Goal: Task Accomplishment & Management: Manage account settings

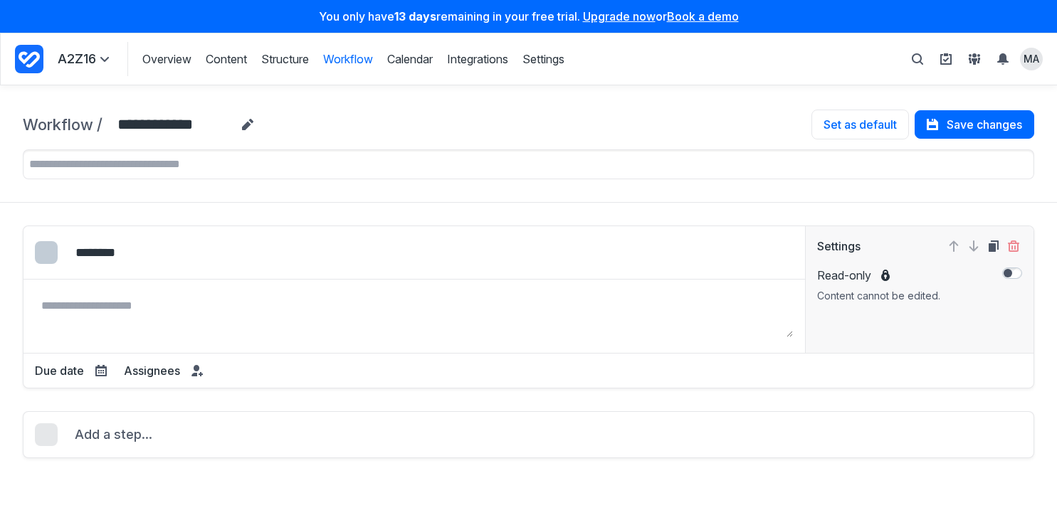
select select "*****"
click at [194, 373] on icon at bounding box center [194, 375] width 6 height 4
click at [478, 372] on div "Edit colour Select colour: #338BFF Select colour: #FADA38 Select colour: #EB475…" at bounding box center [528, 307] width 1011 height 163
click at [199, 372] on span at bounding box center [197, 370] width 17 height 17
click at [431, 372] on div "Due date Dynamic Fixed Duration value * Select the period of time **** ***** **…" at bounding box center [528, 364] width 1010 height 23
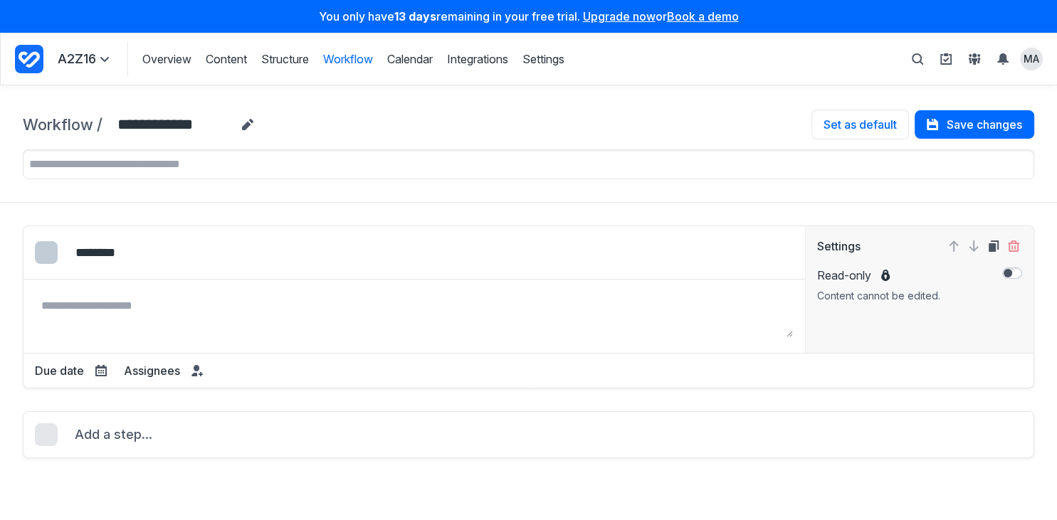
click at [31, 58] on icon "Project Dashboard" at bounding box center [29, 59] width 21 height 16
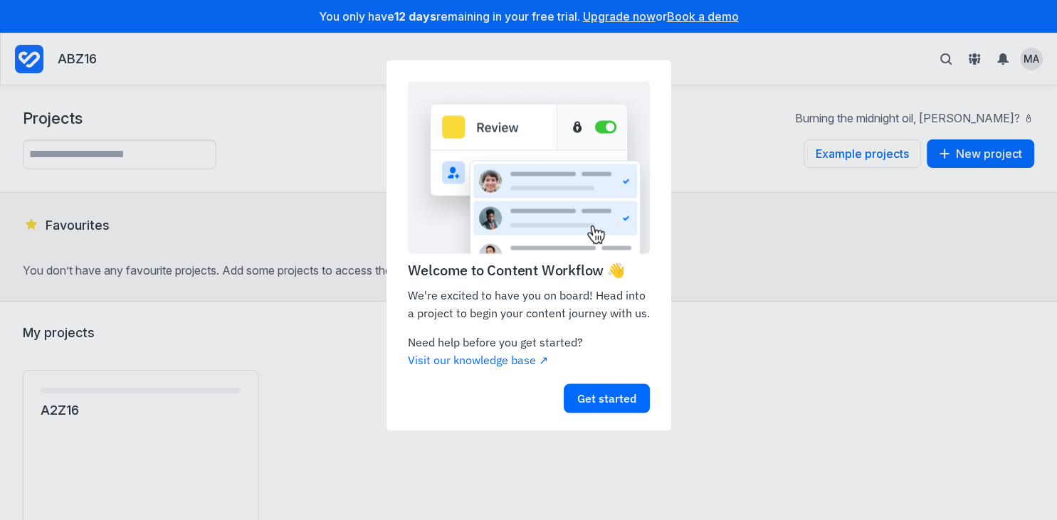
click at [979, 57] on appcues "Welcome to Content Workflow 👋 We're excited to have you on board! Head into a p…" at bounding box center [528, 260] width 1057 height 520
click at [633, 390] on link "Get started" at bounding box center [607, 398] width 86 height 29
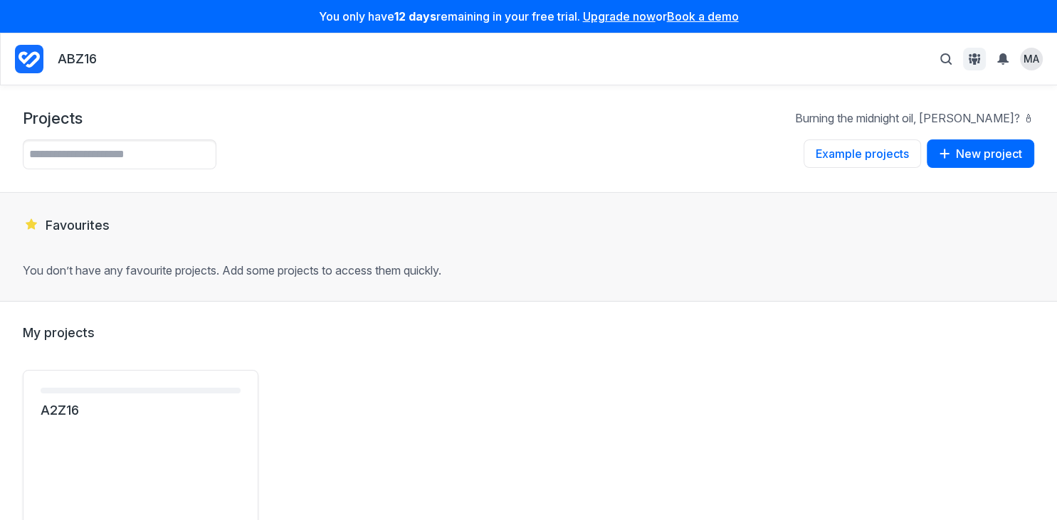
click at [982, 56] on span "View People & Groups" at bounding box center [974, 59] width 17 height 17
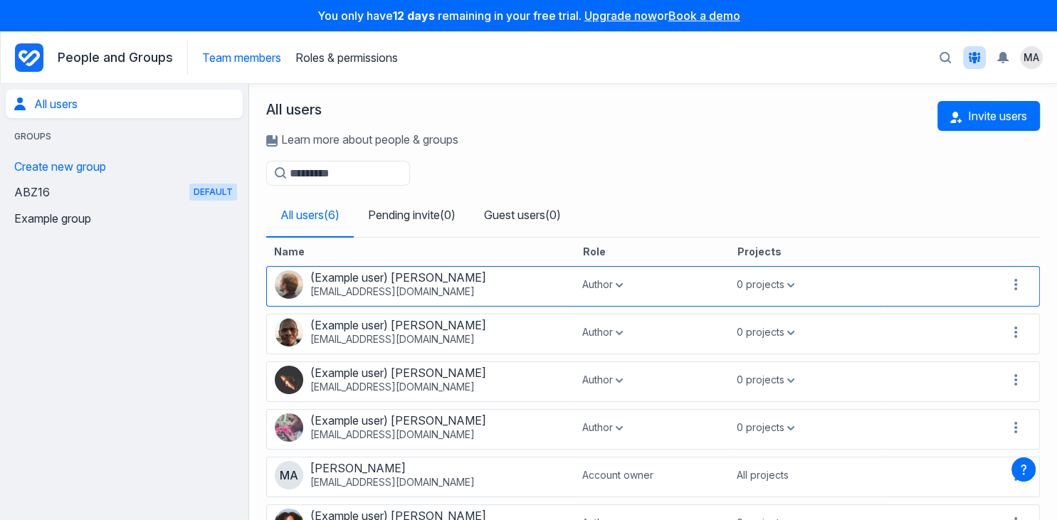
click at [791, 289] on div "0 projects" at bounding box center [766, 285] width 58 height 14
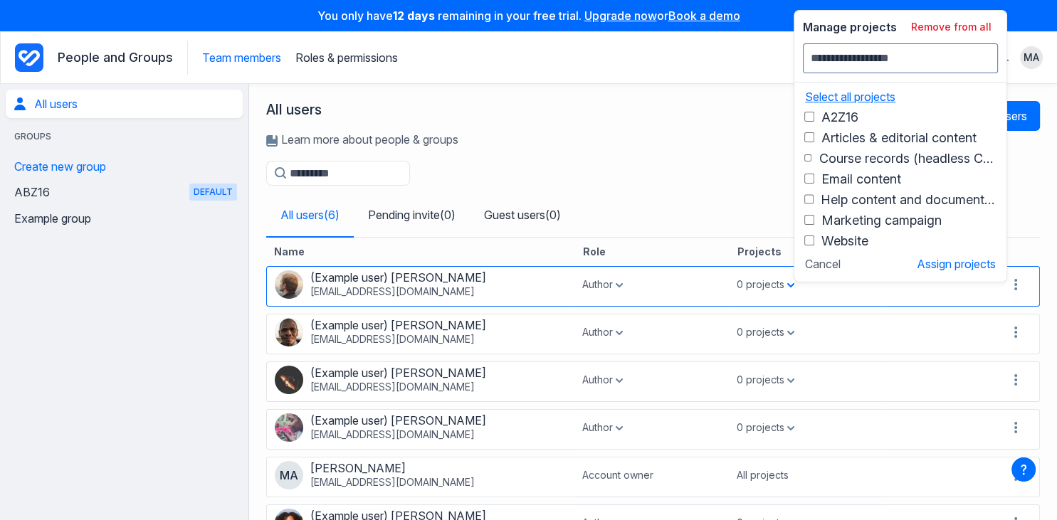
click at [849, 93] on button "Select all projects" at bounding box center [847, 97] width 98 height 14
click at [949, 263] on button "Assign projects" at bounding box center [956, 264] width 79 height 14
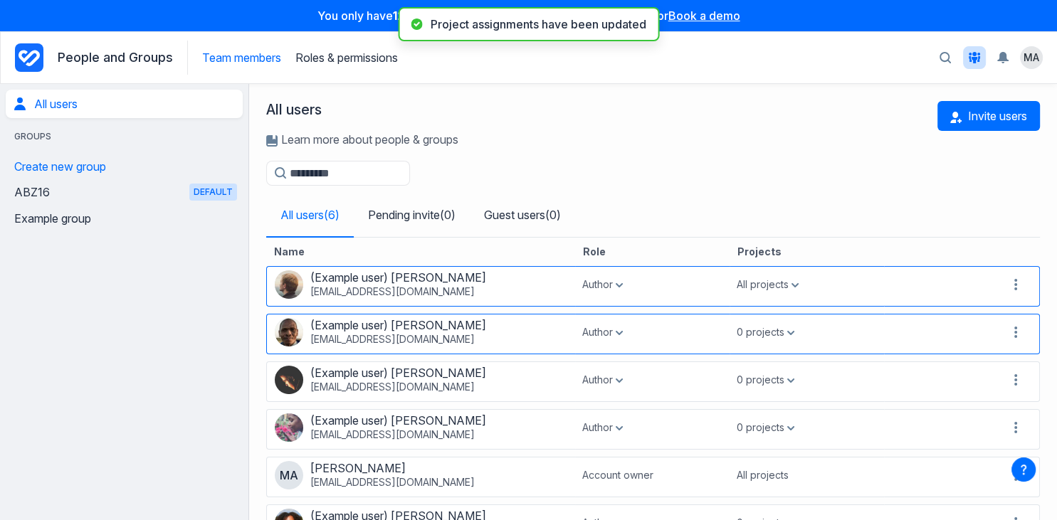
click at [772, 335] on div "0 projects" at bounding box center [766, 332] width 58 height 14
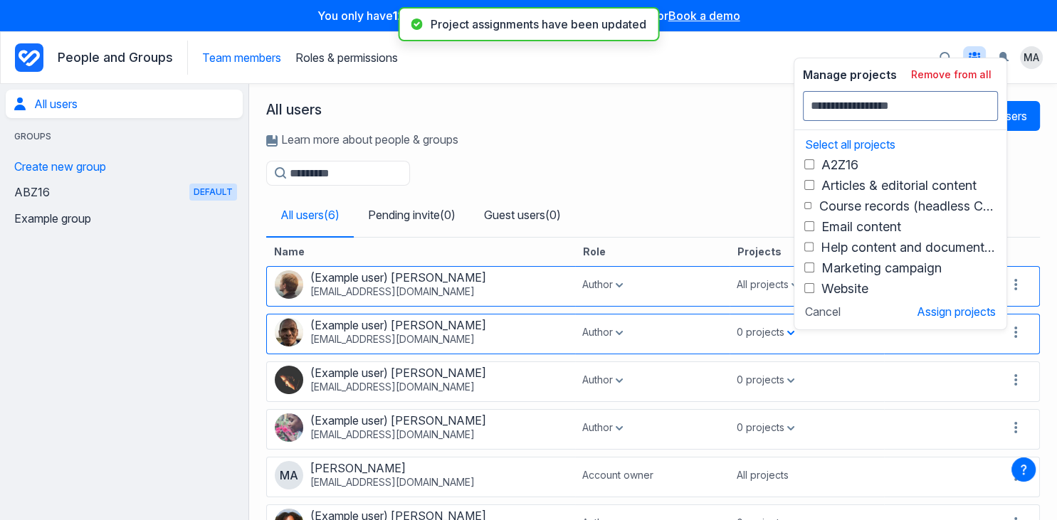
click at [836, 162] on span "A2Z16" at bounding box center [839, 164] width 37 height 15
click at [816, 143] on button "Select all projects" at bounding box center [847, 144] width 98 height 14
click at [949, 310] on button "Assign projects" at bounding box center [956, 312] width 79 height 14
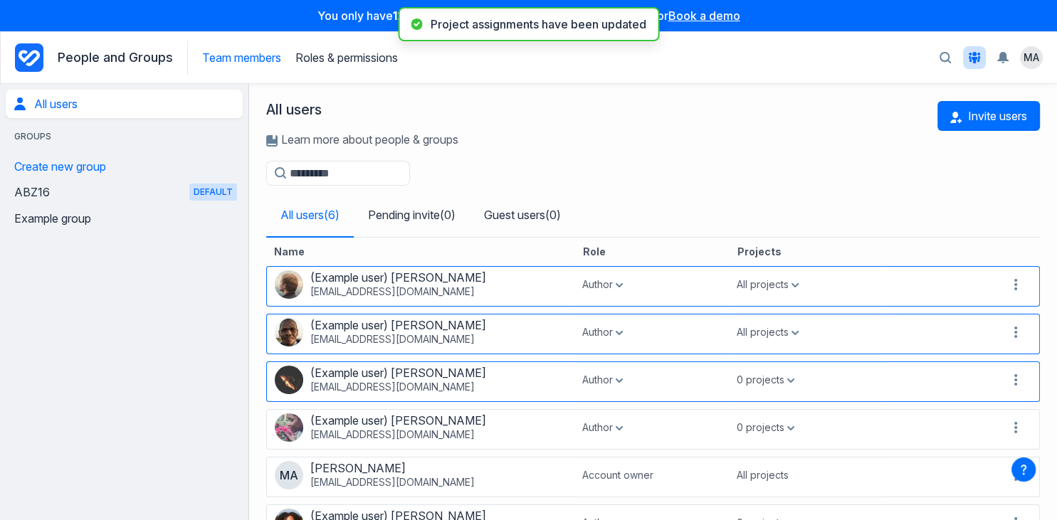
click at [767, 380] on div "0 projects" at bounding box center [766, 380] width 58 height 14
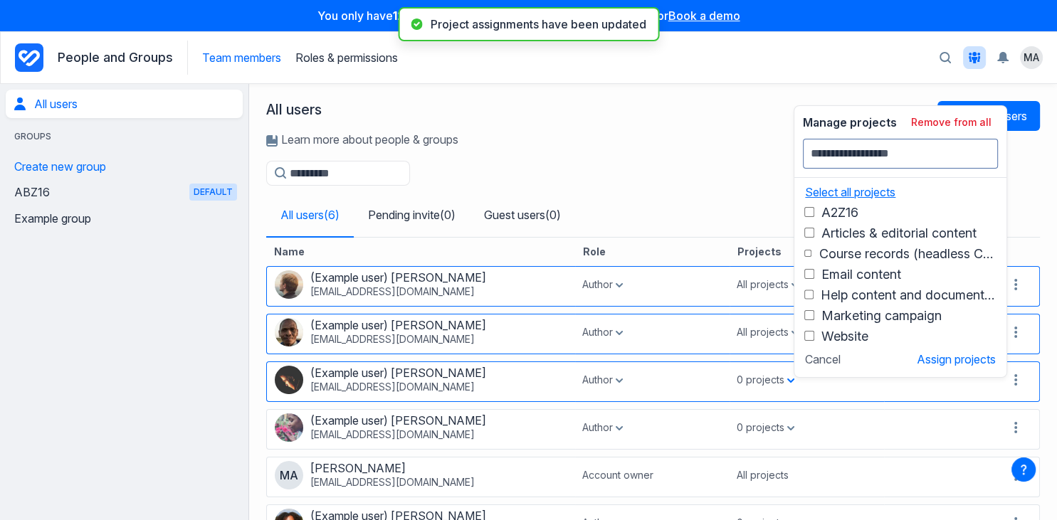
click at [822, 194] on button "Select all projects" at bounding box center [847, 192] width 98 height 14
click at [944, 355] on button "Assign projects" at bounding box center [956, 359] width 79 height 14
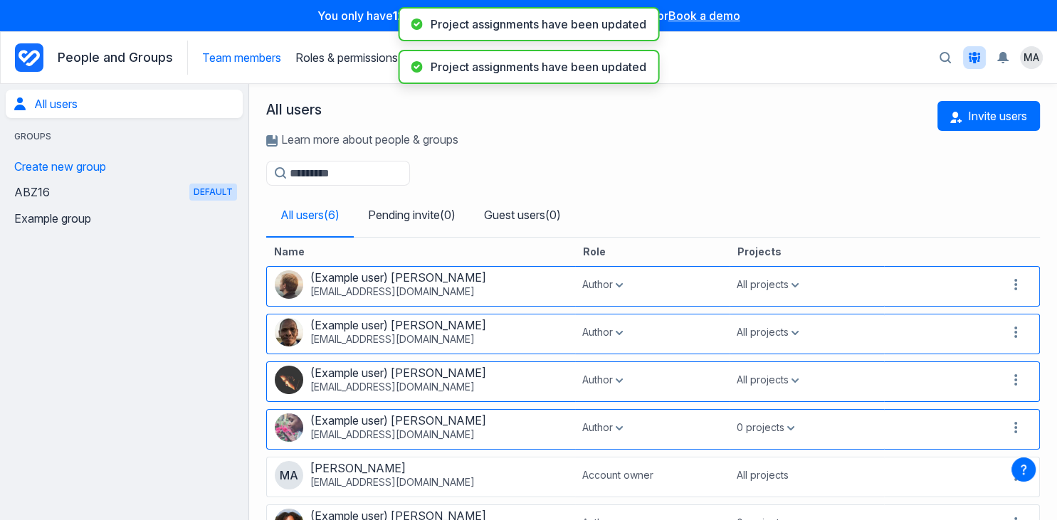
click at [762, 431] on div "0 projects" at bounding box center [766, 428] width 58 height 14
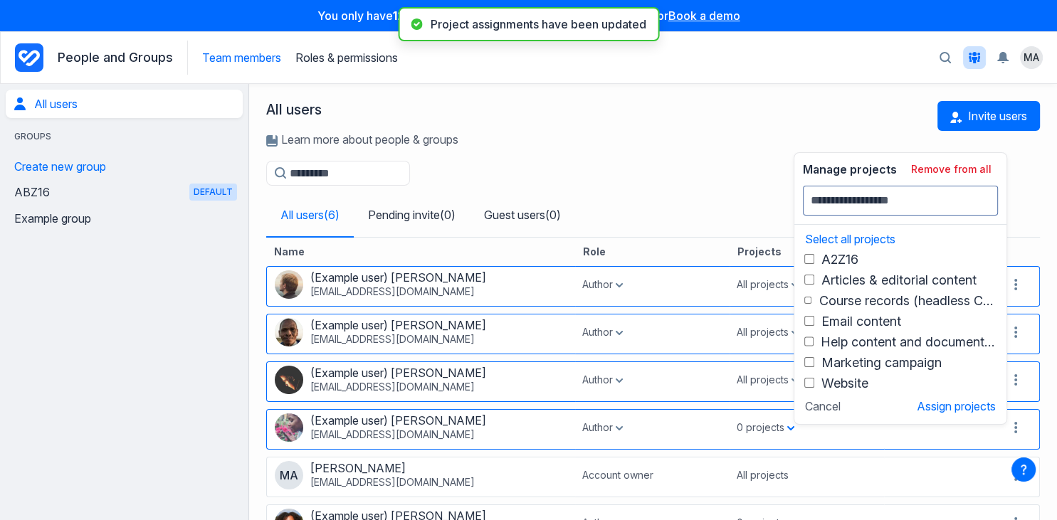
click at [841, 231] on div "Select all projects A2Z16 Articles & editorial content Course records (headless…" at bounding box center [900, 307] width 212 height 164
click at [841, 238] on button "Select all projects" at bounding box center [847, 239] width 98 height 14
click at [949, 401] on button "Assign projects" at bounding box center [956, 406] width 79 height 14
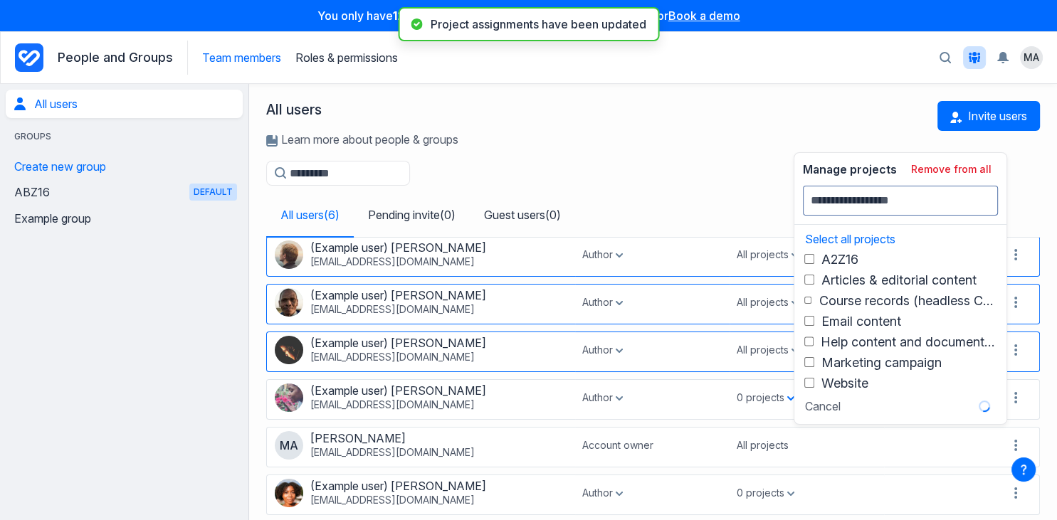
scroll to position [44, 0]
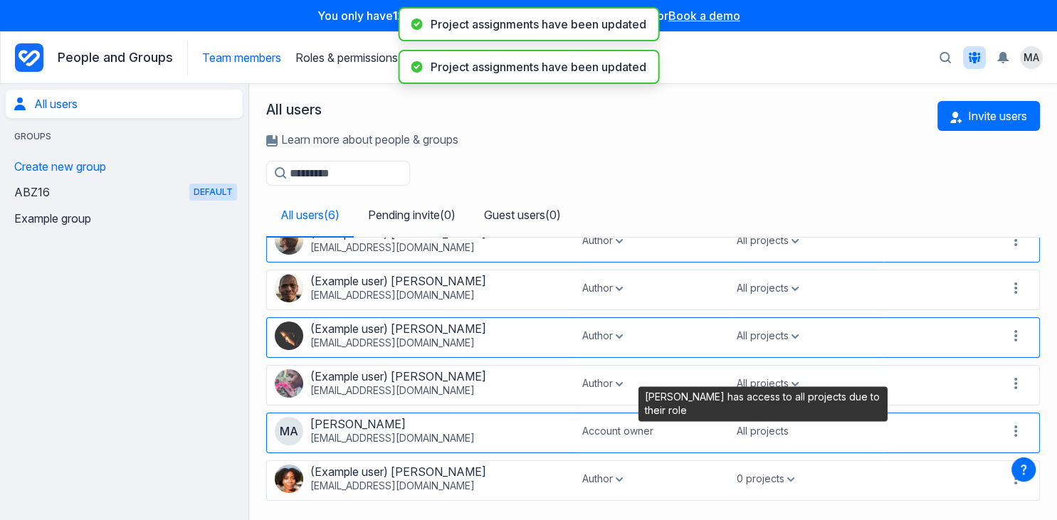
click at [764, 430] on p "All projects" at bounding box center [763, 431] width 52 height 14
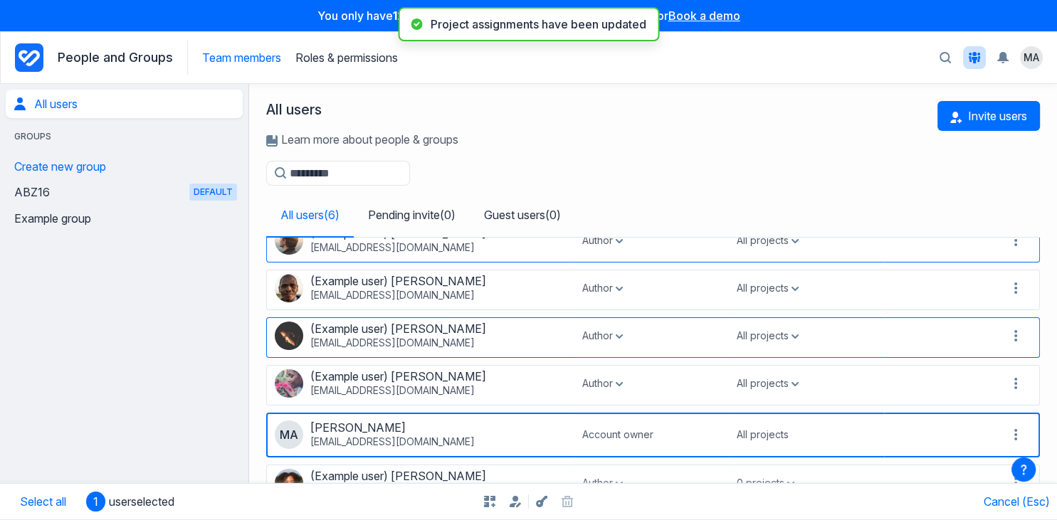
click at [793, 146] on div "All users Learn more about people & groups Invite users" at bounding box center [653, 131] width 774 height 60
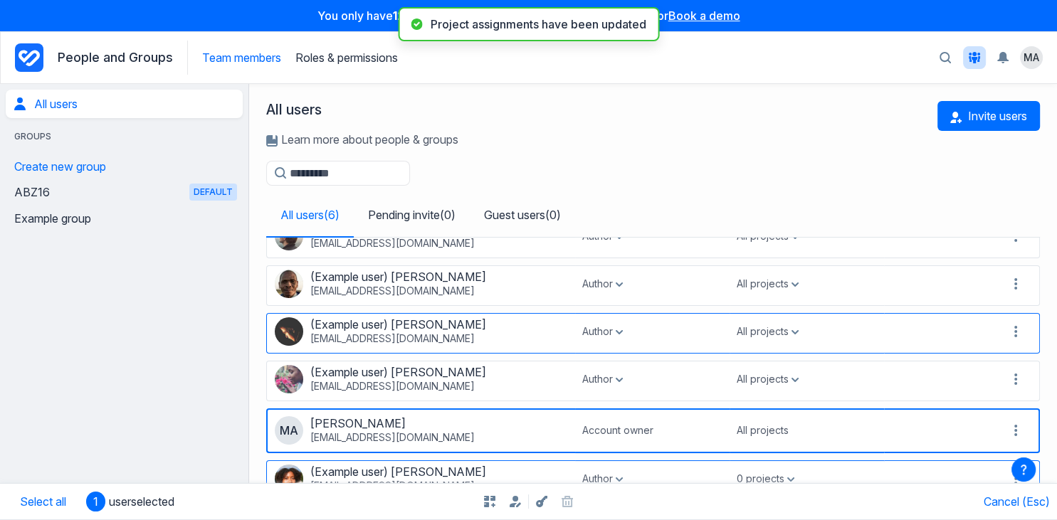
click at [753, 476] on div "0 projects" at bounding box center [766, 479] width 58 height 14
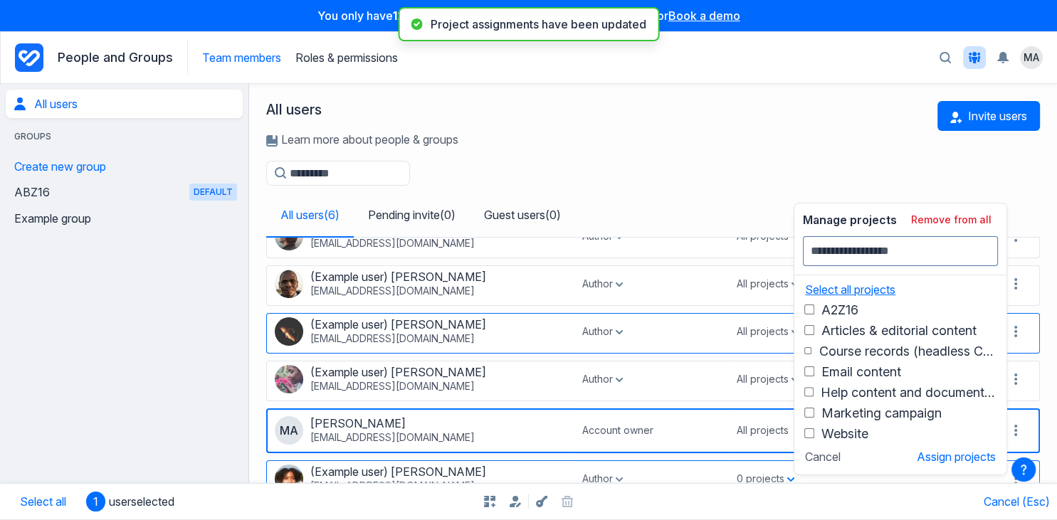
click at [861, 293] on button "Select all projects" at bounding box center [847, 290] width 98 height 14
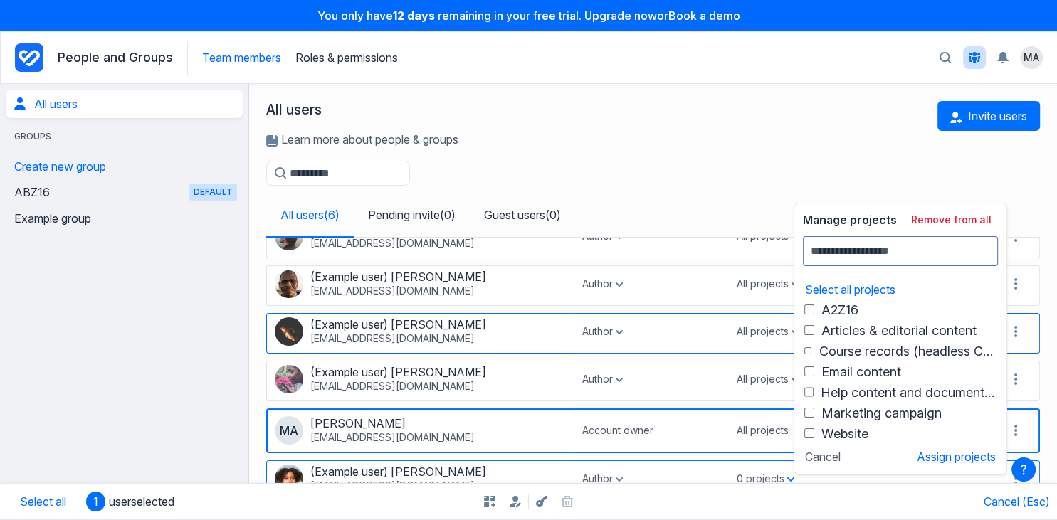
click at [927, 457] on button "Assign projects" at bounding box center [956, 457] width 79 height 14
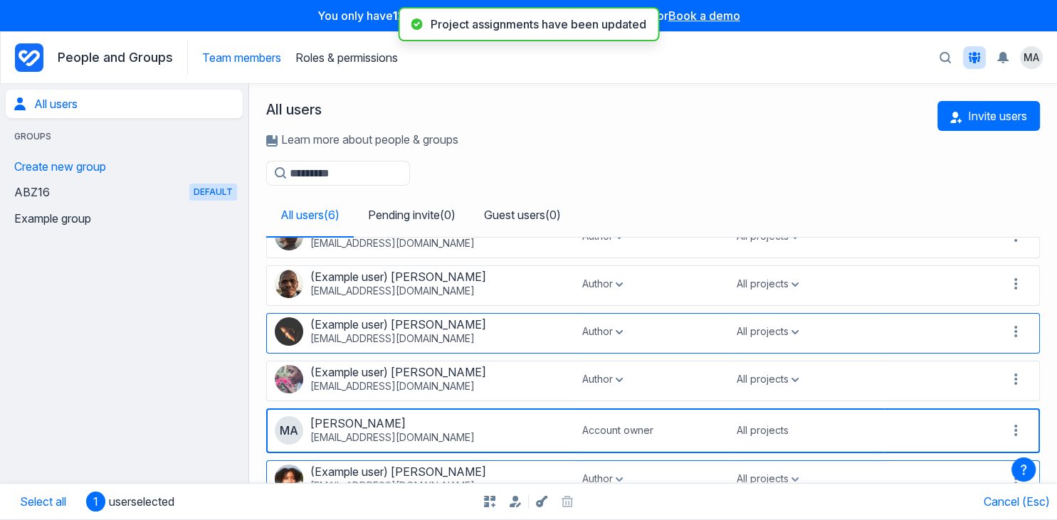
click at [41, 60] on icon "Project Dashboard" at bounding box center [29, 57] width 28 height 28
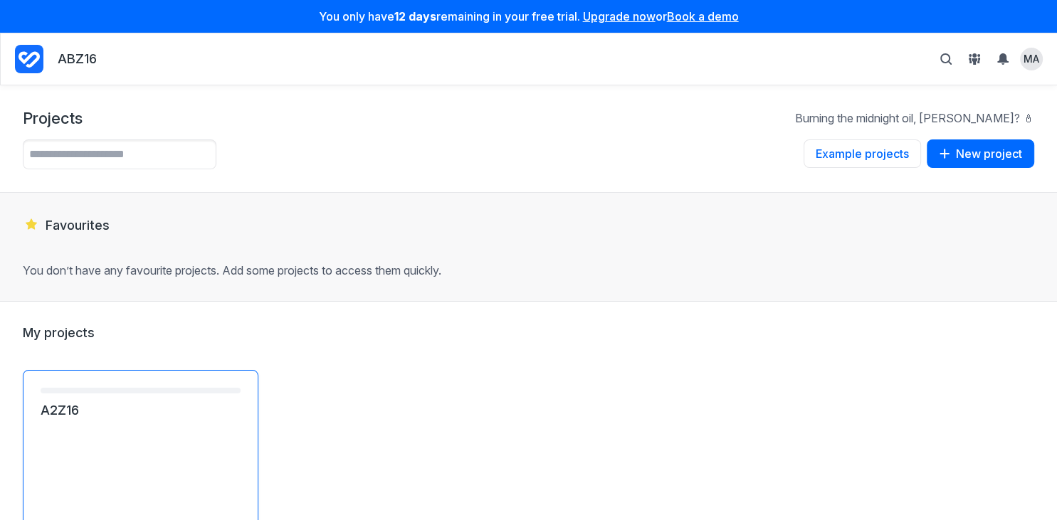
click at [167, 419] on link "A2Z16" at bounding box center [141, 410] width 200 height 17
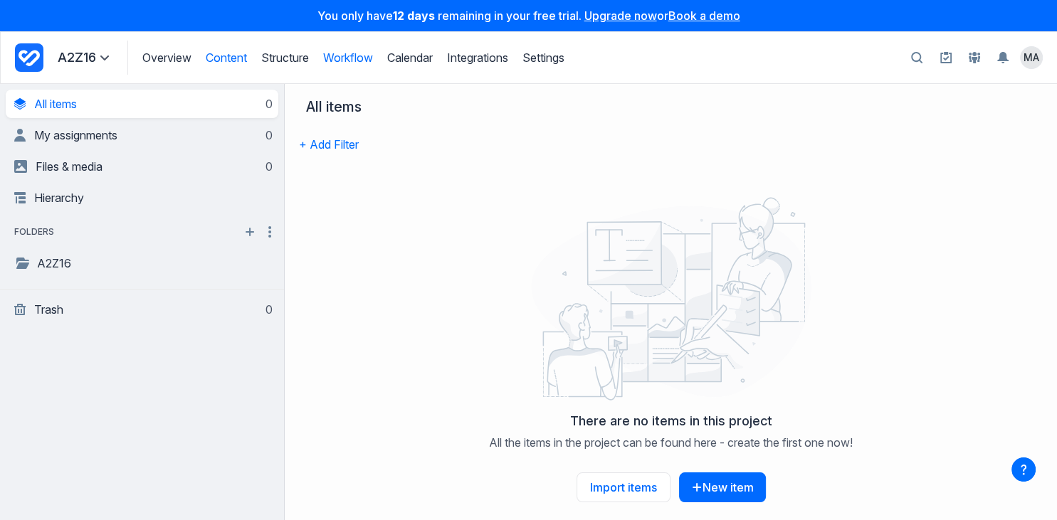
click at [337, 53] on link "Workflow" at bounding box center [348, 58] width 50 height 14
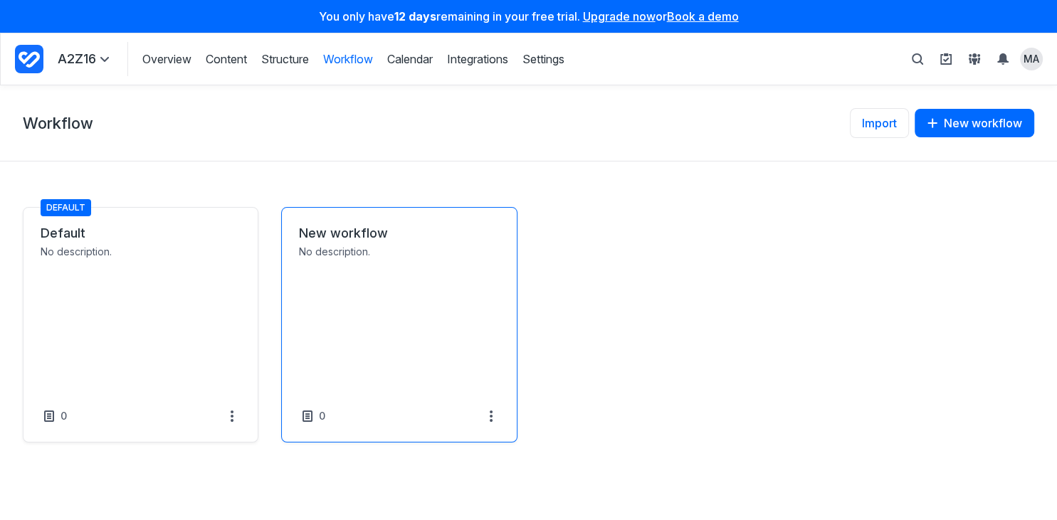
click at [374, 242] on link "New workflow" at bounding box center [399, 233] width 200 height 17
select select "*****"
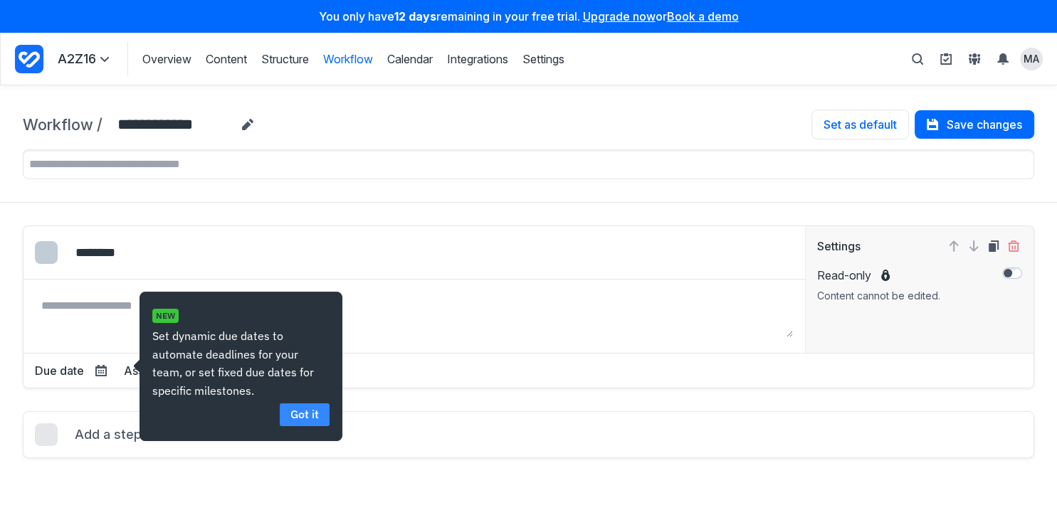
click at [313, 412] on link "Got it" at bounding box center [304, 415] width 50 height 22
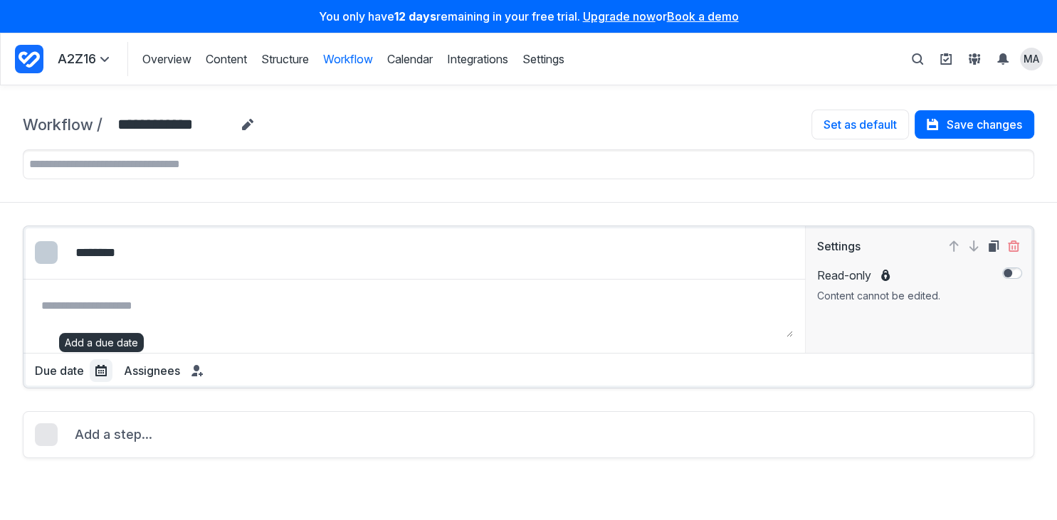
click at [105, 366] on icon at bounding box center [100, 370] width 11 height 11
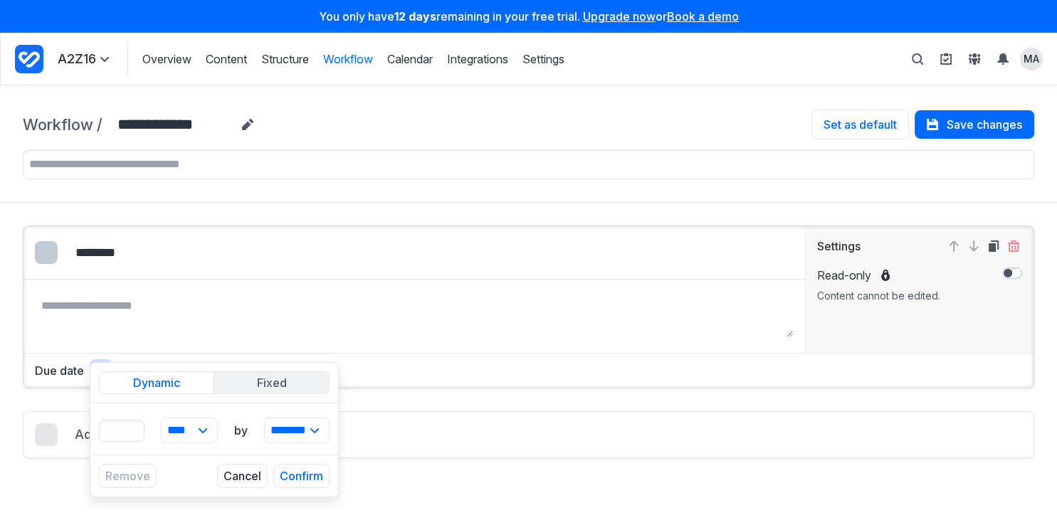
click at [281, 384] on button "Fixed" at bounding box center [271, 383] width 115 height 23
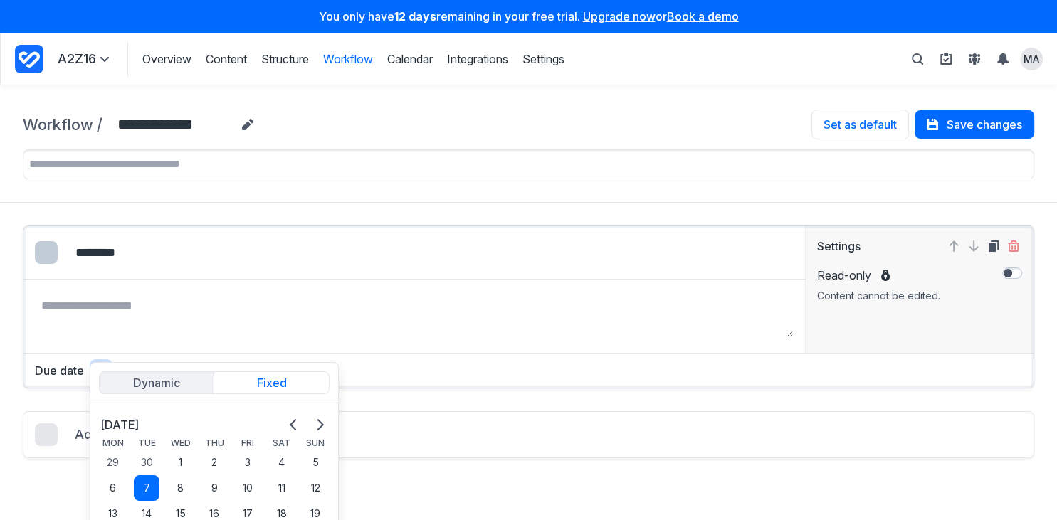
click at [162, 384] on button "Dynamic" at bounding box center [156, 383] width 115 height 23
select select "*****"
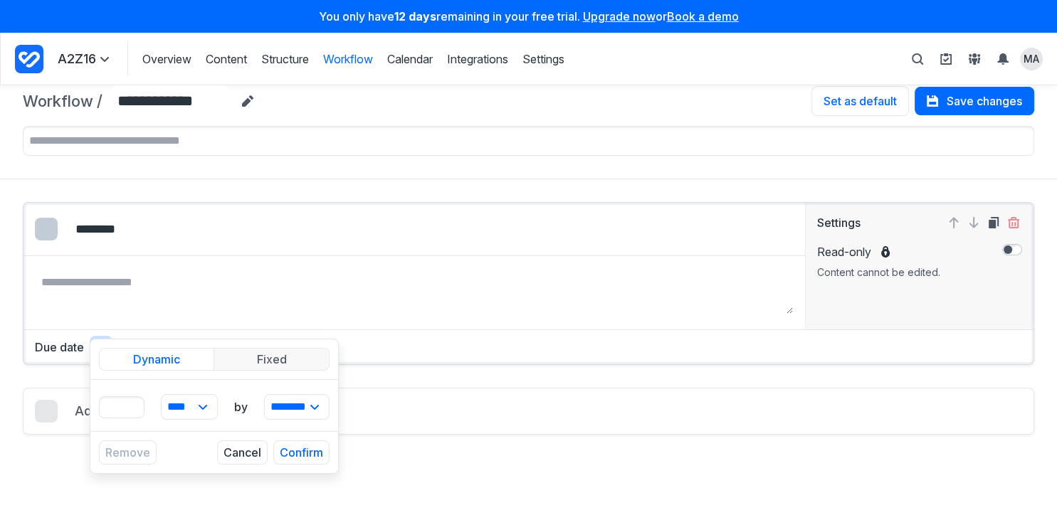
scroll to position [24, 0]
click at [162, 394] on select "**** ***** ******" at bounding box center [190, 406] width 56 height 24
select select "*****"
click option "*****" at bounding box center [0, 0] width 0 height 0
click at [265, 394] on select "******** ******** ******** ******** ******* ******* ******* ******* ******* ***…" at bounding box center [297, 406] width 64 height 24
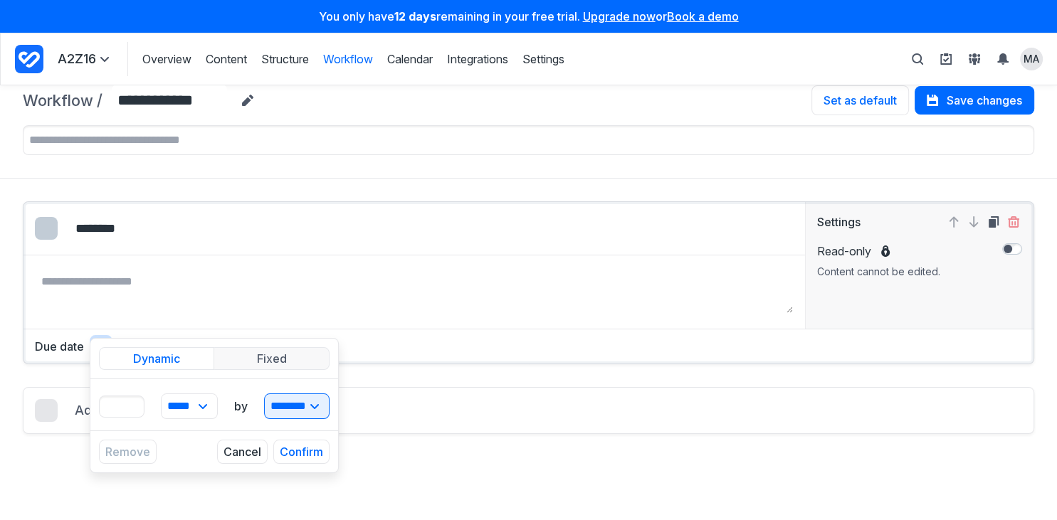
click at [375, 359] on div "Edit colour Select colour: #338BFF Select colour: #FADA38 Select colour: #EB475…" at bounding box center [528, 282] width 1011 height 163
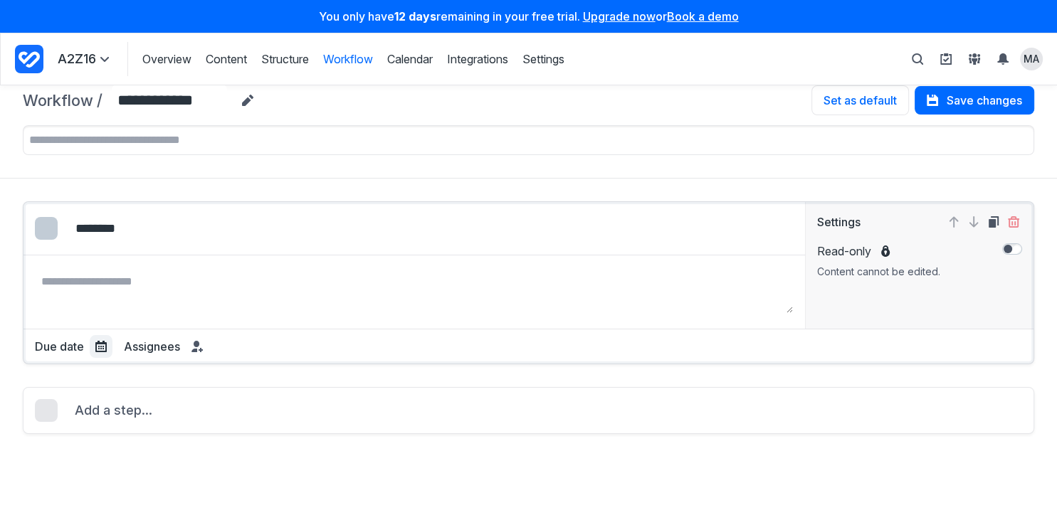
click at [97, 345] on icon at bounding box center [100, 346] width 11 height 11
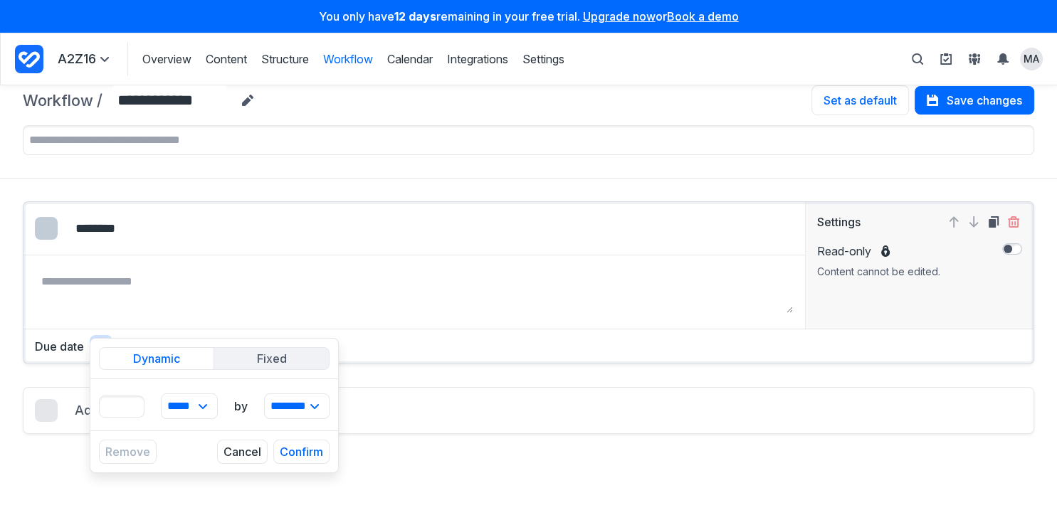
click at [303, 360] on button "Fixed" at bounding box center [271, 358] width 115 height 23
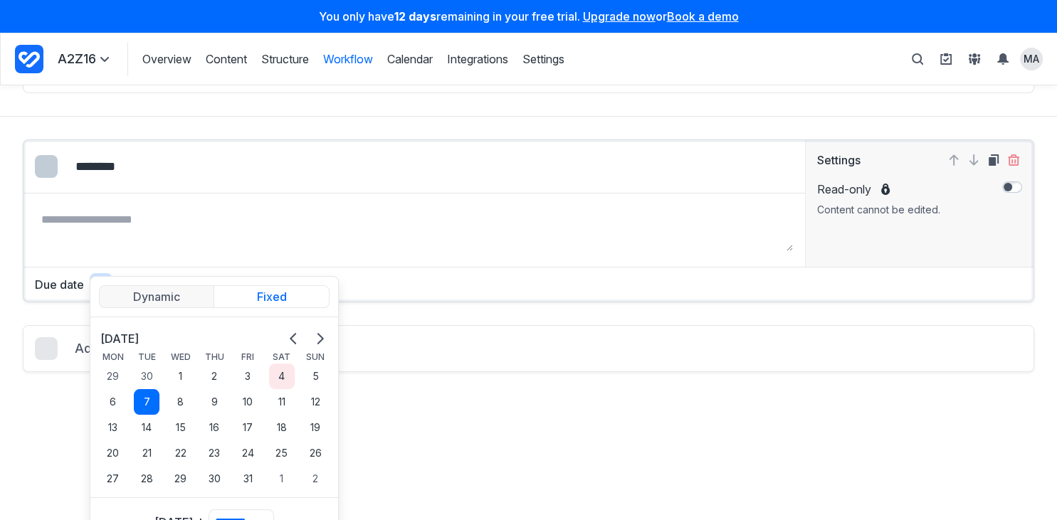
scroll to position [148, 0]
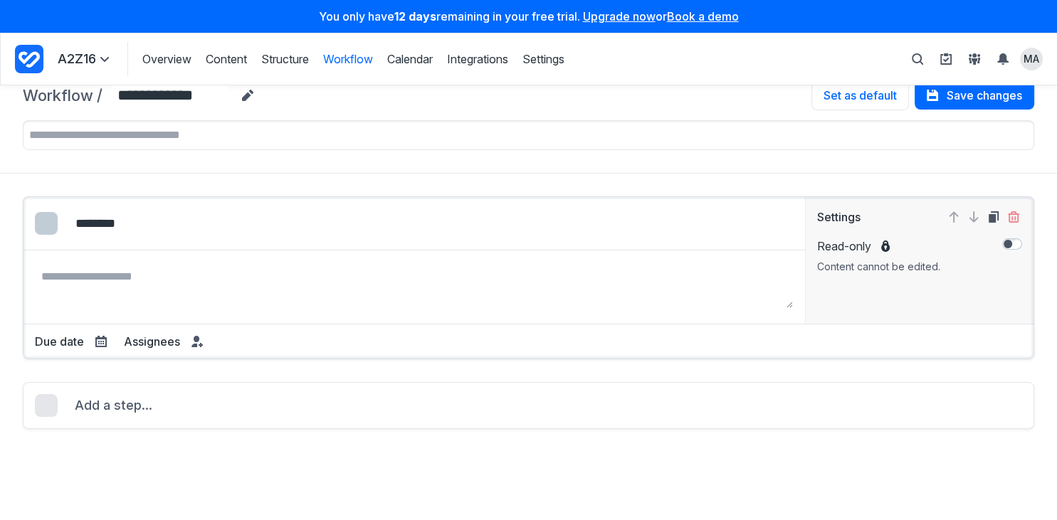
click at [409, 216] on div "Edit colour Select colour: #338BFF Select colour: #FADA38 Select colour: #EB475…" at bounding box center [528, 278] width 987 height 139
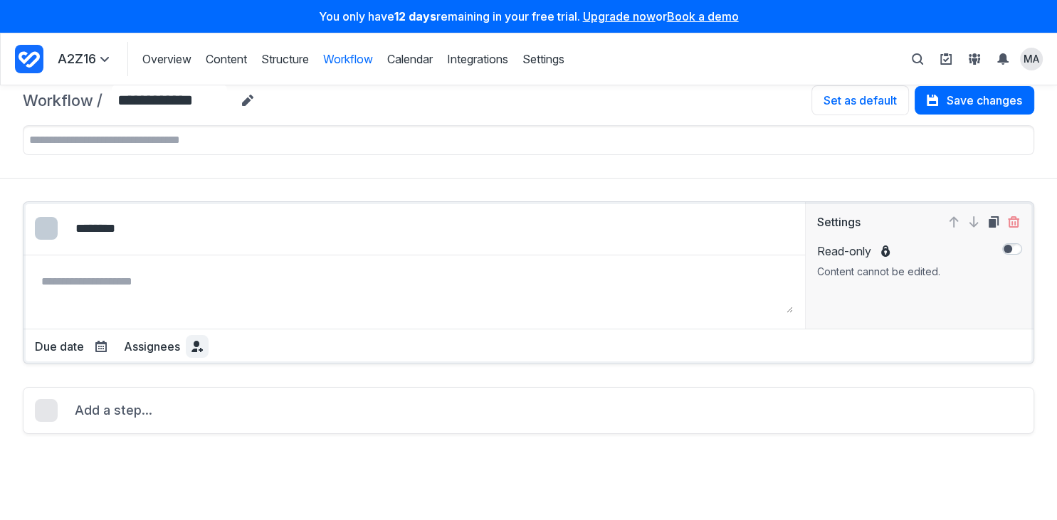
click at [200, 348] on icon at bounding box center [201, 350] width 4 height 4
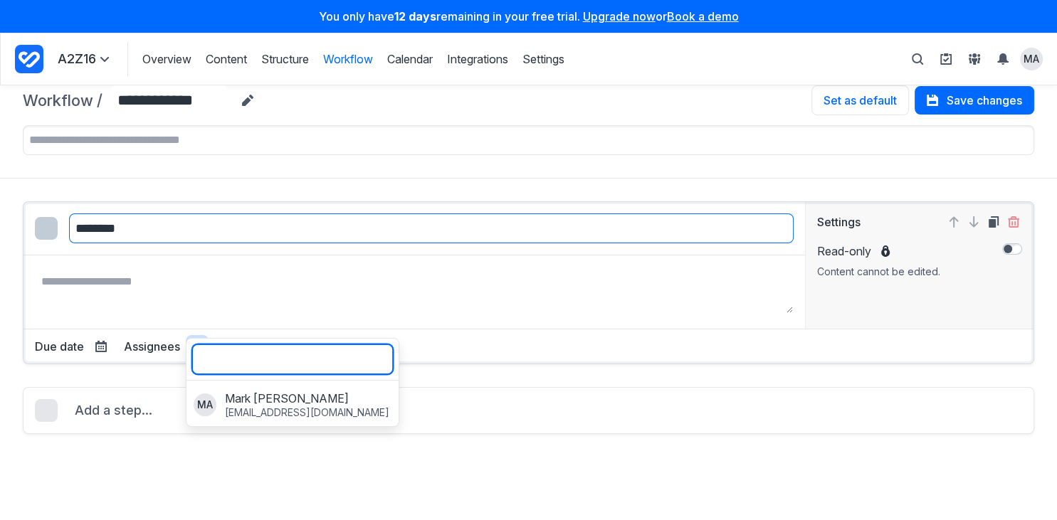
scroll to position [0, 0]
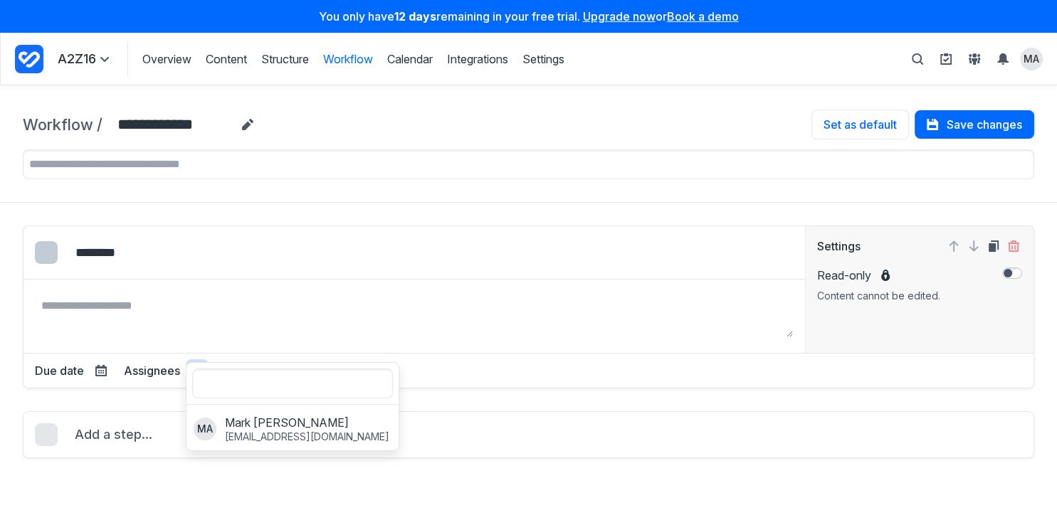
click at [350, 50] on div "Overview Content Structure Workflow Calendar Integrations Settings Structure Wo…" at bounding box center [345, 59] width 437 height 34
click at [351, 59] on link "Workflow" at bounding box center [348, 59] width 50 height 16
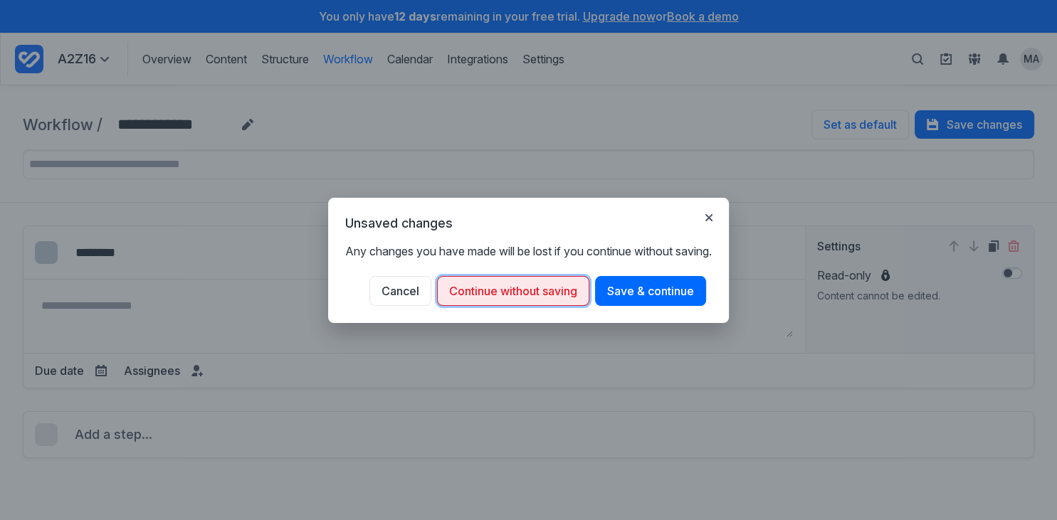
click at [483, 295] on button "Continue without saving" at bounding box center [513, 291] width 152 height 30
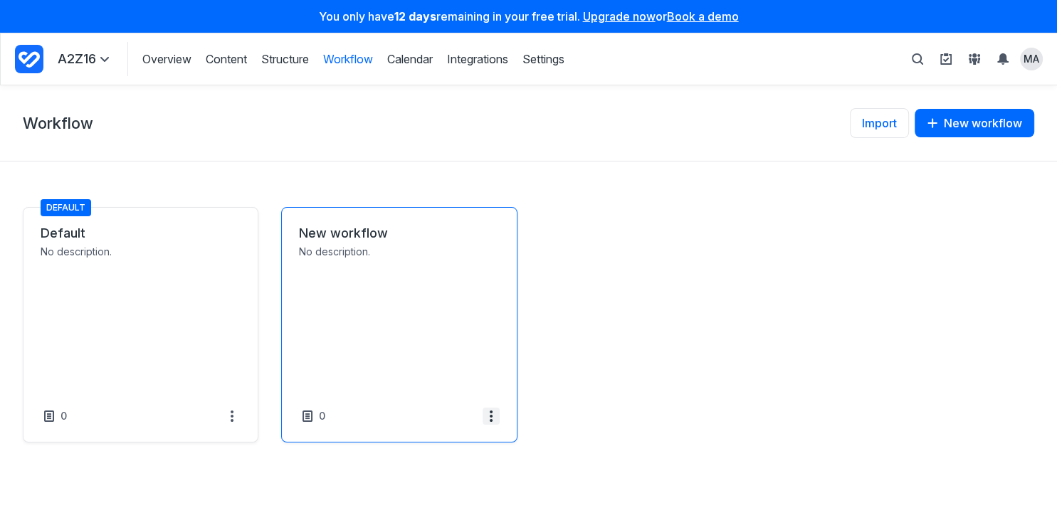
click at [484, 418] on span at bounding box center [491, 416] width 17 height 17
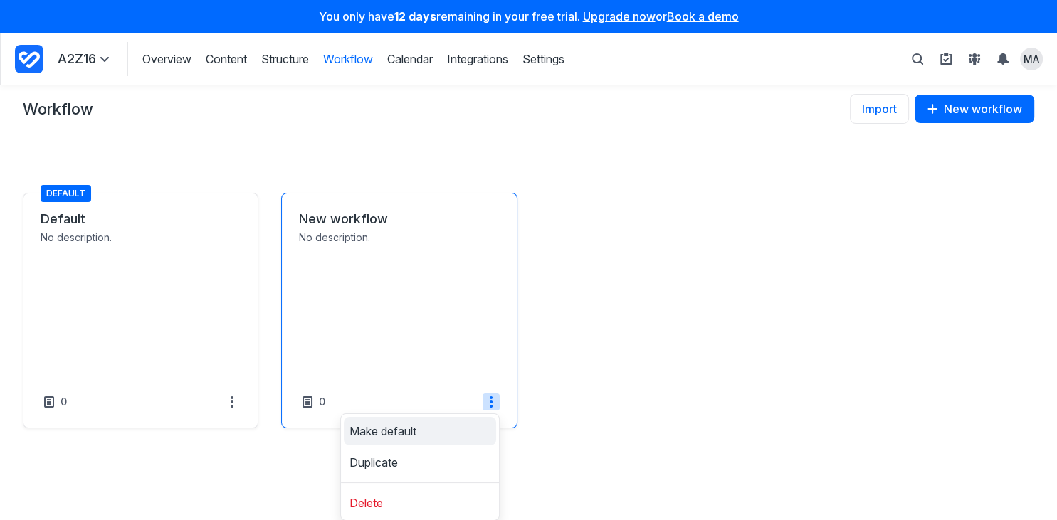
click at [405, 431] on span "Make default" at bounding box center [382, 431] width 67 height 11
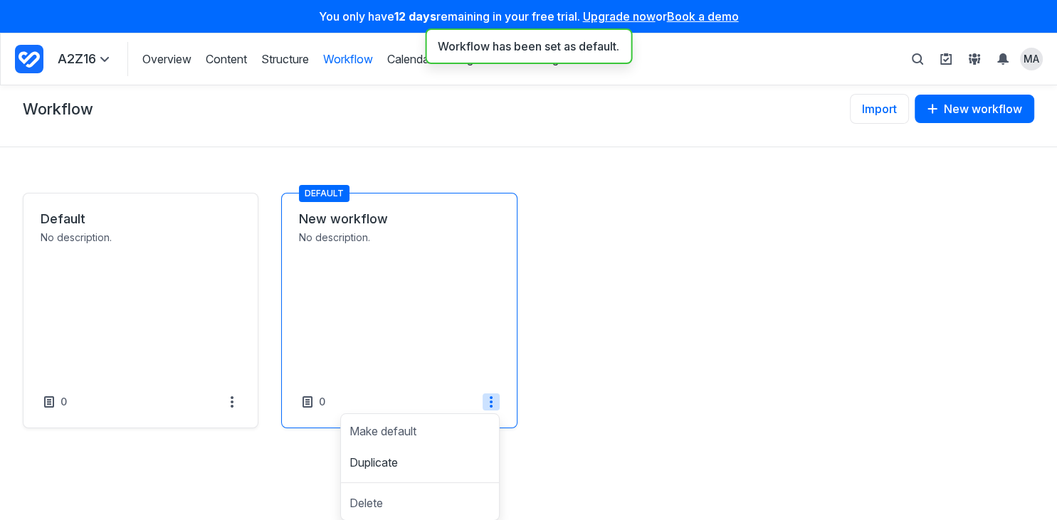
click at [417, 228] on link "New workflow" at bounding box center [399, 219] width 200 height 17
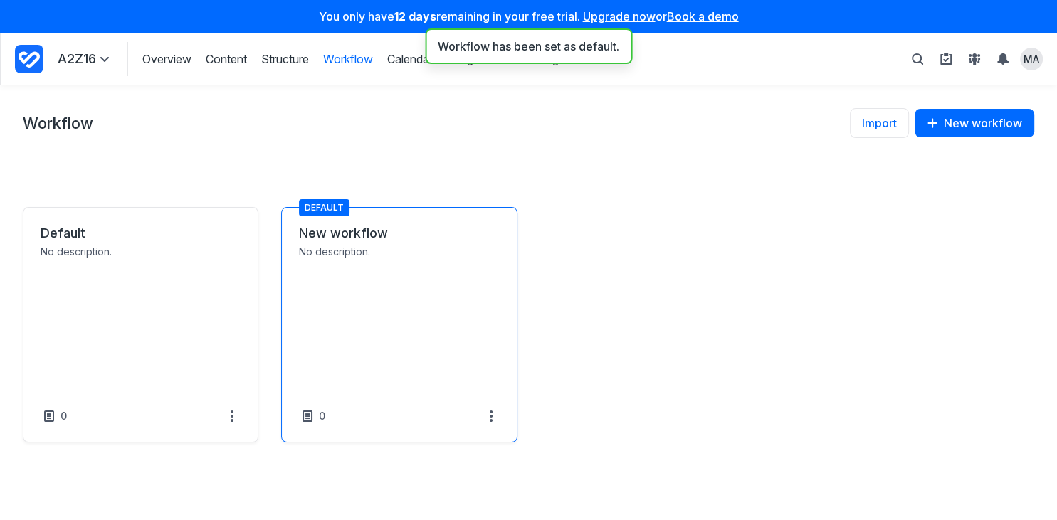
scroll to position [0, 0]
select select "*****"
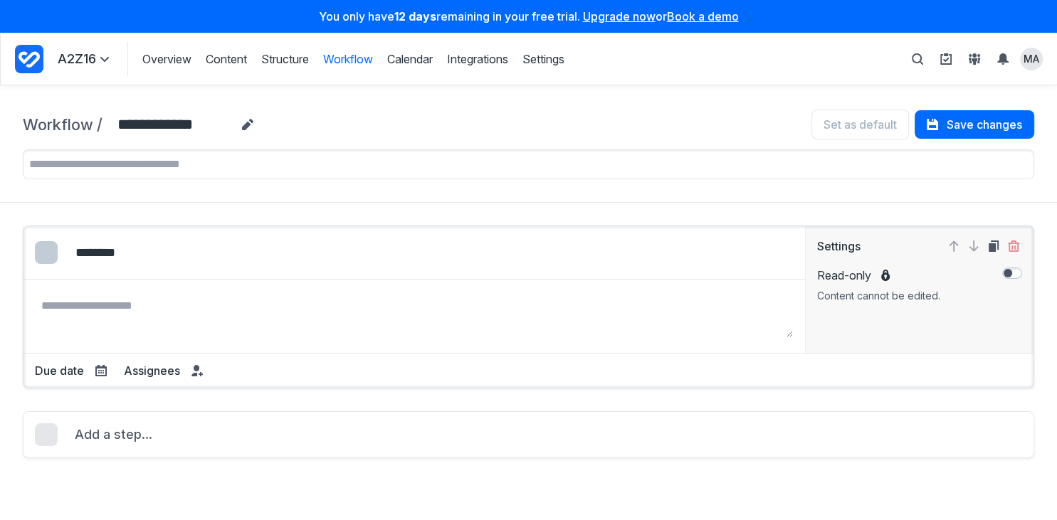
click at [209, 374] on div "Edit colour Select colour: #338BFF Select colour: #FADA38 Select colour: #EB475…" at bounding box center [528, 307] width 1011 height 163
click at [196, 373] on span at bounding box center [197, 370] width 17 height 17
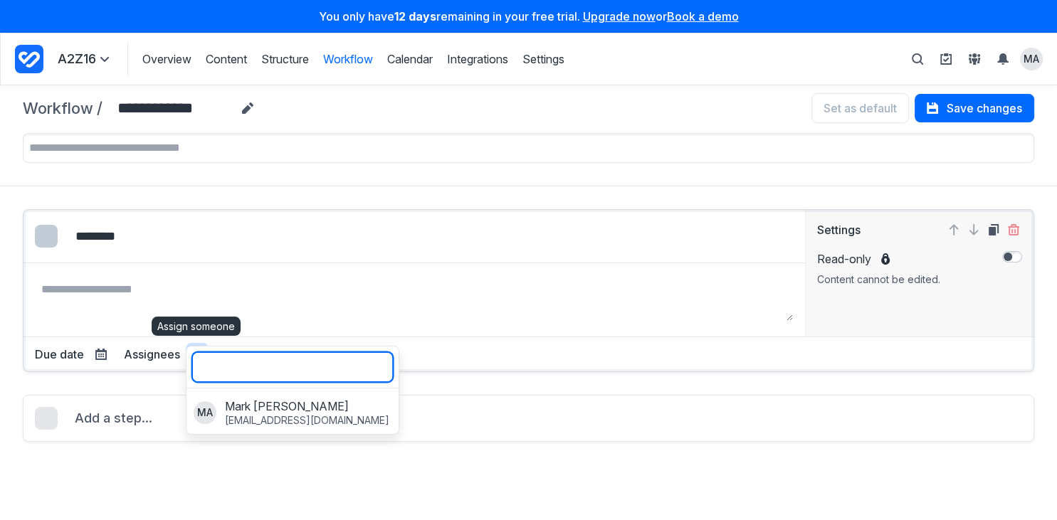
scroll to position [24, 0]
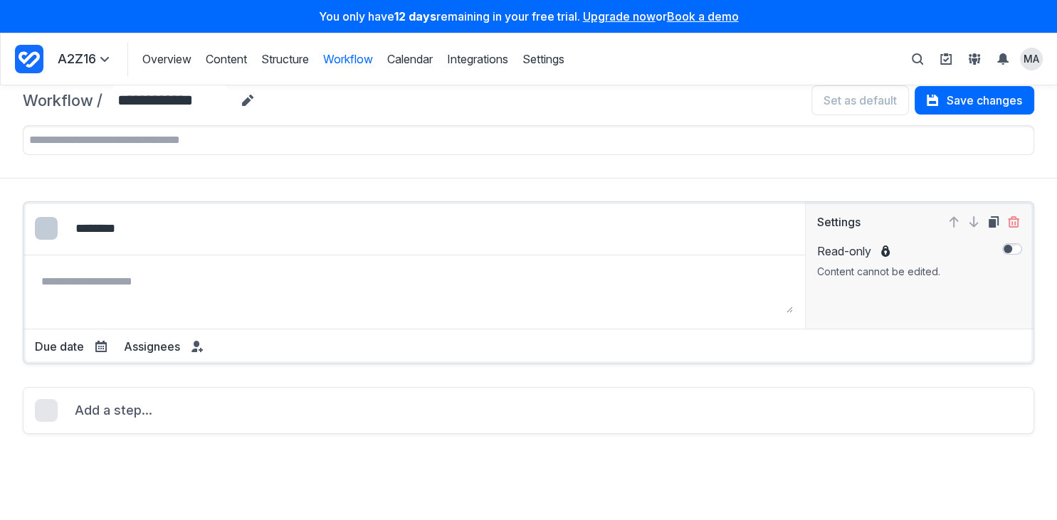
click at [520, 352] on div "Edit colour Select colour: #338BFF Select colour: #FADA38 Select colour: #EB475…" at bounding box center [528, 282] width 1011 height 163
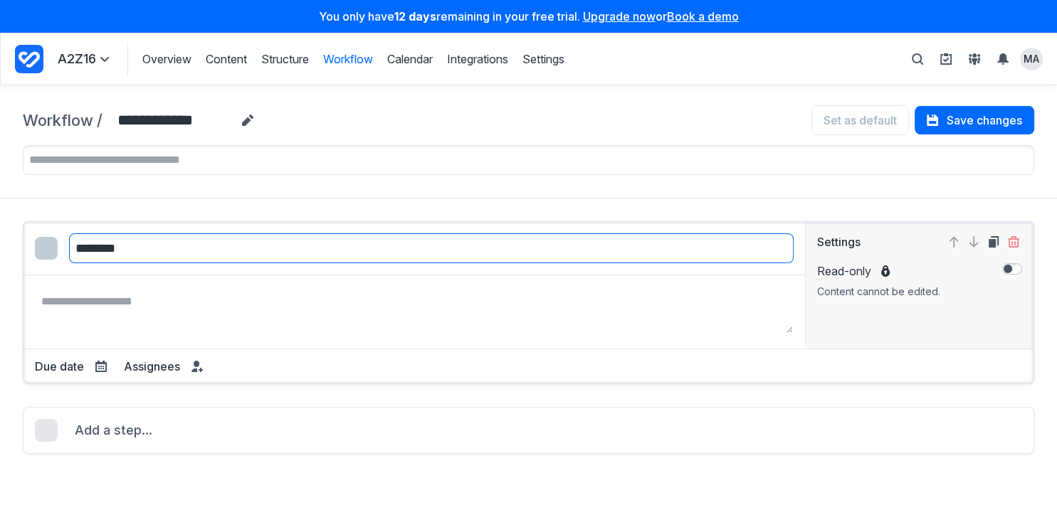
scroll to position [0, 0]
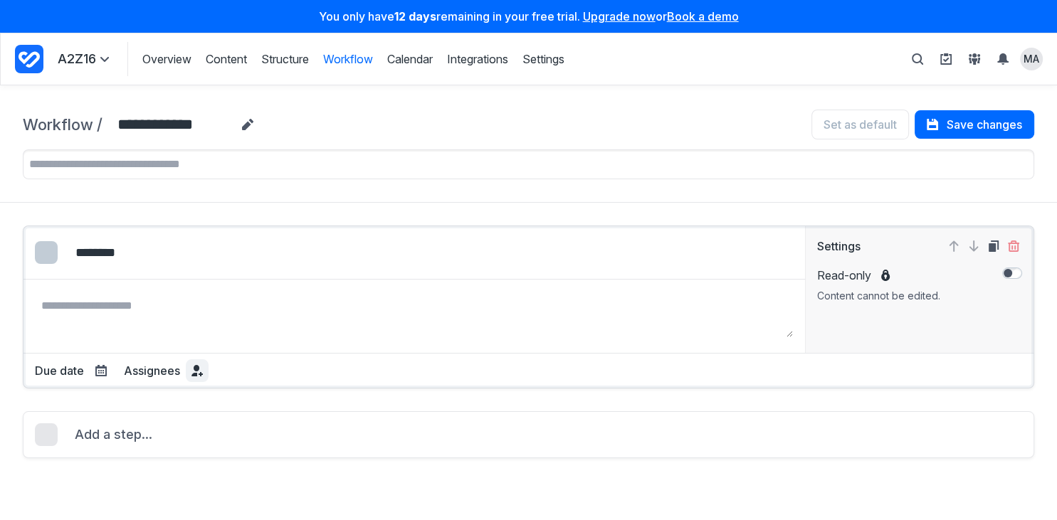
click at [191, 365] on icon at bounding box center [196, 370] width 11 height 11
click at [281, 68] on div "Overview Content Structure Workflow Calendar Integrations Settings Structure Wo…" at bounding box center [345, 59] width 437 height 34
click at [286, 63] on link "Structure" at bounding box center [285, 59] width 48 height 16
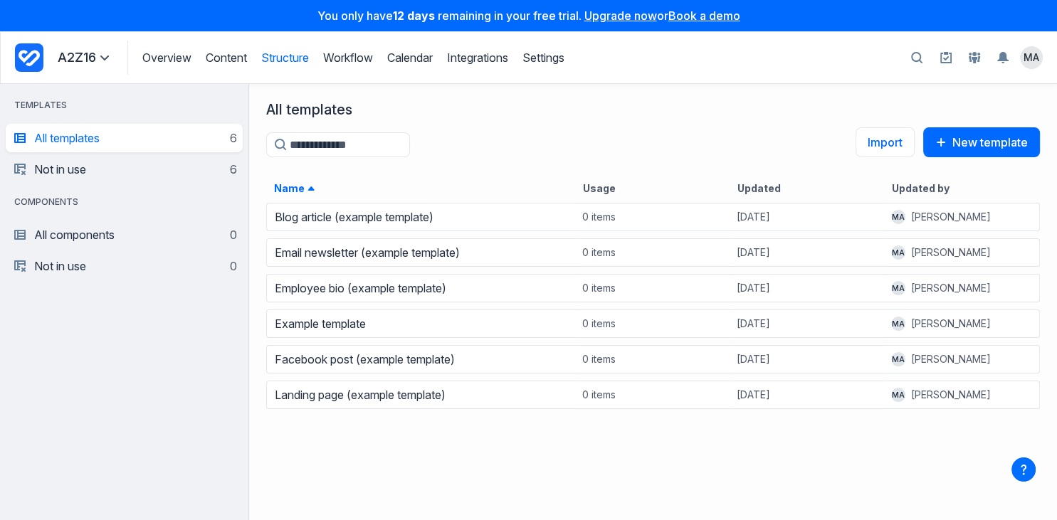
scroll to position [320, 808]
click at [186, 58] on link "Overview" at bounding box center [166, 58] width 49 height 14
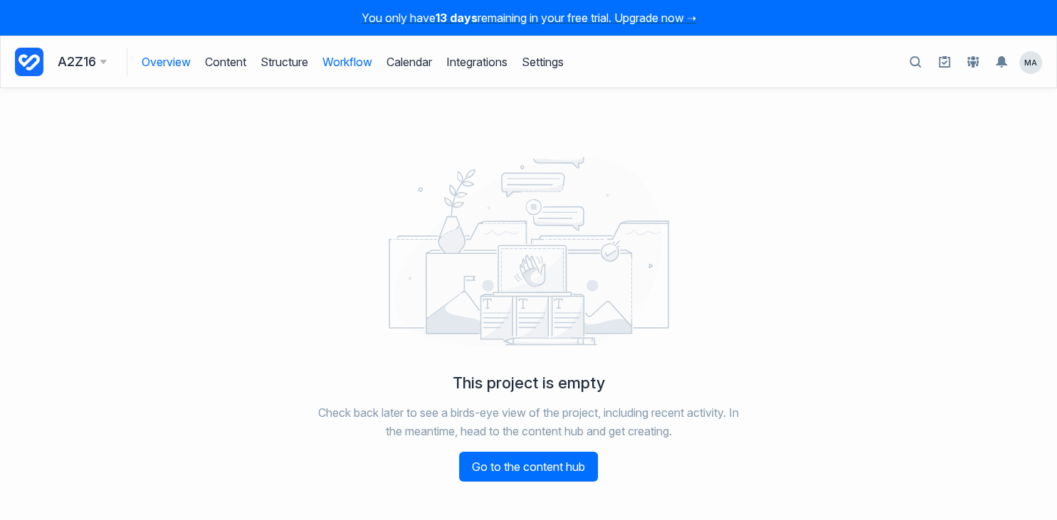
click at [367, 65] on link "Workflow" at bounding box center [347, 61] width 50 height 27
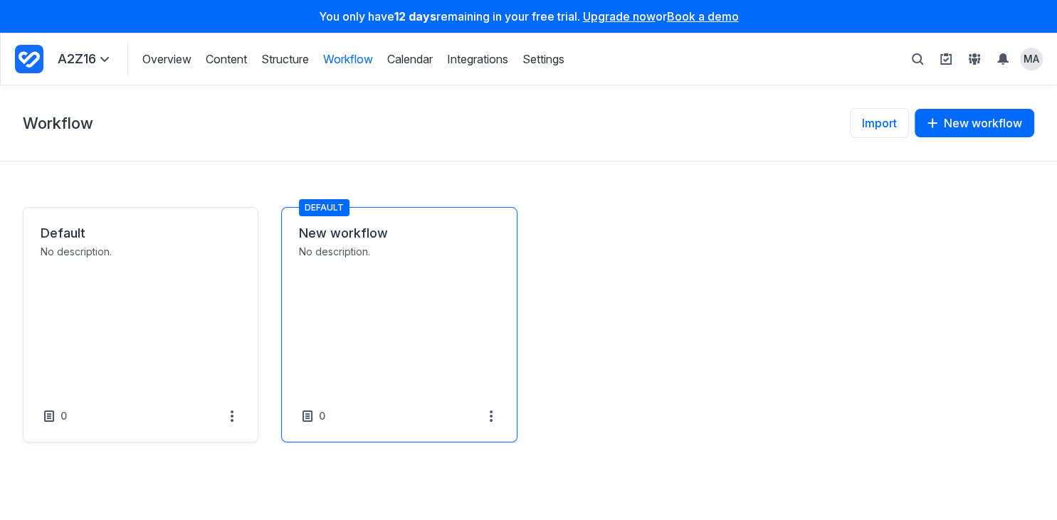
click at [409, 242] on link "New workflow" at bounding box center [399, 233] width 200 height 17
select select "*****"
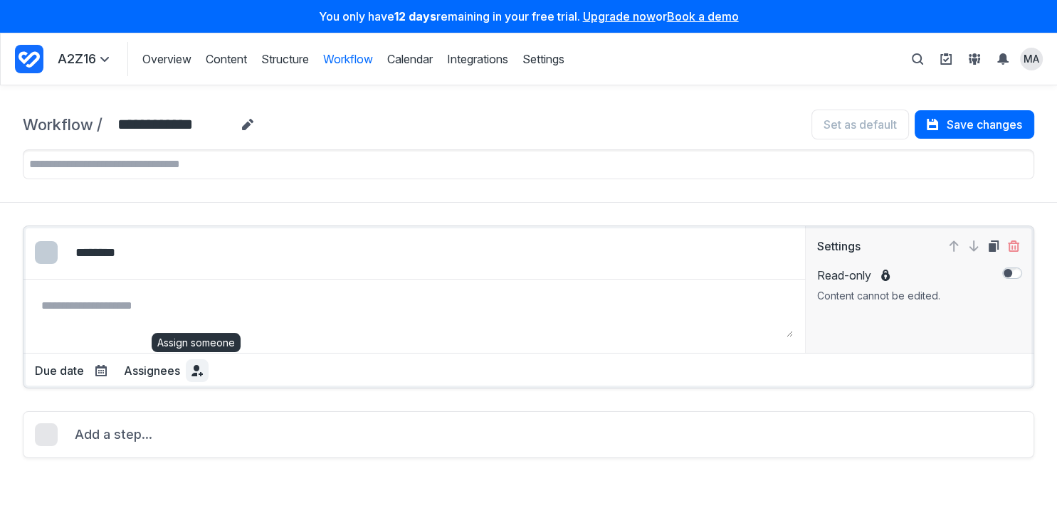
click at [197, 370] on icon at bounding box center [196, 370] width 11 height 11
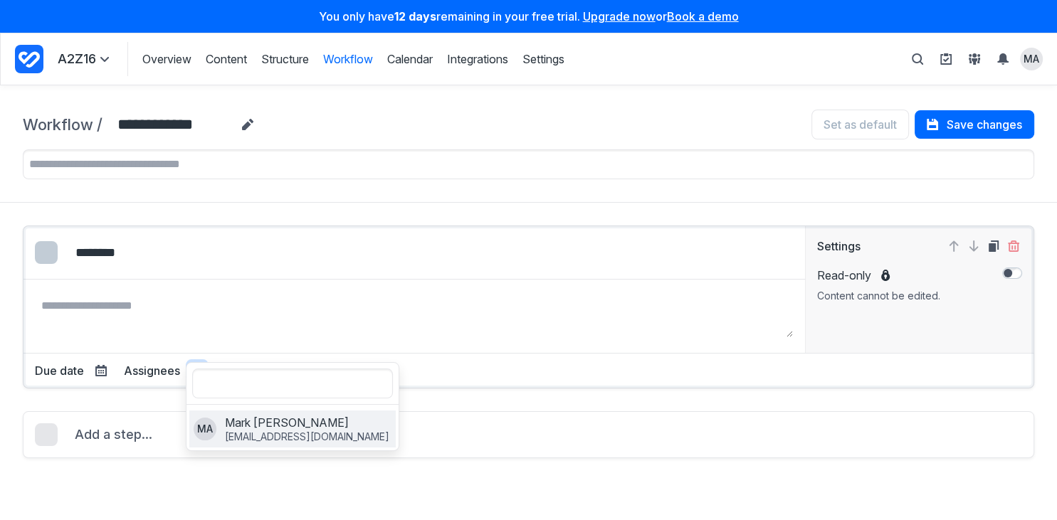
click at [235, 433] on p "[EMAIL_ADDRESS][DOMAIN_NAME]" at bounding box center [307, 437] width 164 height 13
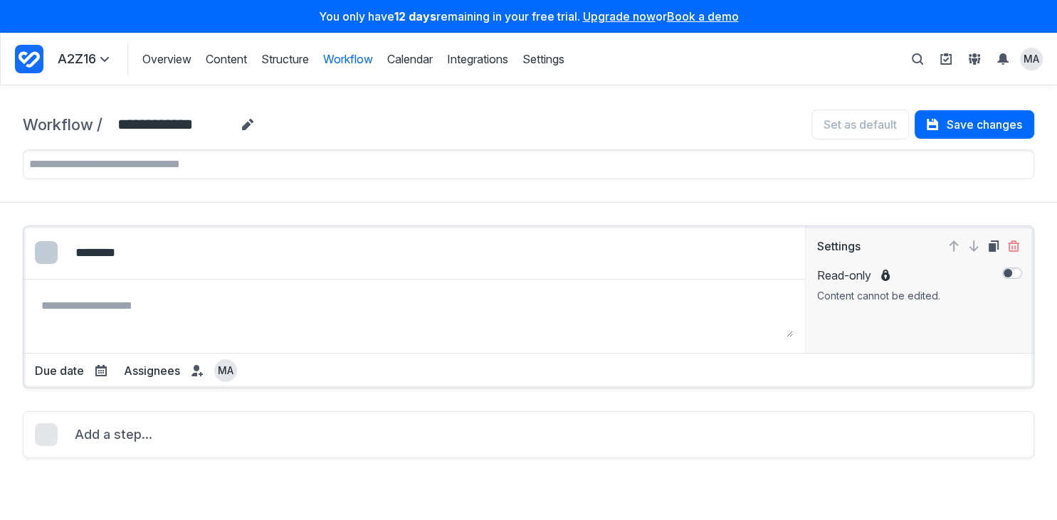
click at [532, 360] on div "Due date Dynamic Fixed Duration value * Select the period of time **** ***** **…" at bounding box center [528, 364] width 1010 height 23
click at [873, 124] on div "Set as default" at bounding box center [860, 125] width 98 height 30
click at [989, 117] on button "Save changes" at bounding box center [975, 124] width 120 height 28
click at [969, 58] on icon "View People & Groups" at bounding box center [970, 61] width 3 height 6
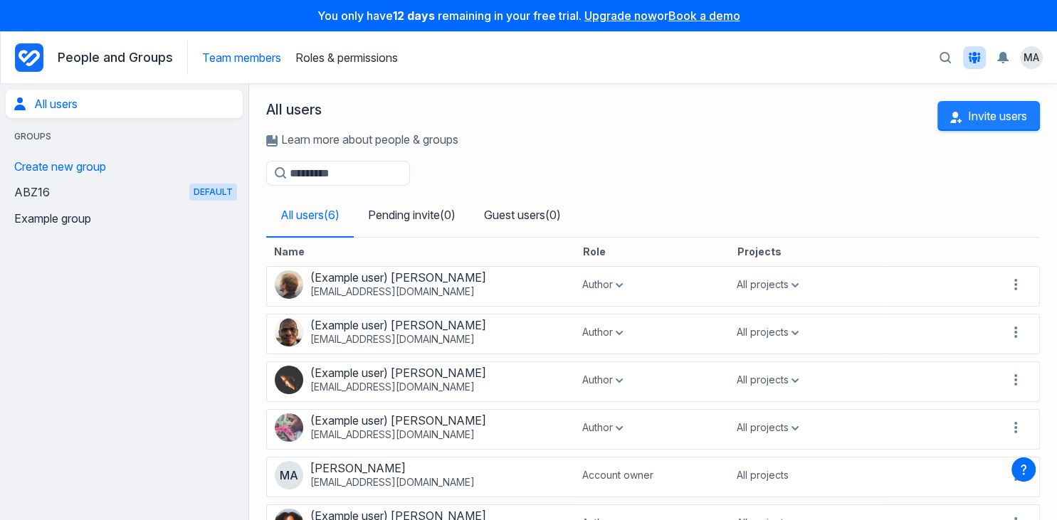
click at [1026, 115] on button "Invite users" at bounding box center [988, 116] width 102 height 30
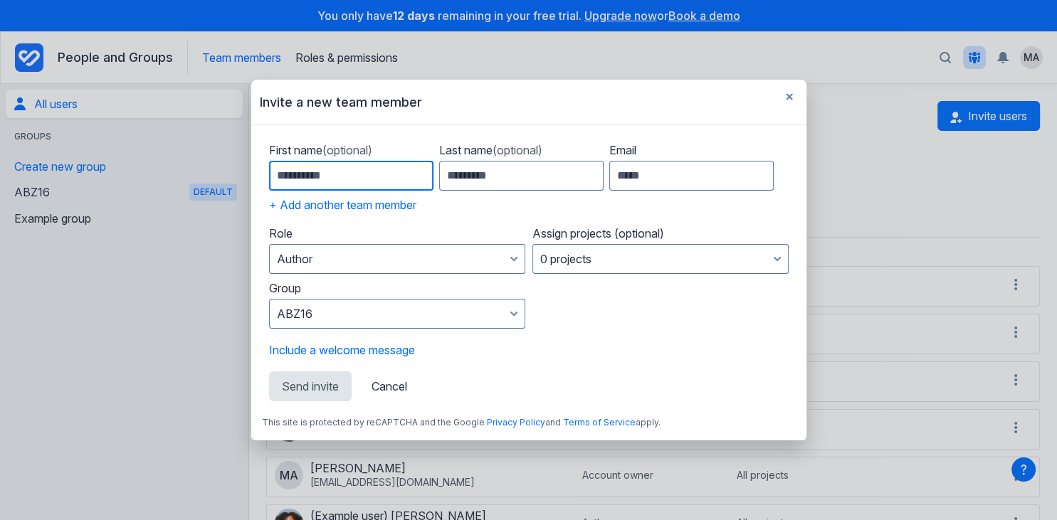
click at [363, 173] on input "First name (optional)" at bounding box center [351, 176] width 164 height 30
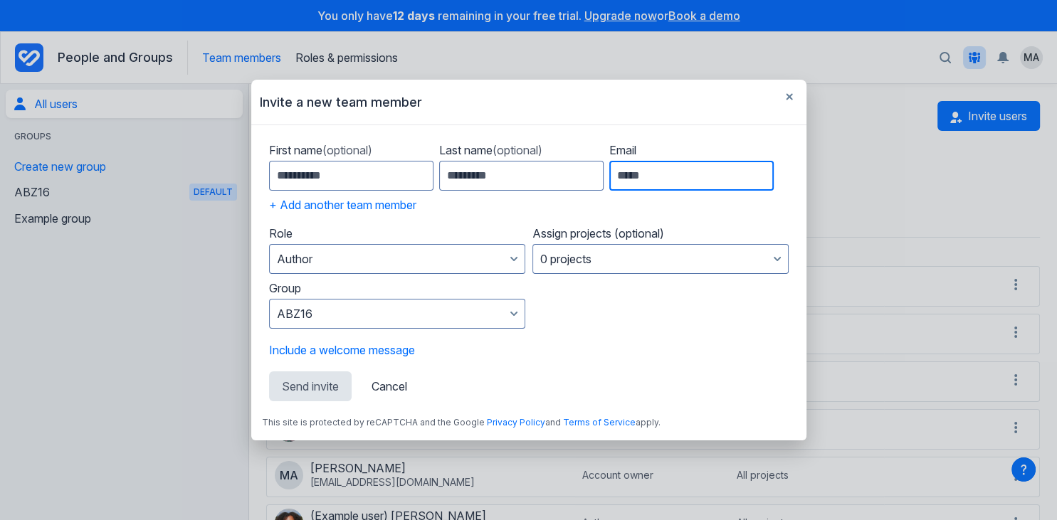
click at [705, 172] on input "Email" at bounding box center [691, 176] width 164 height 30
type input "**********"
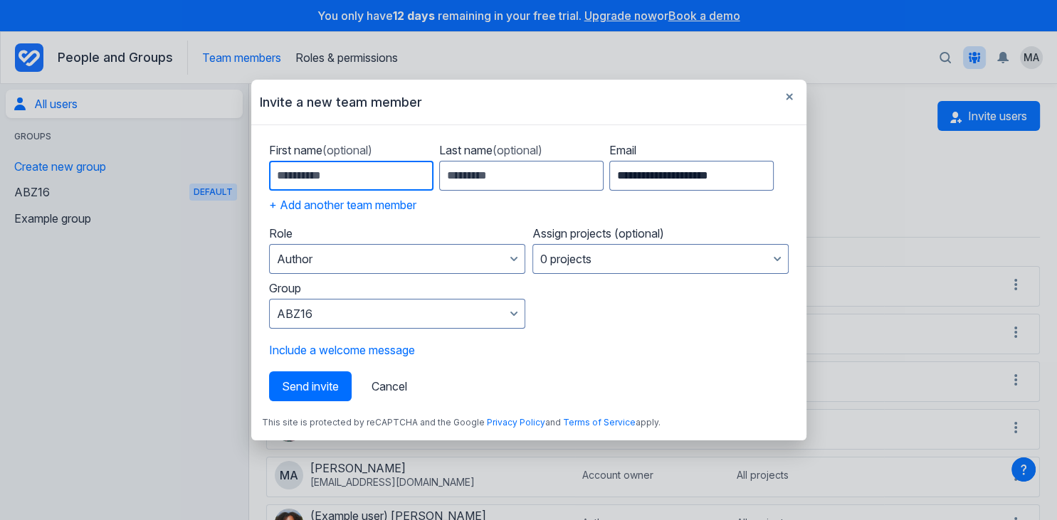
click at [395, 174] on input "First name (optional)" at bounding box center [351, 176] width 164 height 30
type input "******"
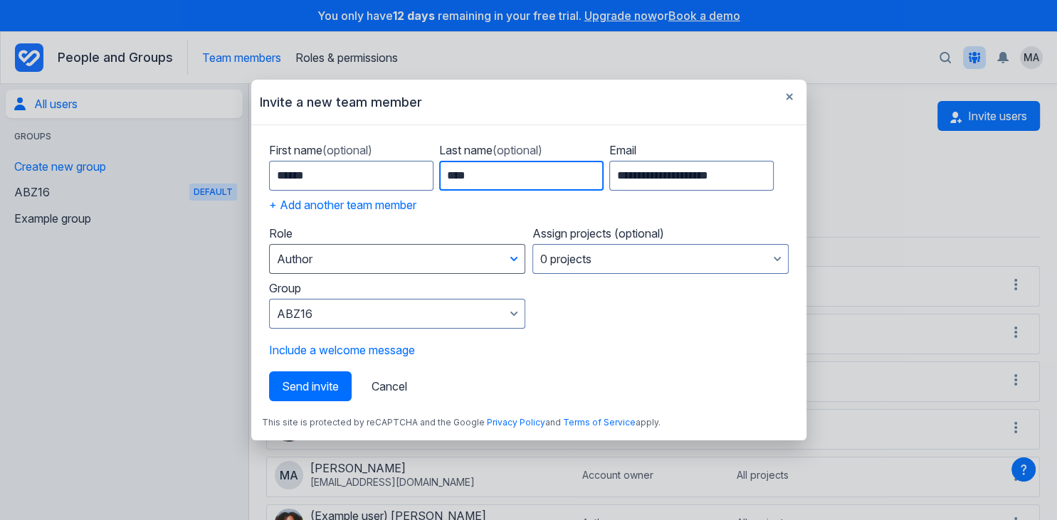
type input "****"
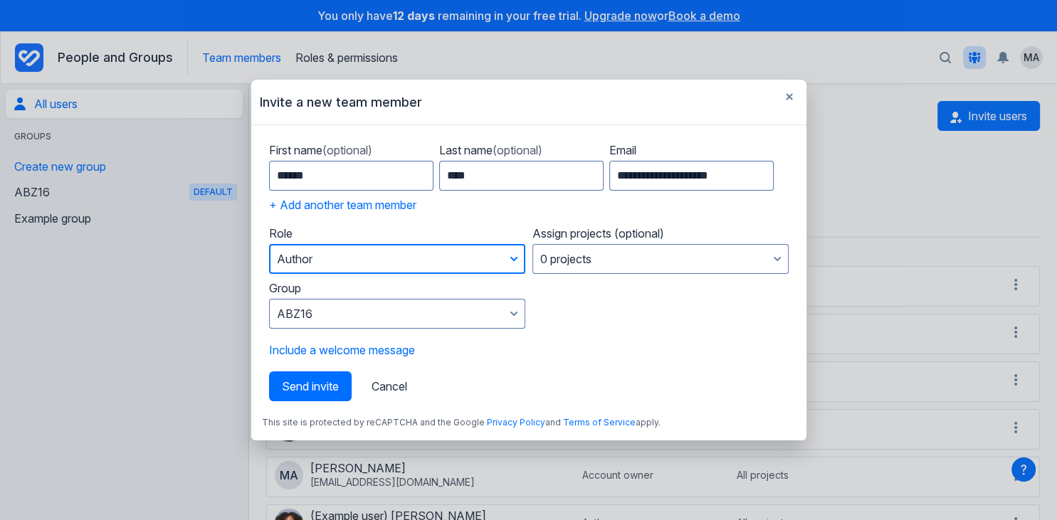
click at [439, 268] on button "Author" at bounding box center [397, 259] width 256 height 30
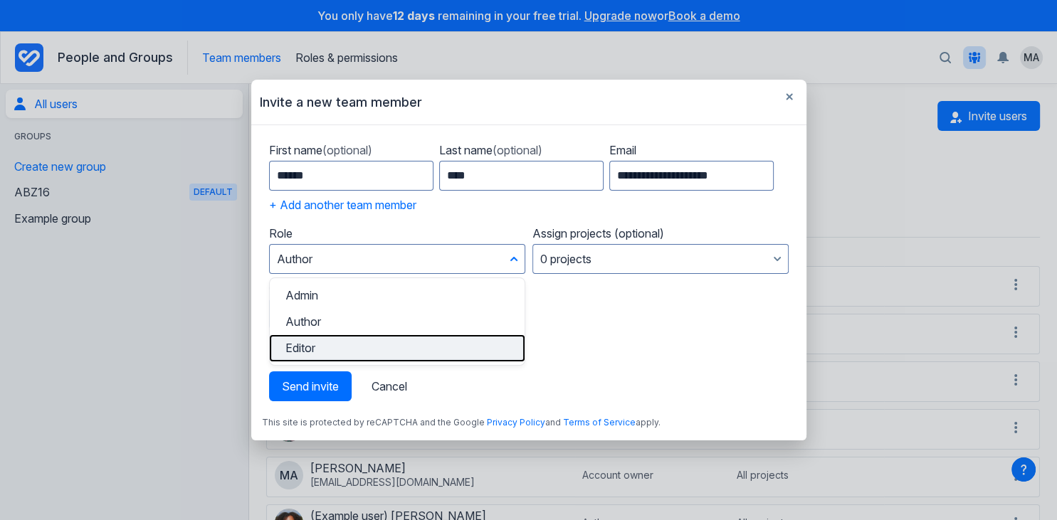
click at [404, 340] on button "Editor" at bounding box center [397, 348] width 255 height 26
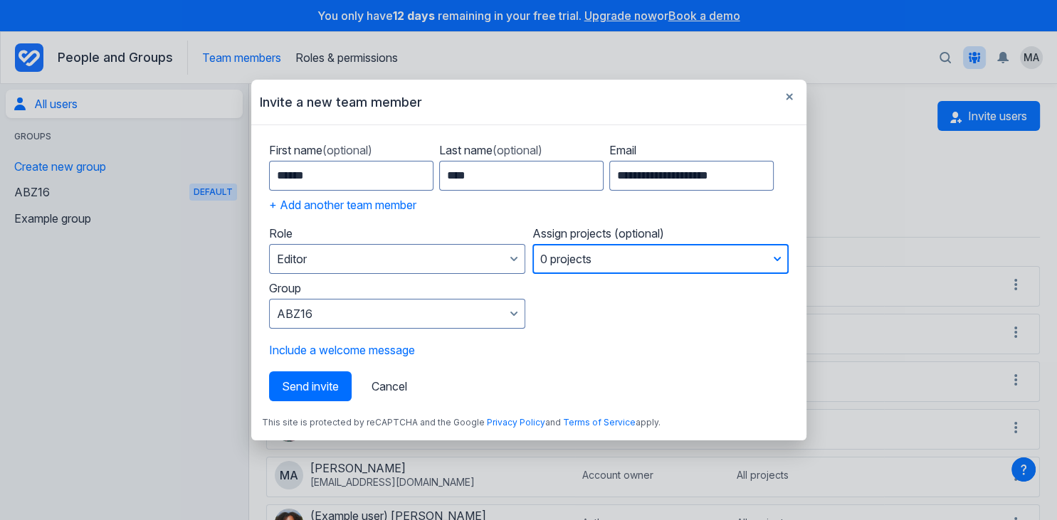
click at [576, 263] on button "0 projects" at bounding box center [660, 259] width 256 height 30
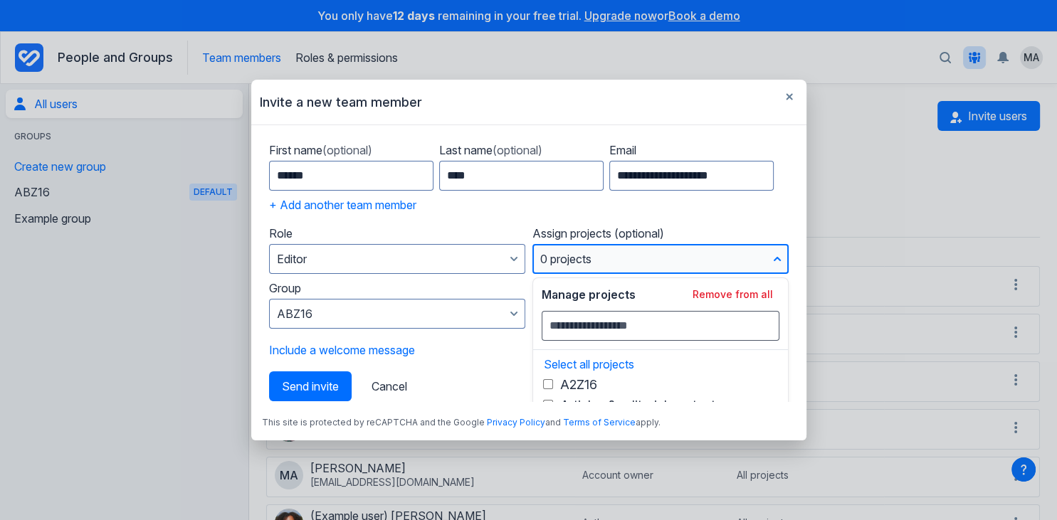
scroll to position [112, 0]
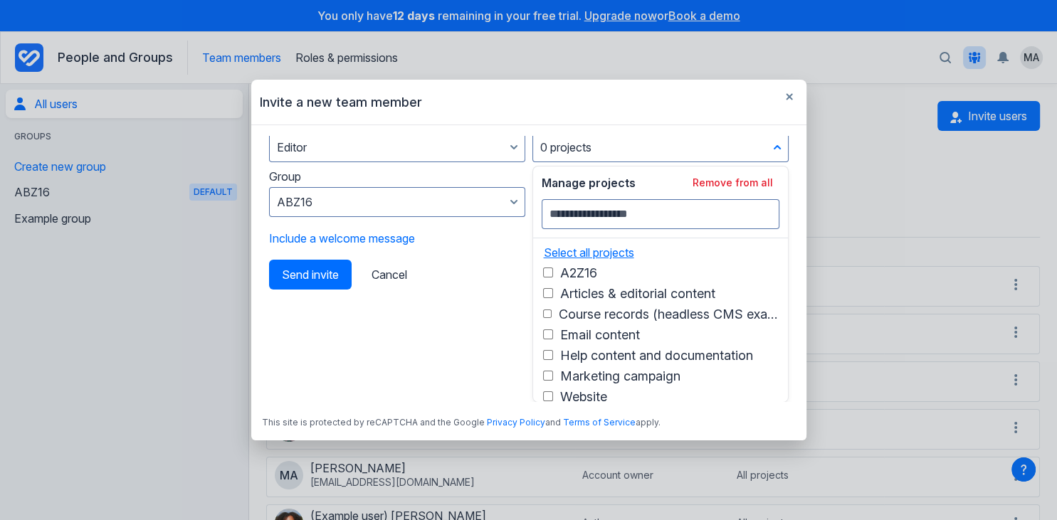
click at [607, 249] on button "Select all projects" at bounding box center [586, 253] width 98 height 14
click at [503, 283] on div "Send invite Cancel" at bounding box center [529, 275] width 520 height 30
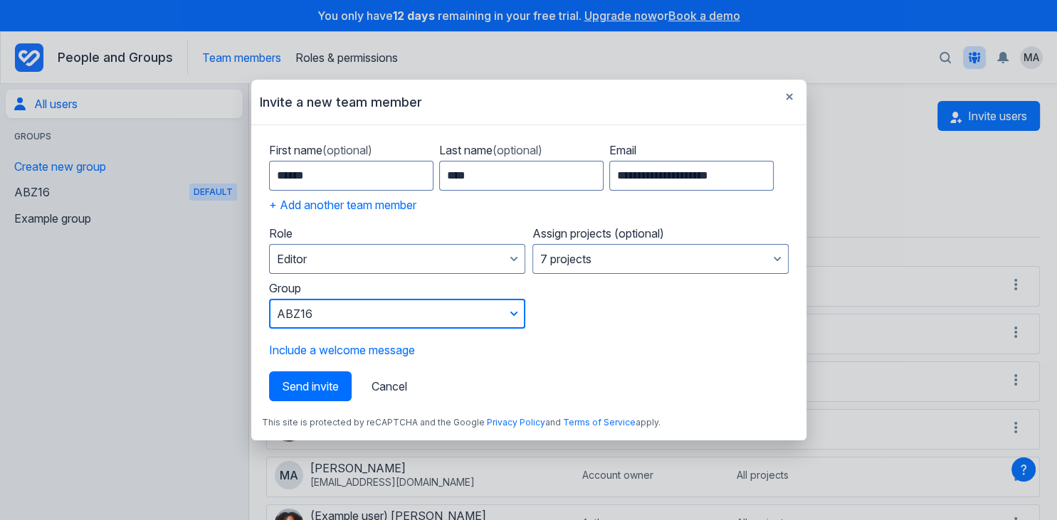
click at [414, 310] on button "ABZ16" at bounding box center [397, 314] width 256 height 30
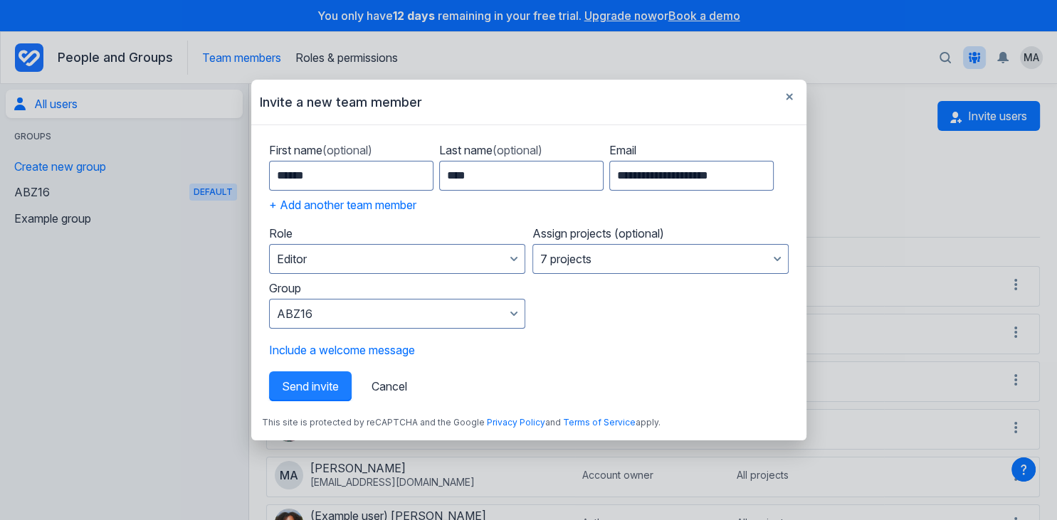
click at [315, 381] on span "Send invite" at bounding box center [310, 386] width 57 height 14
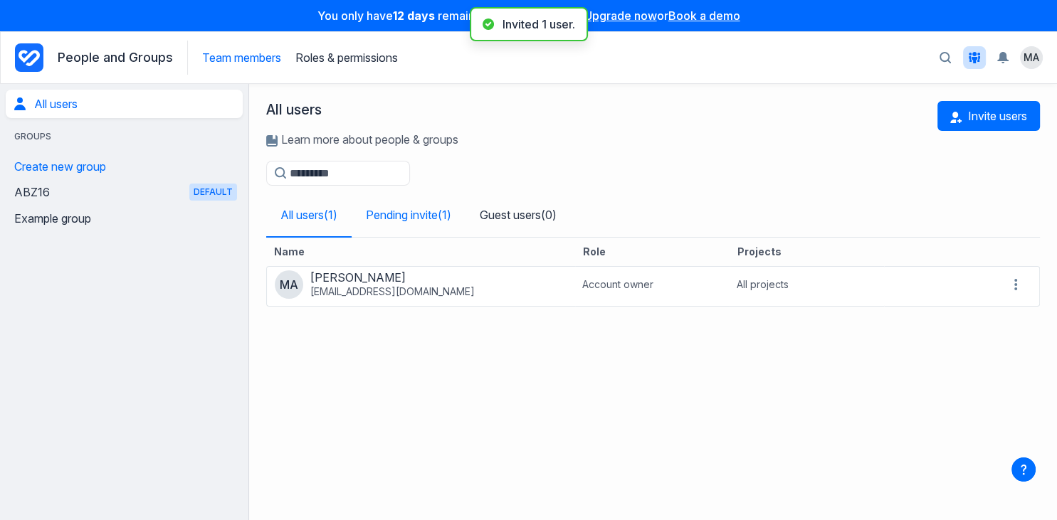
click at [433, 224] on link "Pending invite ( 1 )" at bounding box center [409, 215] width 114 height 43
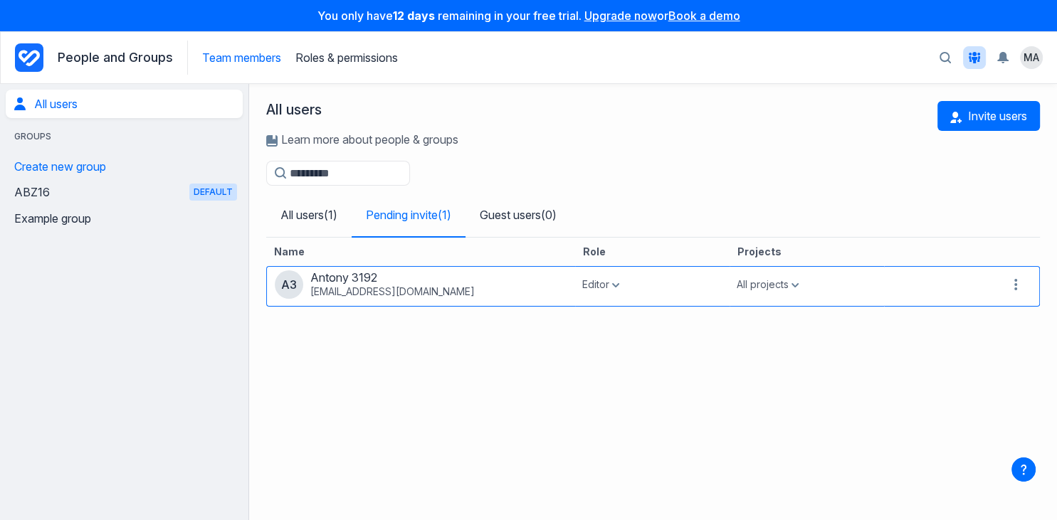
click at [1015, 284] on icon "button" at bounding box center [1015, 284] width 17 height 17
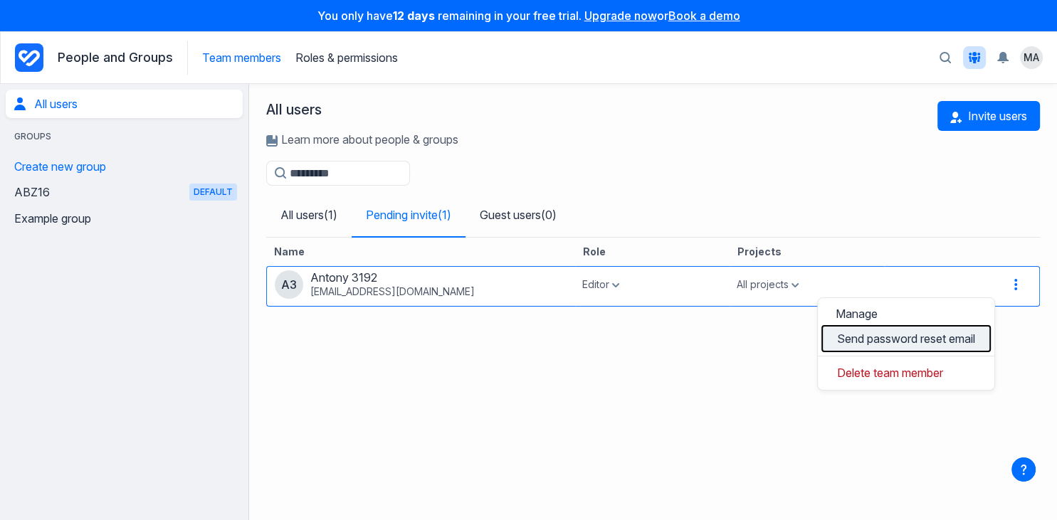
click at [927, 337] on button "Send password reset email" at bounding box center [905, 338] width 169 height 26
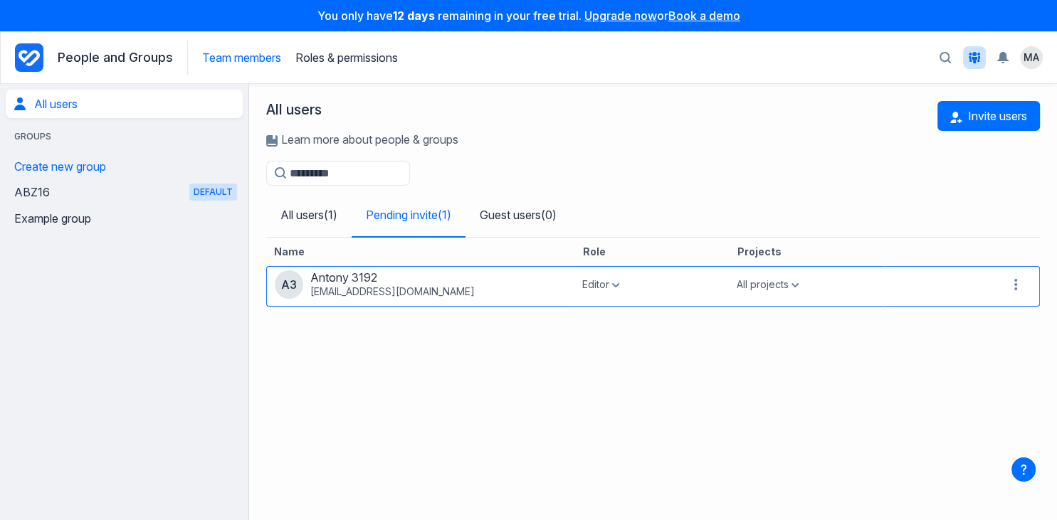
click at [1015, 289] on icon "button" at bounding box center [1015, 284] width 3 height 11
click at [892, 315] on link "Manage" at bounding box center [905, 313] width 169 height 23
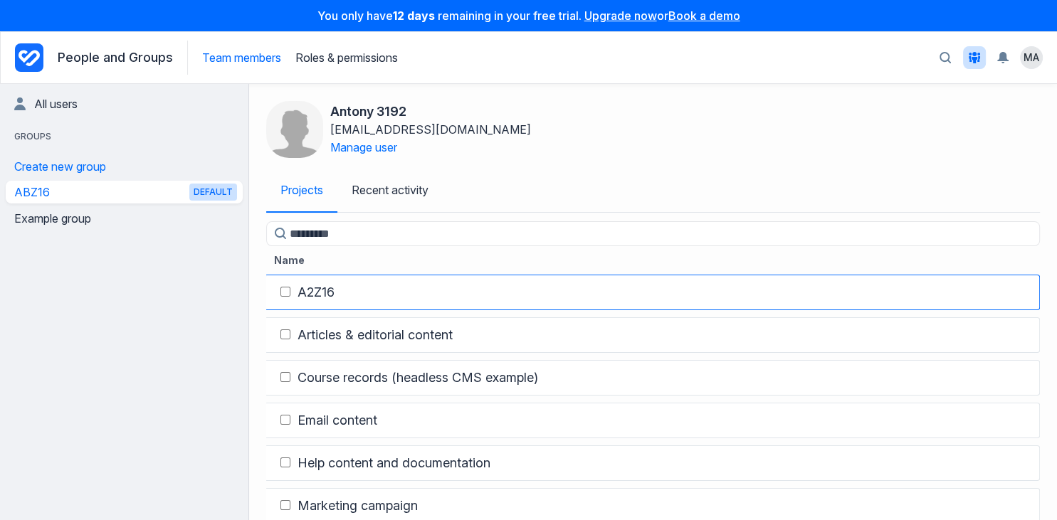
scroll to position [65, 0]
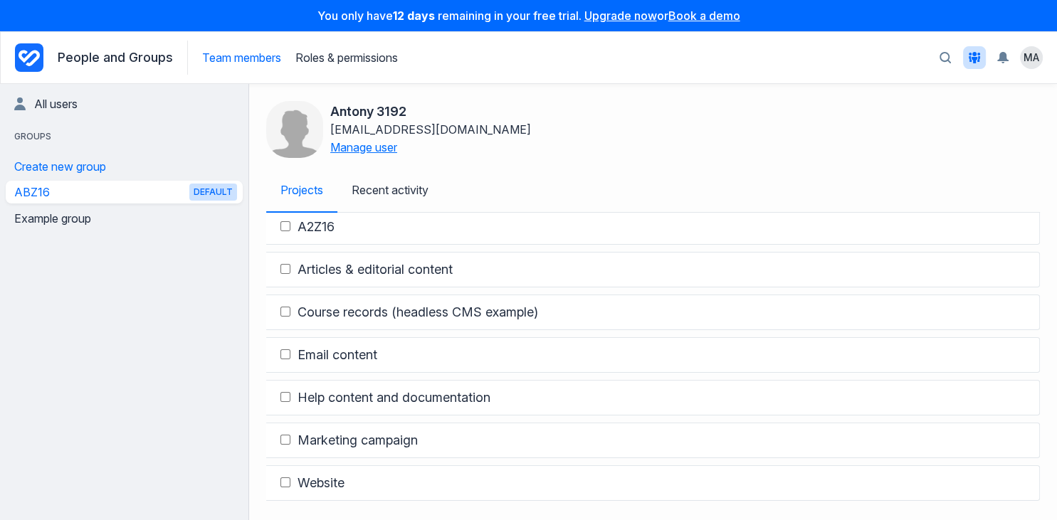
click at [357, 141] on button "Manage user" at bounding box center [363, 147] width 67 height 14
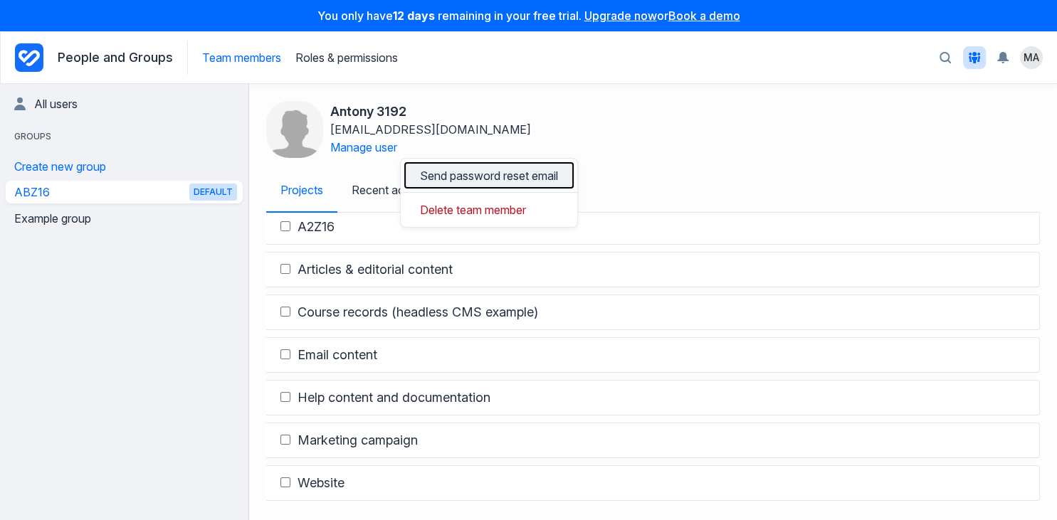
click at [486, 172] on button "Send password reset email" at bounding box center [488, 175] width 169 height 26
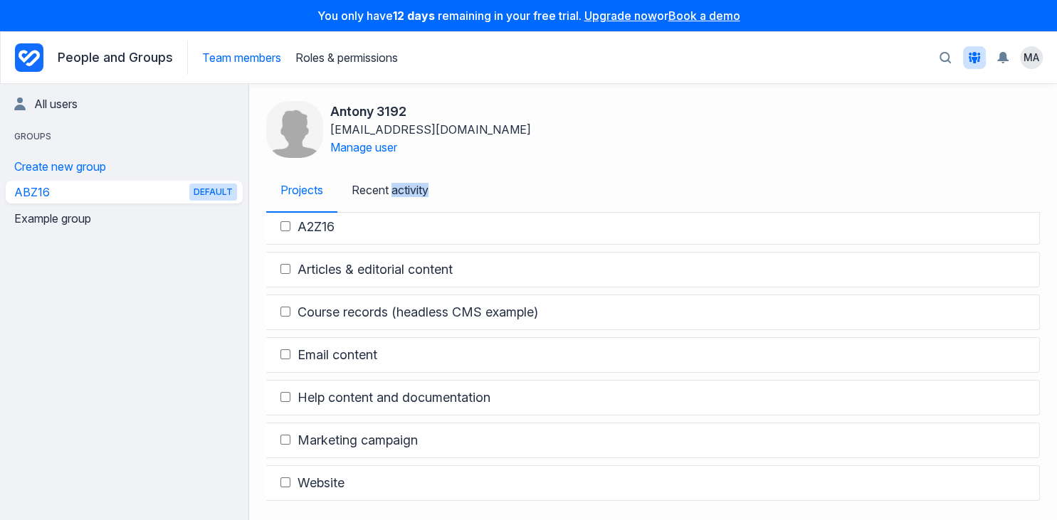
click at [486, 172] on nav "Projects Recent activity" at bounding box center [653, 190] width 774 height 45
click at [376, 149] on button "Manage user" at bounding box center [363, 147] width 67 height 14
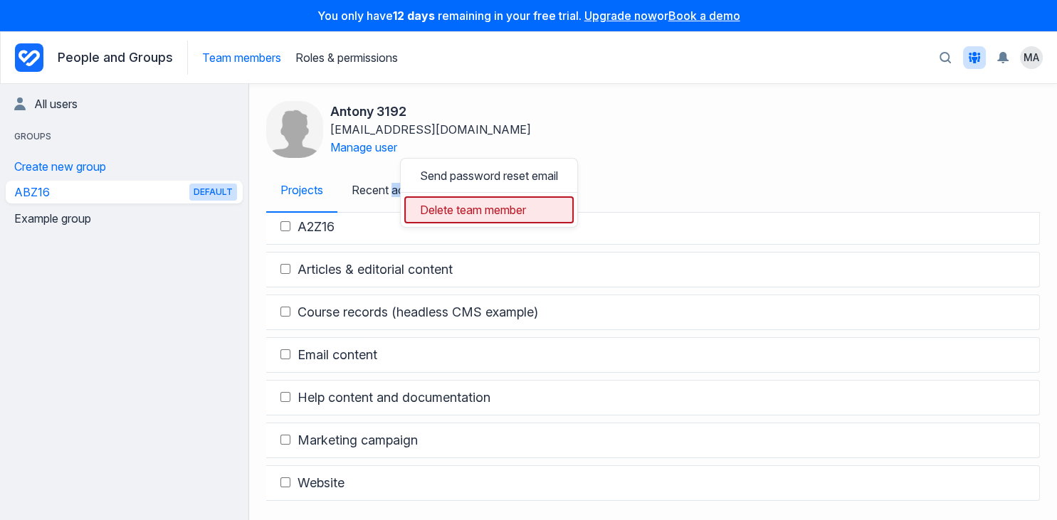
click at [453, 204] on button "Delete team member" at bounding box center [488, 209] width 169 height 26
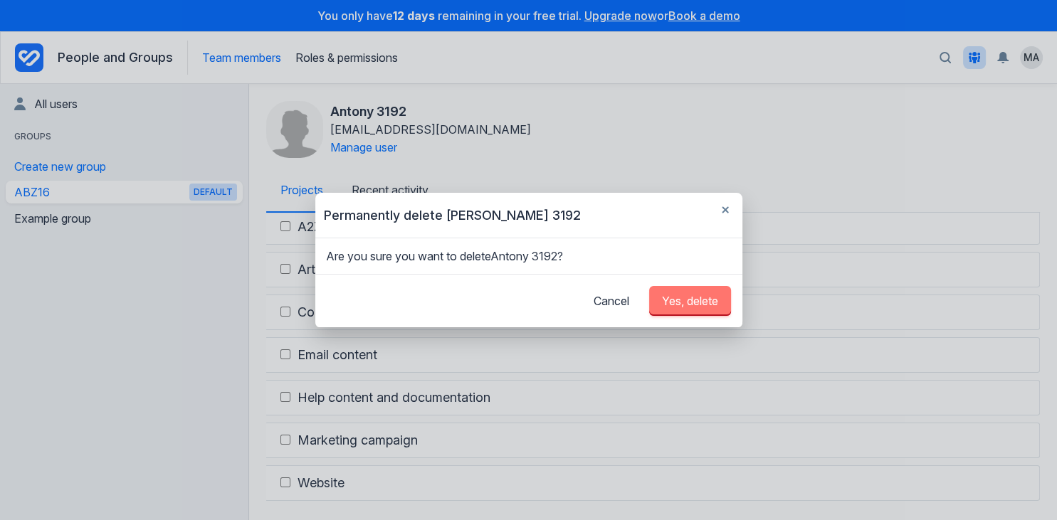
click at [693, 295] on span "Yes, delete" at bounding box center [690, 301] width 56 height 14
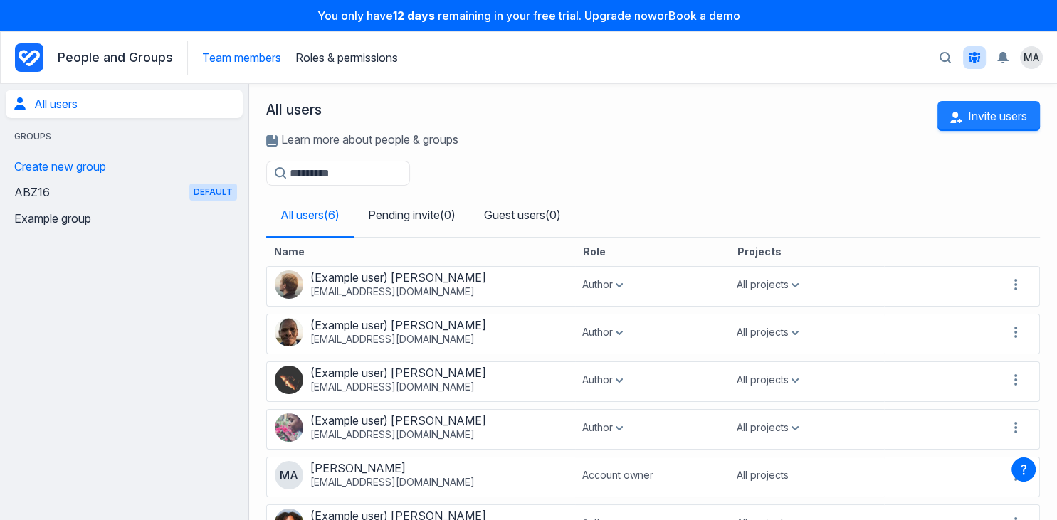
click at [1004, 110] on button "Invite users" at bounding box center [988, 116] width 102 height 30
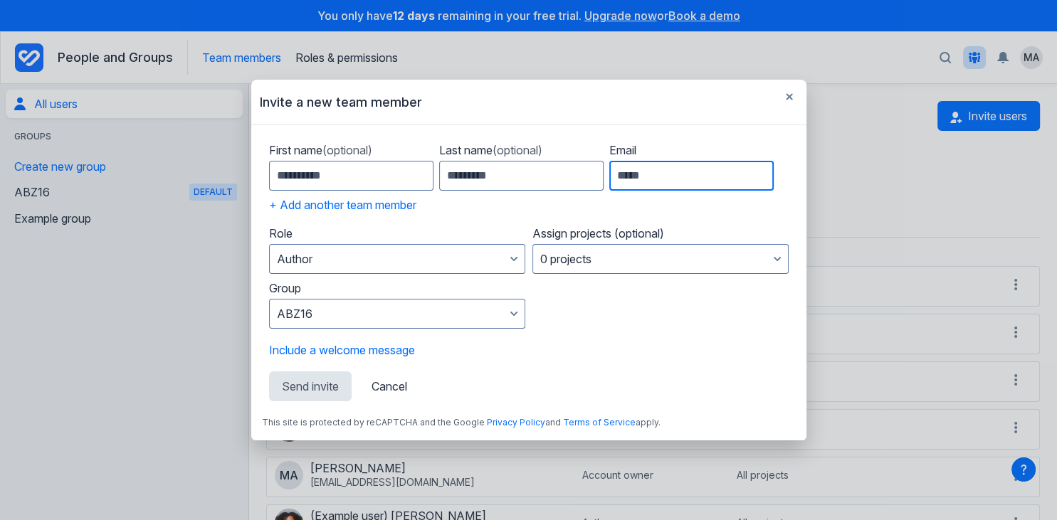
click at [698, 184] on input "Email" at bounding box center [691, 176] width 164 height 30
type input "**********"
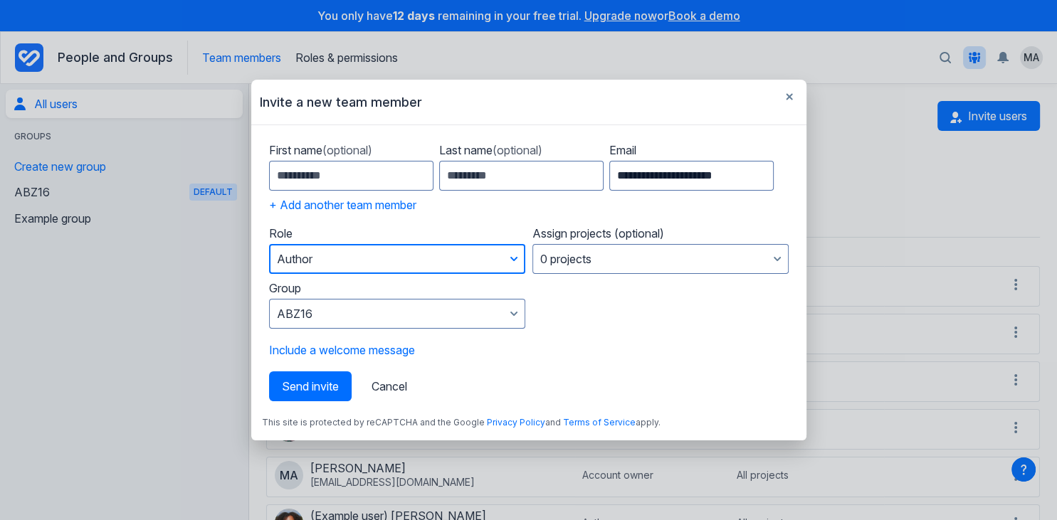
click at [471, 263] on button "Author" at bounding box center [397, 259] width 256 height 30
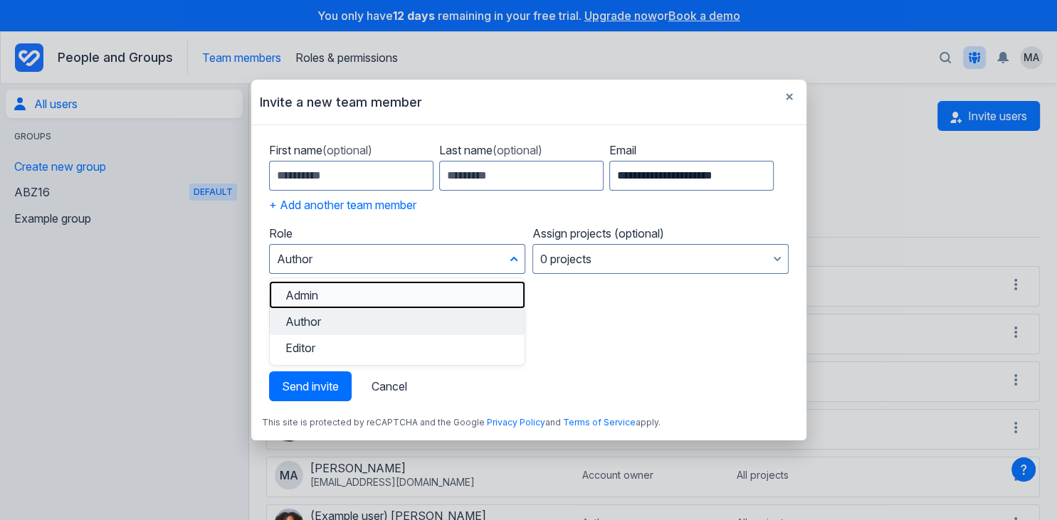
drag, startPoint x: 407, startPoint y: 292, endPoint x: 409, endPoint y: 329, distance: 37.0
click at [409, 329] on div "Admin Author Editor" at bounding box center [397, 322] width 256 height 88
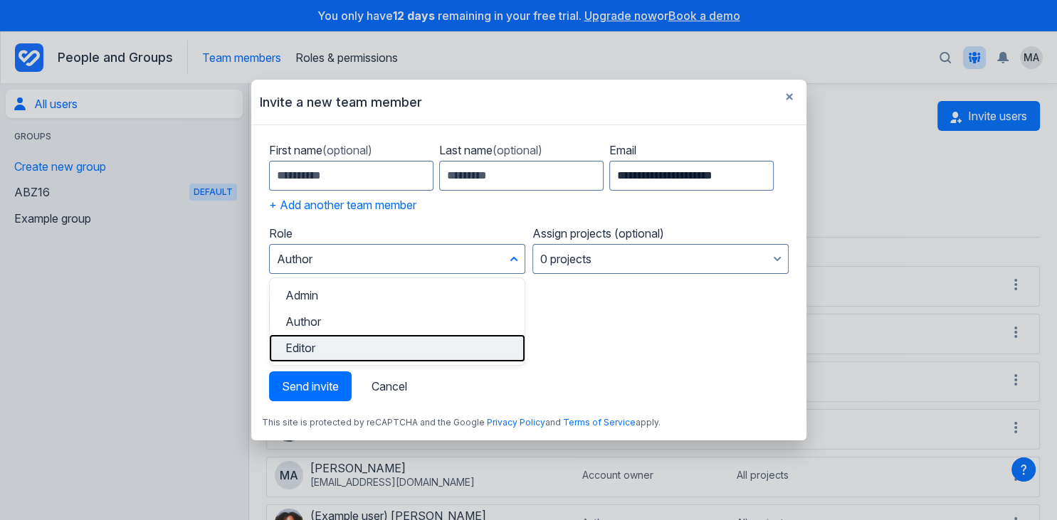
click at [409, 346] on button "Editor" at bounding box center [397, 348] width 255 height 26
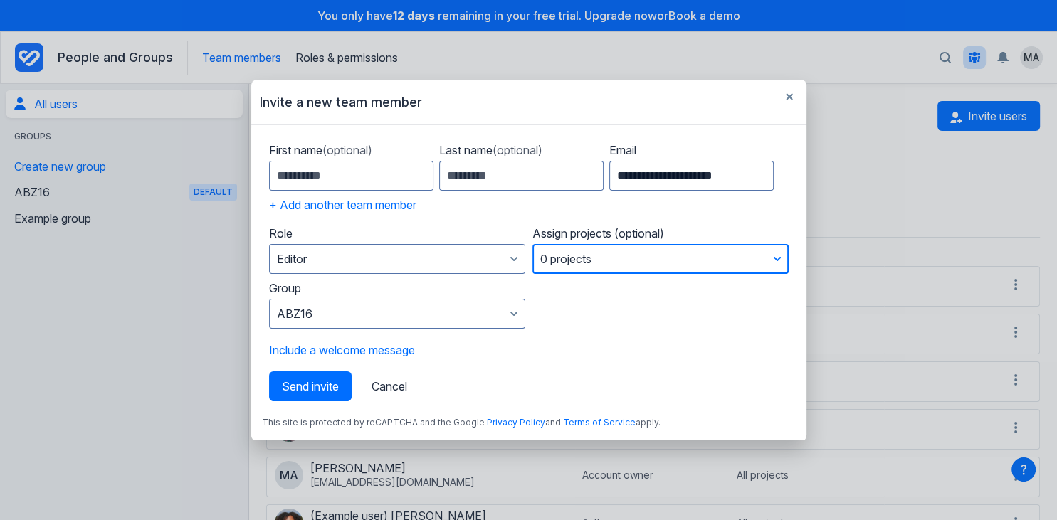
click at [602, 267] on button "0 projects" at bounding box center [660, 259] width 256 height 30
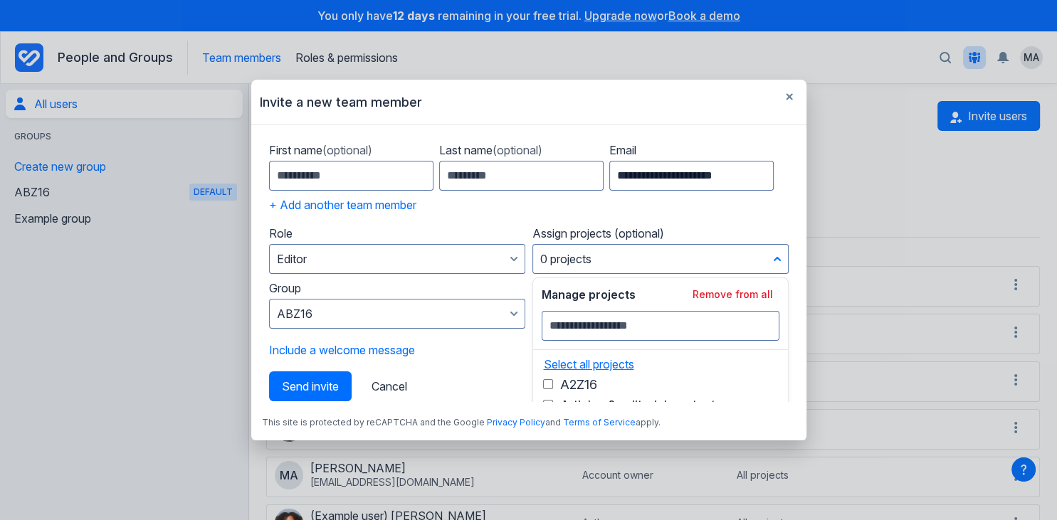
click at [591, 358] on button "Select all projects" at bounding box center [586, 364] width 98 height 14
click at [529, 219] on form "**********" at bounding box center [529, 268] width 534 height 265
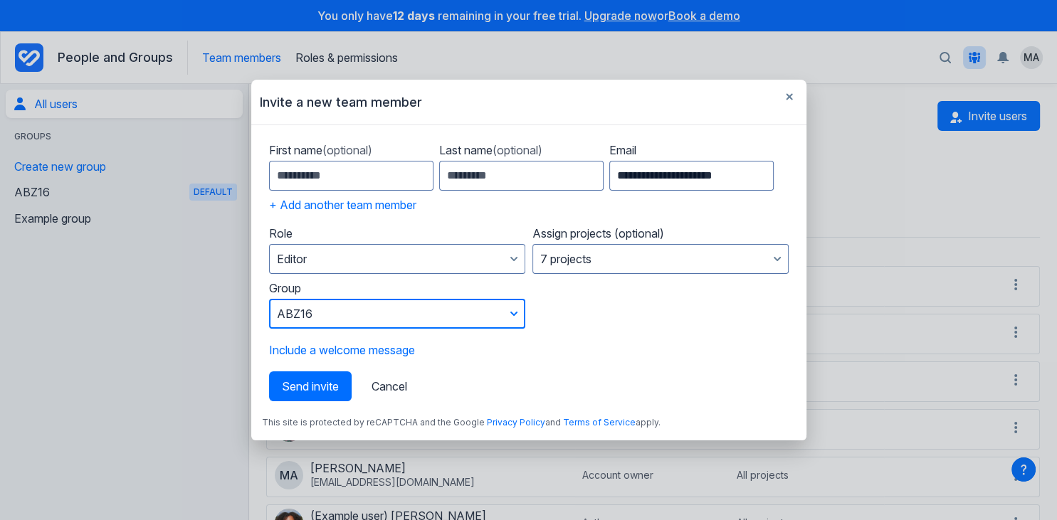
click at [411, 303] on button "ABZ16" at bounding box center [397, 314] width 256 height 30
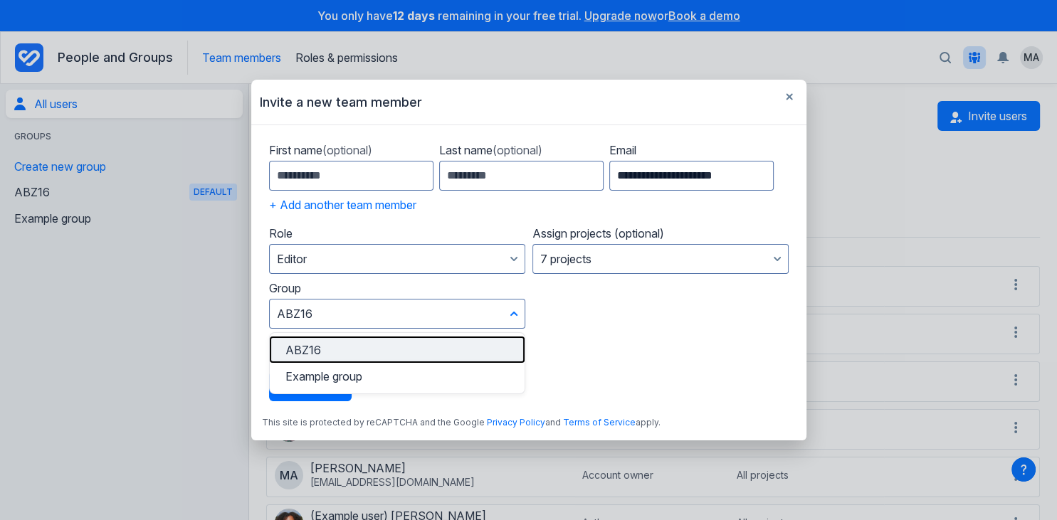
click at [400, 347] on button "ABZ16" at bounding box center [397, 350] width 255 height 26
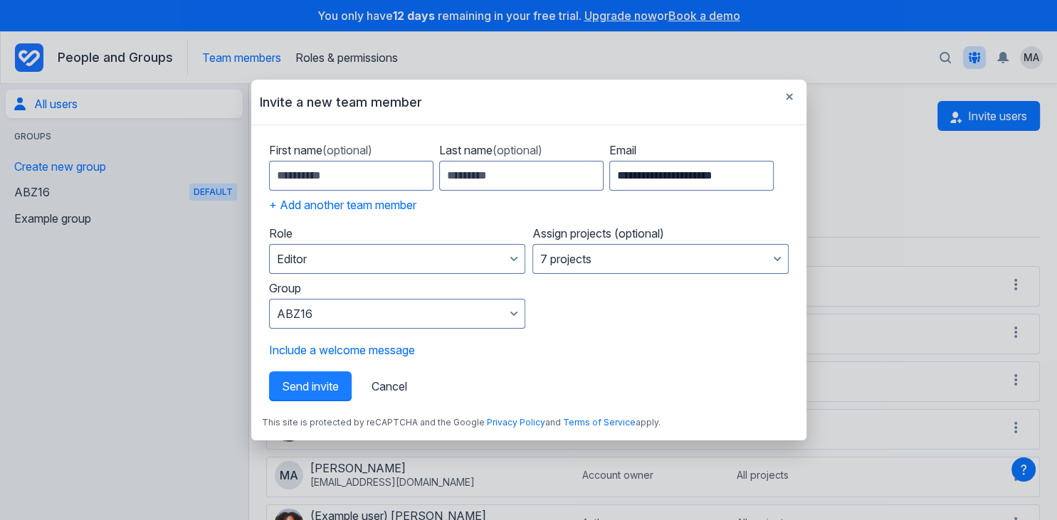
click at [327, 381] on span "Send invite" at bounding box center [310, 386] width 57 height 14
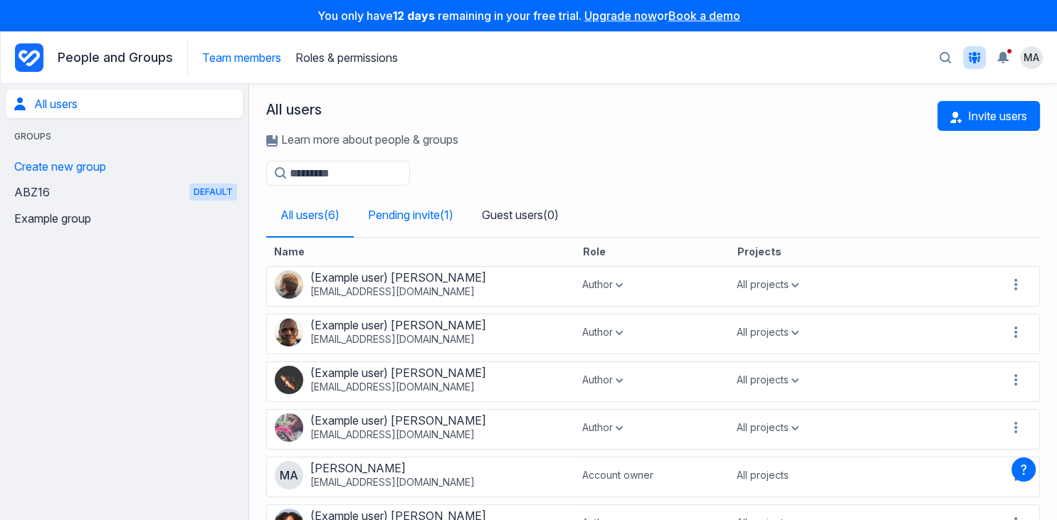
click at [394, 209] on link "Pending invite ( 1 )" at bounding box center [411, 215] width 114 height 43
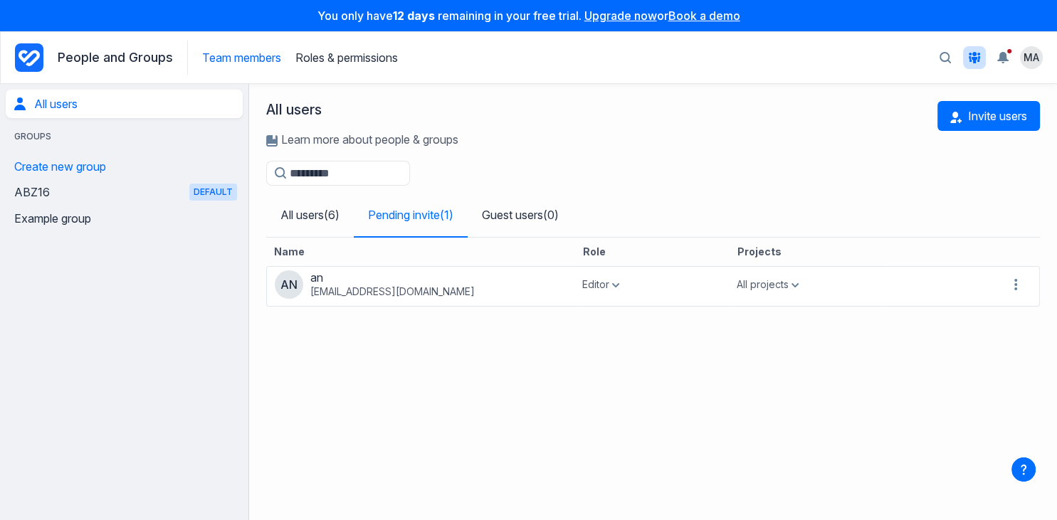
click at [576, 367] on div "Name Role Projects an an [EMAIL_ADDRESS][DOMAIN_NAME] Editor Admin Author Edito…" at bounding box center [653, 370] width 774 height 265
click at [49, 135] on span "Groups" at bounding box center [33, 137] width 54 height 14
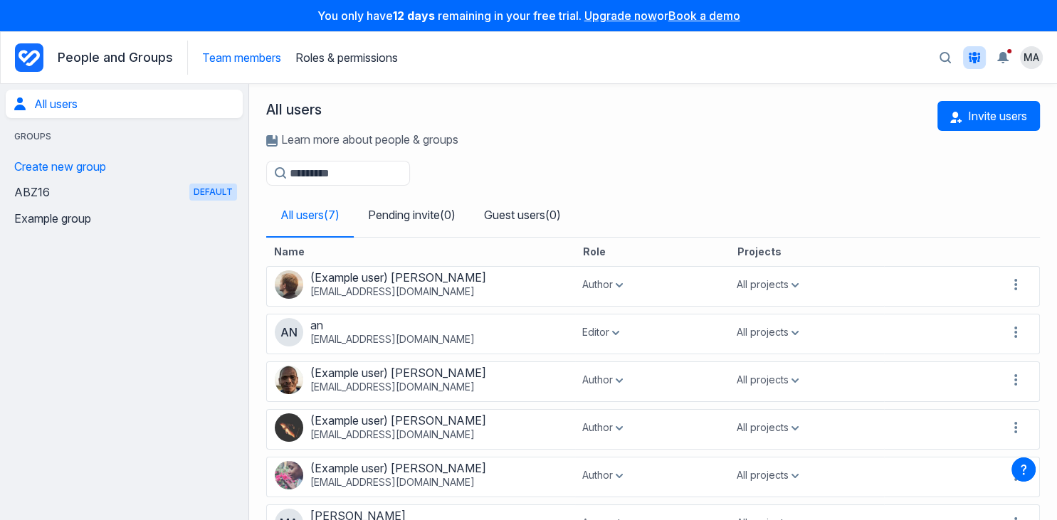
click at [37, 58] on icon "Project Dashboard" at bounding box center [29, 58] width 21 height 16
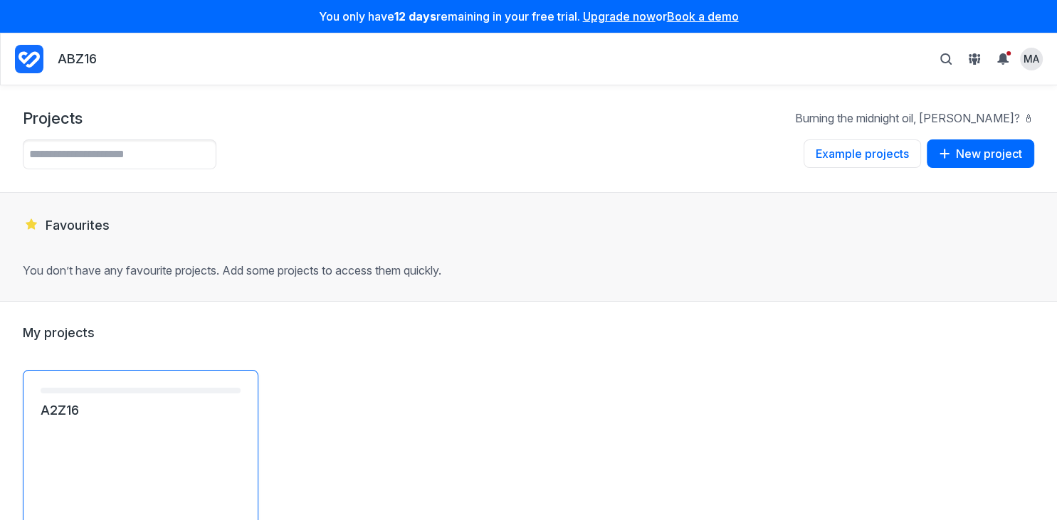
click at [96, 402] on link "A2Z16" at bounding box center [141, 410] width 200 height 17
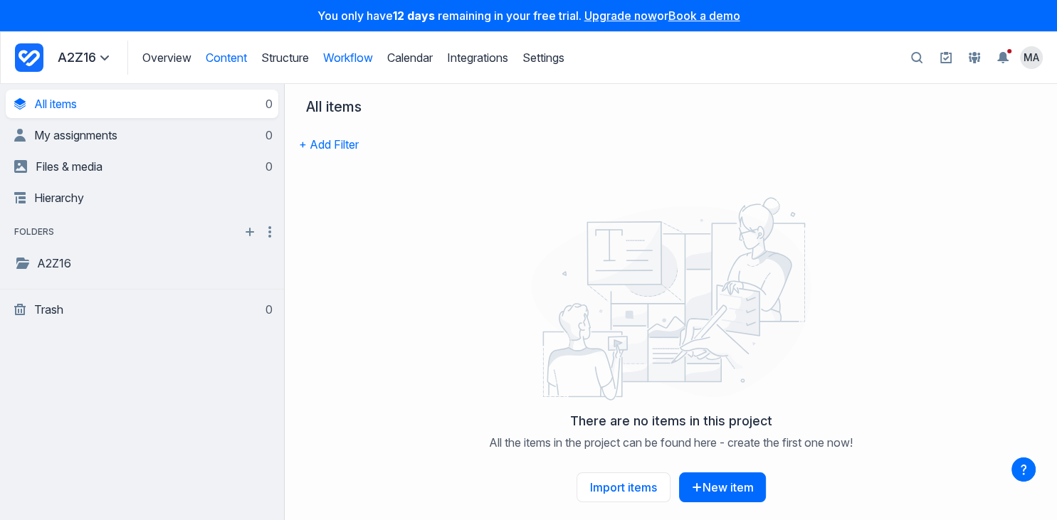
click at [335, 53] on link "Workflow" at bounding box center [348, 58] width 50 height 14
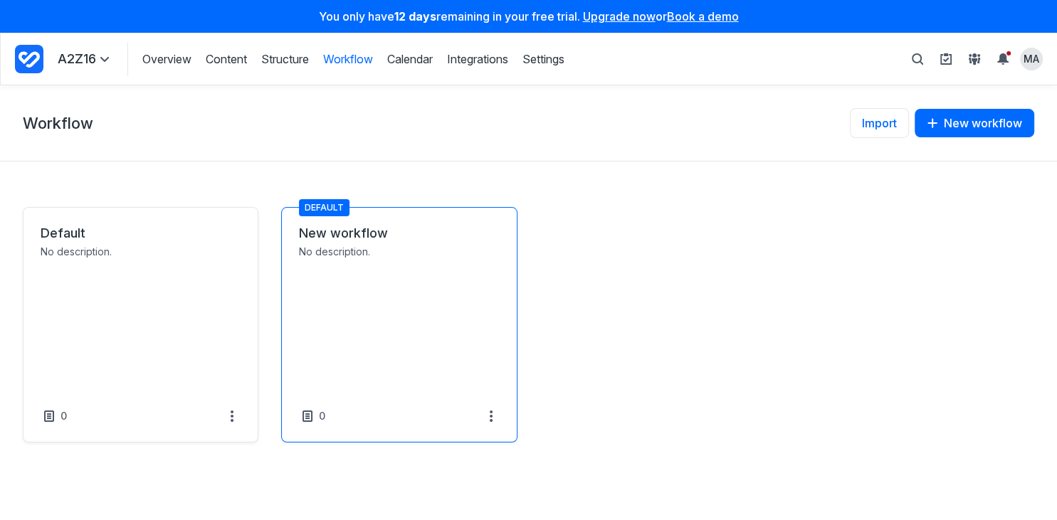
click at [418, 242] on link "New workflow" at bounding box center [399, 233] width 200 height 17
select select "*****"
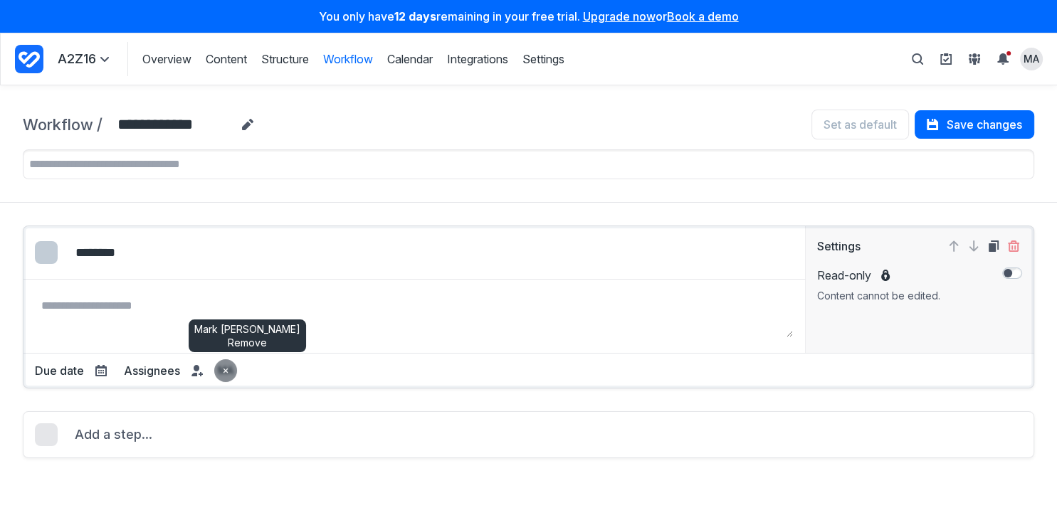
click at [226, 371] on span "submit" at bounding box center [225, 370] width 17 height 17
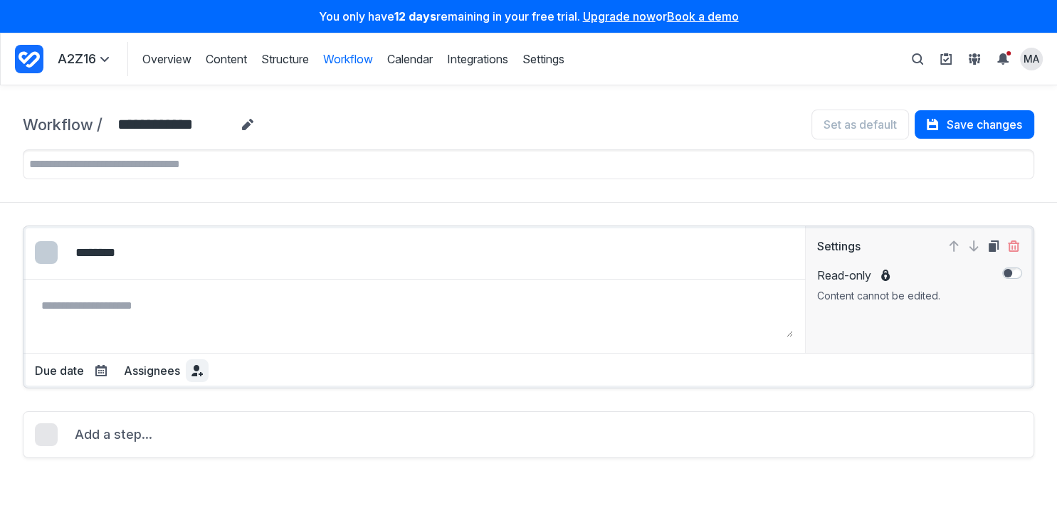
click at [191, 369] on icon at bounding box center [196, 370] width 11 height 11
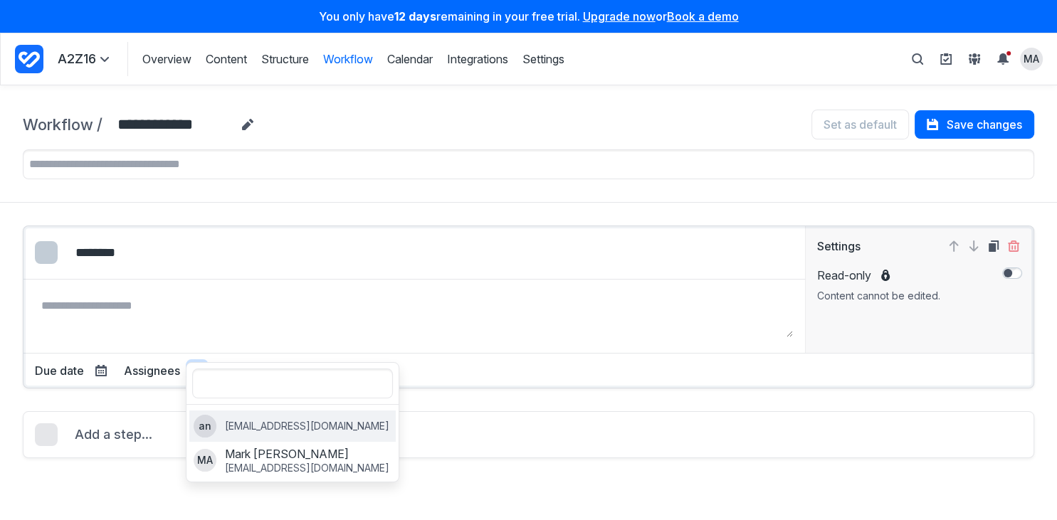
click at [243, 421] on p "antony3192@yopmail.com" at bounding box center [307, 426] width 164 height 13
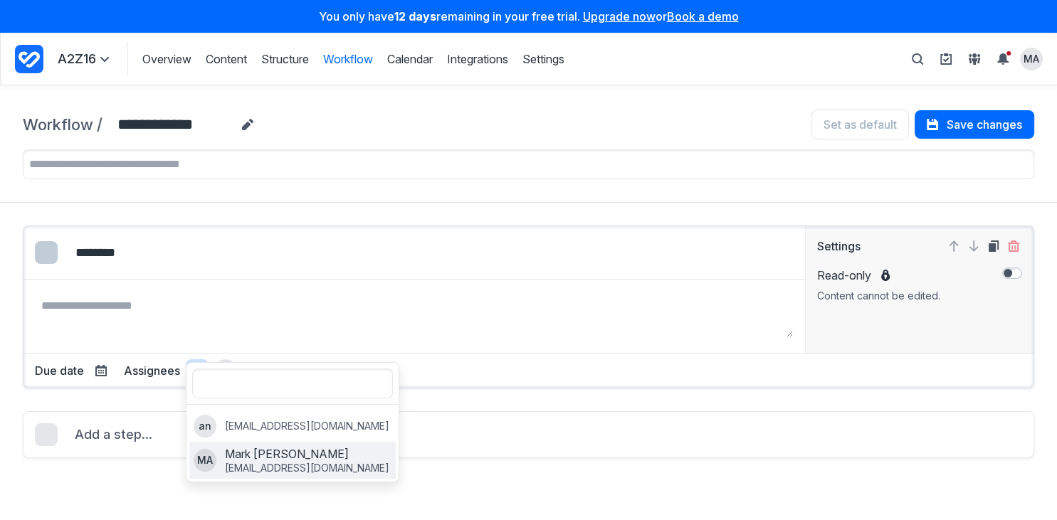
click at [258, 450] on p "Mark Antony" at bounding box center [307, 454] width 164 height 16
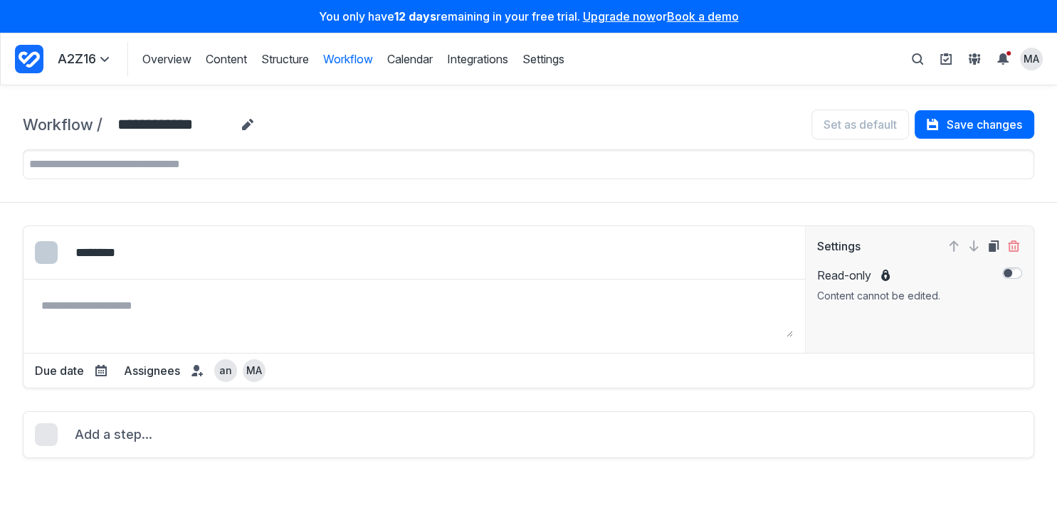
click at [542, 394] on div "Edit colour Select colour: #338BFF Select colour: #FADA38 Select colour: #EB475…" at bounding box center [528, 342] width 1011 height 233
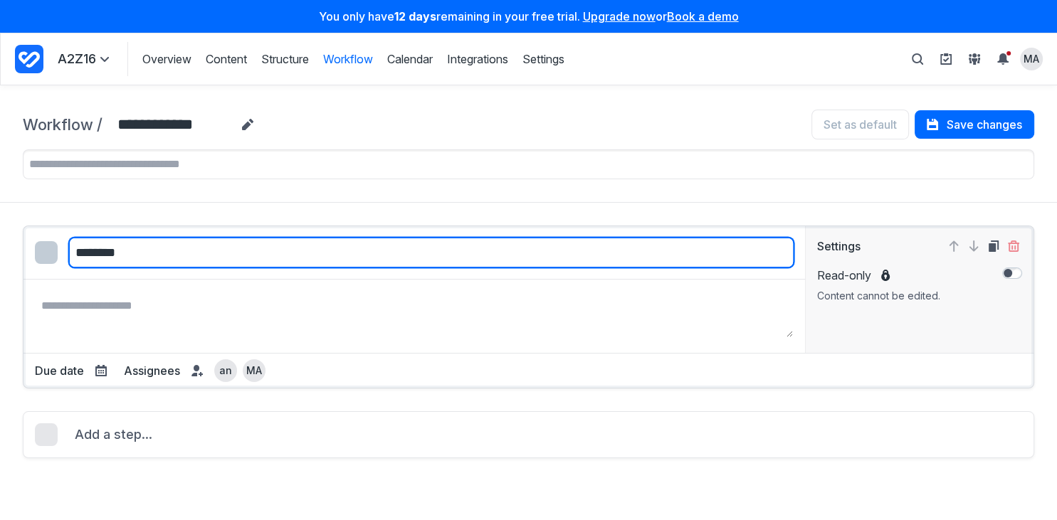
click at [131, 252] on input "********" at bounding box center [431, 253] width 725 height 30
type input "*****"
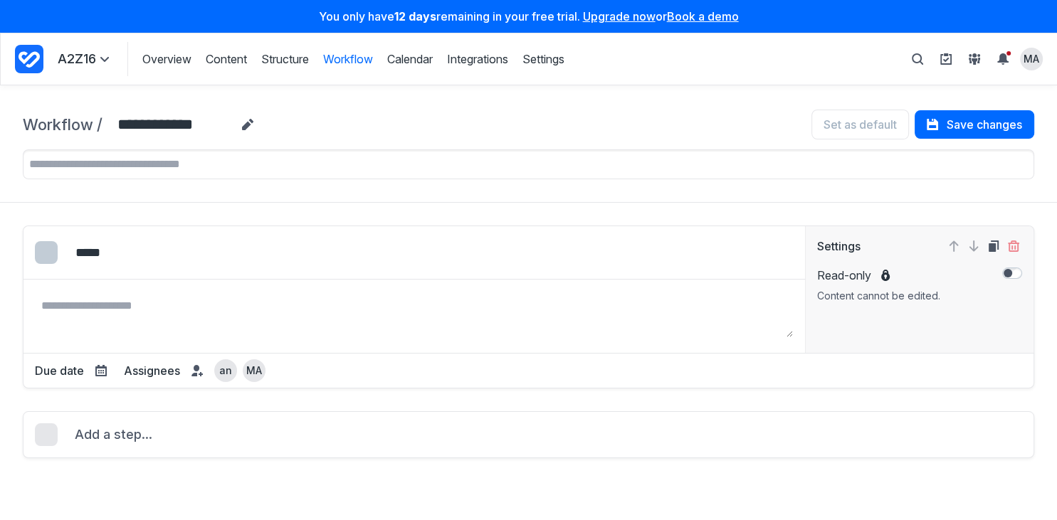
click at [736, 404] on div "Edit colour Select colour: #338BFF Select colour: #FADA38 Select colour: #EB475…" at bounding box center [528, 342] width 1011 height 233
click at [408, 397] on div "Edit colour Select colour: #338BFF Select colour: #FADA38 Select colour: #EB475…" at bounding box center [528, 342] width 1011 height 233
click at [420, 428] on button "Add a step..." at bounding box center [528, 434] width 1011 height 47
select select "*****"
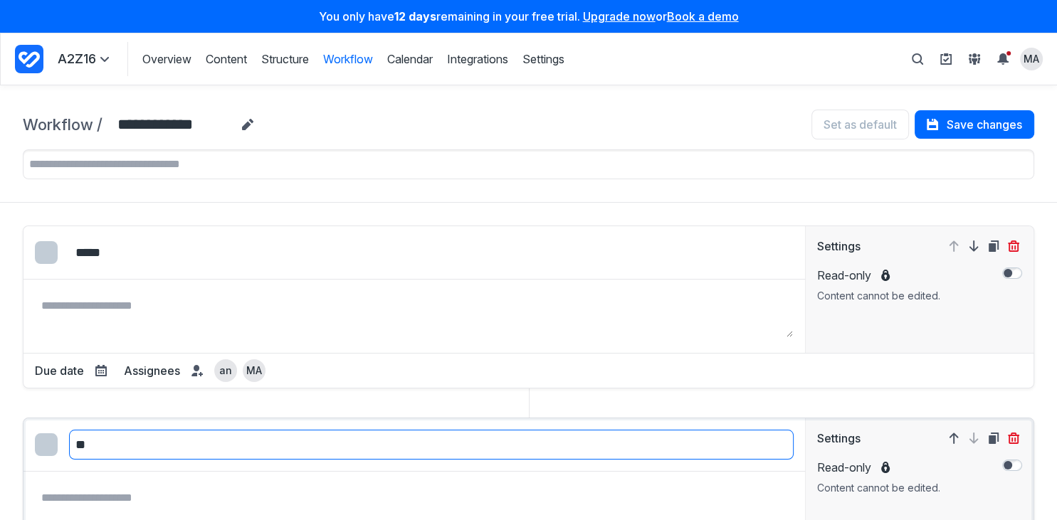
type input "*"
click at [75, 446] on input "******" at bounding box center [431, 445] width 725 height 30
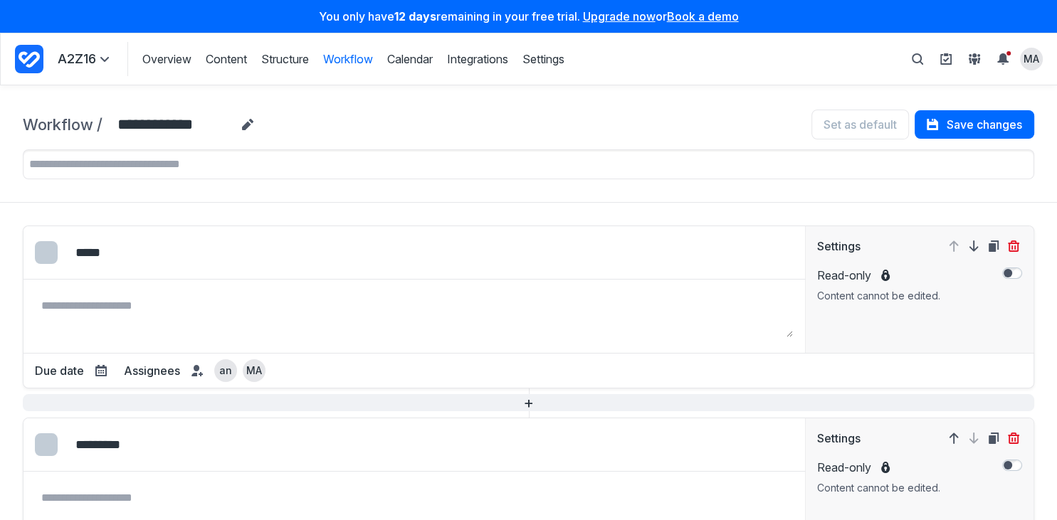
scroll to position [82, 0]
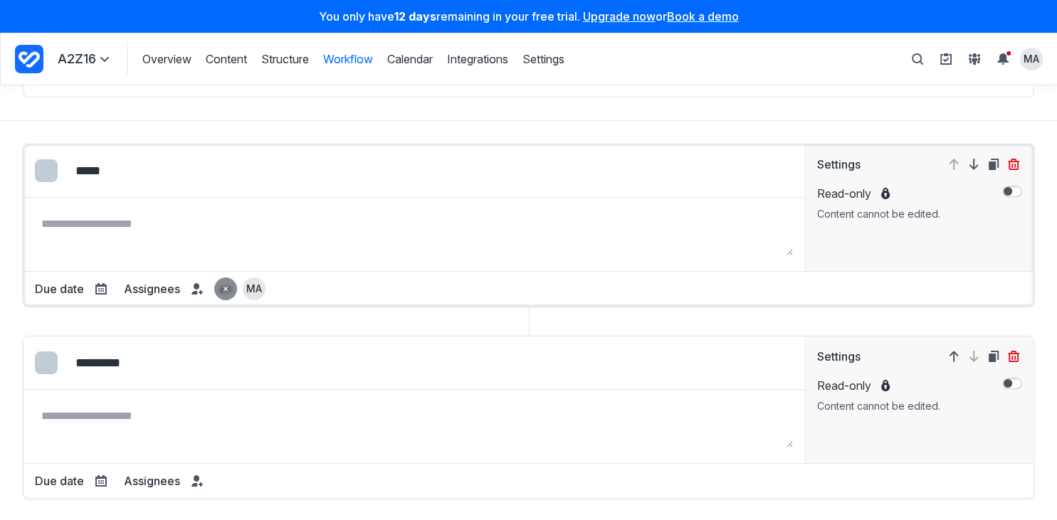
click at [226, 285] on icon "submit" at bounding box center [225, 288] width 7 height 7
click at [0, 0] on icon "submit" at bounding box center [0, 0] width 0 height 0
click at [201, 290] on icon at bounding box center [201, 292] width 4 height 4
type input "*********"
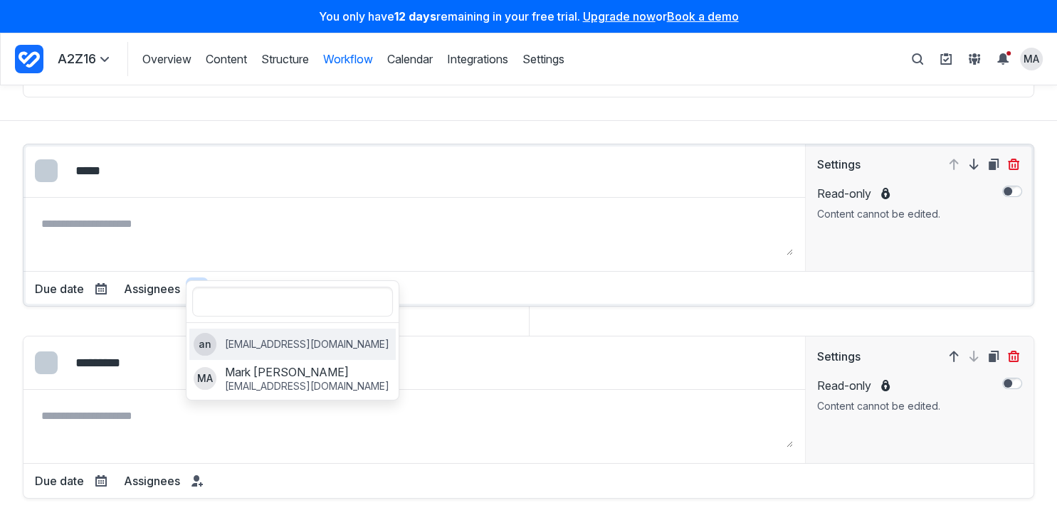
click at [292, 340] on p "antony3192@yopmail.com" at bounding box center [307, 344] width 164 height 13
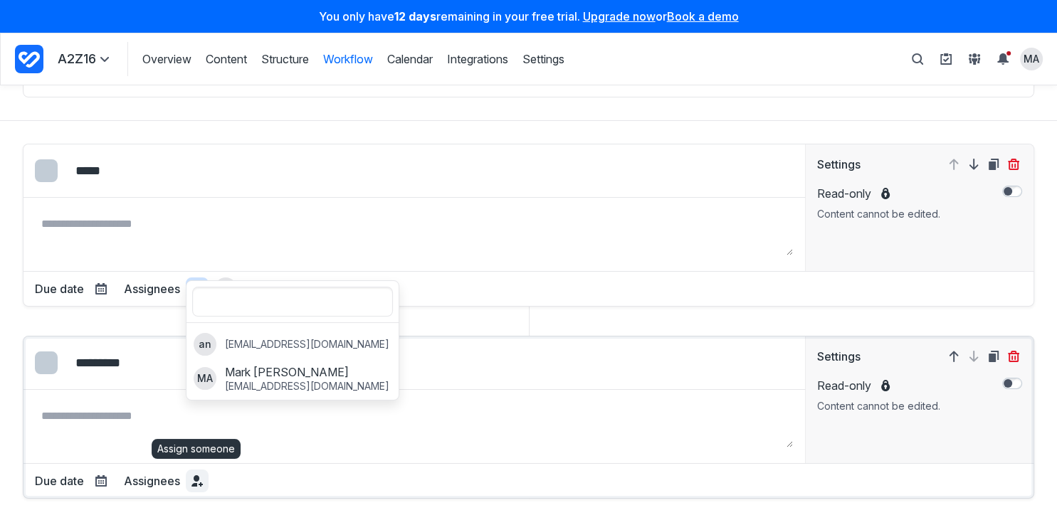
click at [198, 475] on icon at bounding box center [196, 480] width 11 height 11
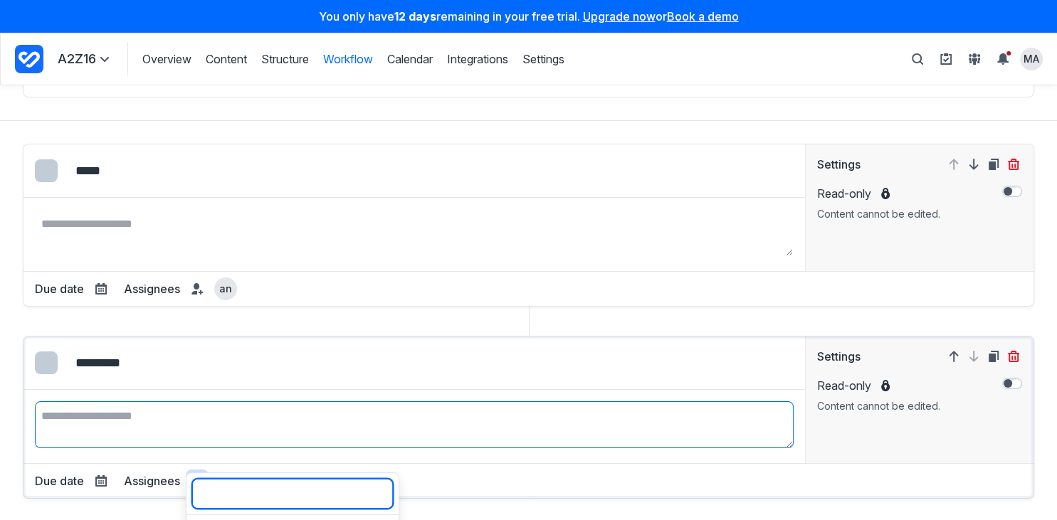
scroll to position [213, 0]
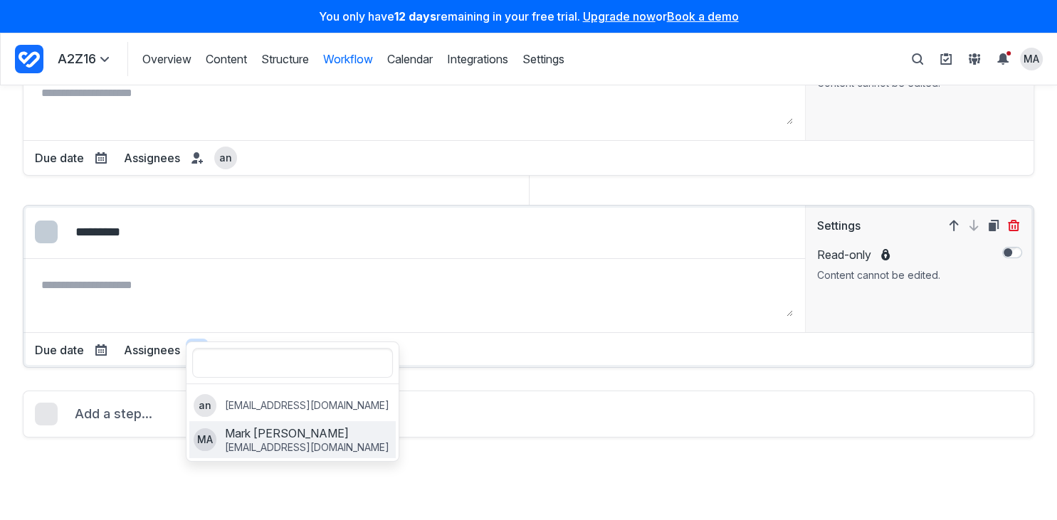
click at [280, 441] on p "[EMAIL_ADDRESS][DOMAIN_NAME]" at bounding box center [307, 447] width 164 height 13
click at [43, 459] on div "**********" at bounding box center [528, 302] width 1057 height 435
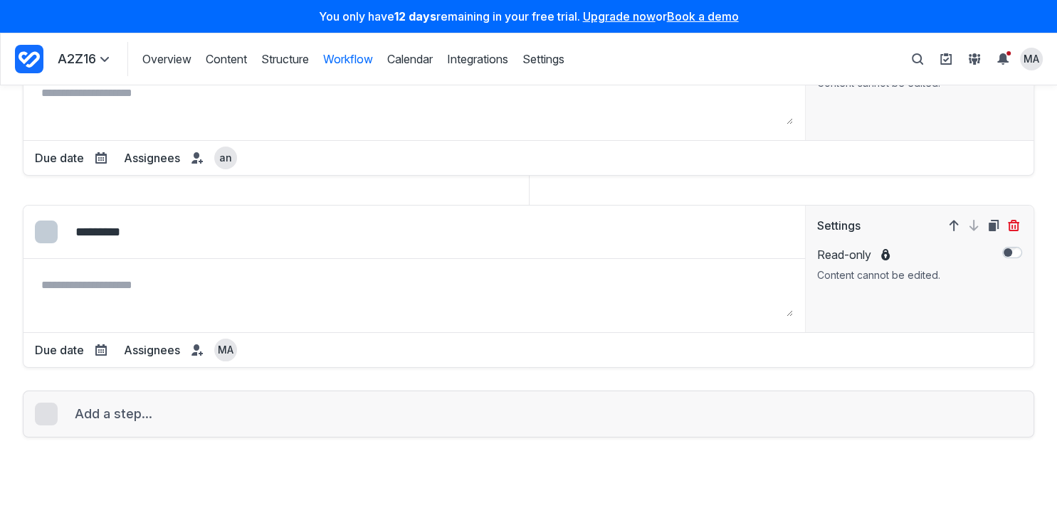
click at [102, 406] on span "Add a step..." at bounding box center [114, 414] width 78 height 20
select select "*****"
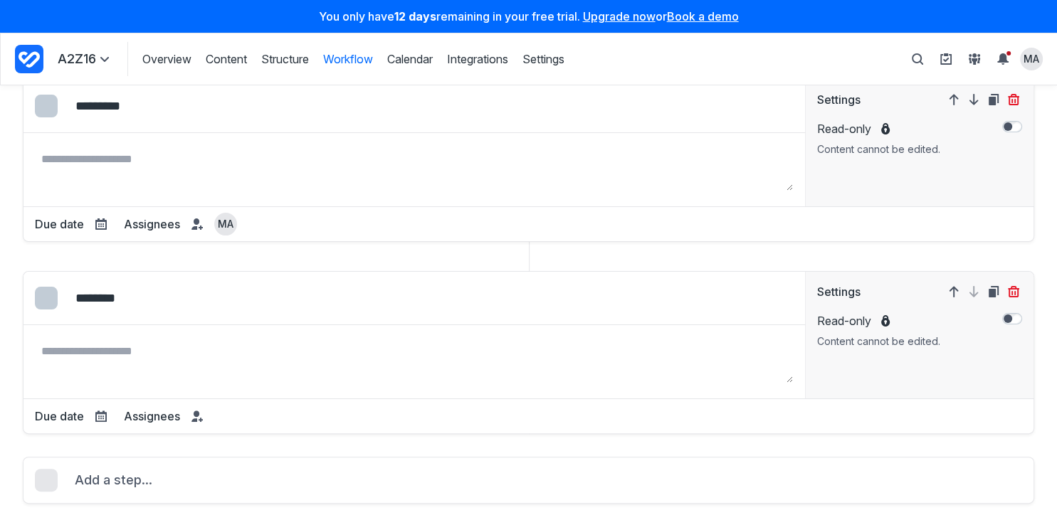
scroll to position [155, 0]
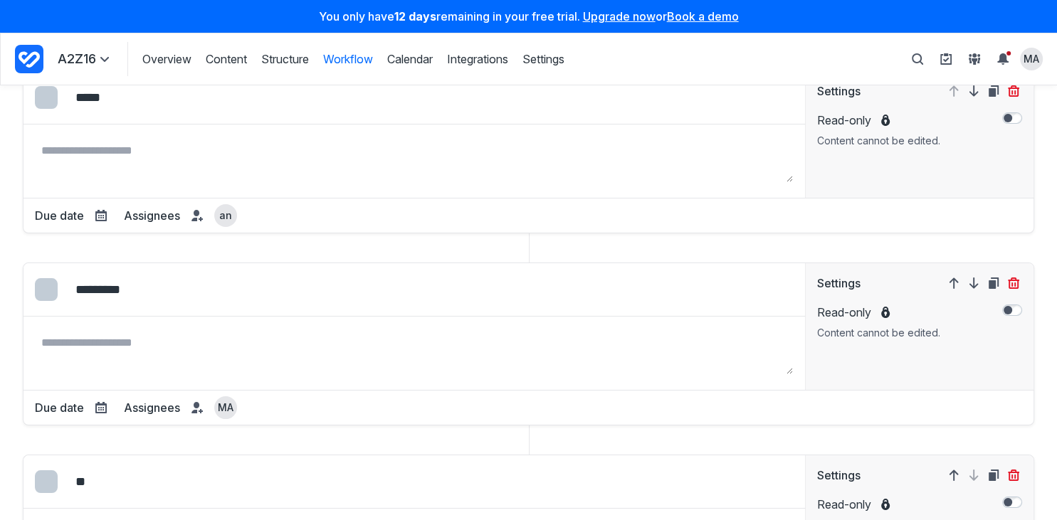
type input "*"
type input "*********"
click at [233, 401] on div "submit" at bounding box center [225, 407] width 23 height 23
click at [191, 406] on span at bounding box center [197, 407] width 17 height 17
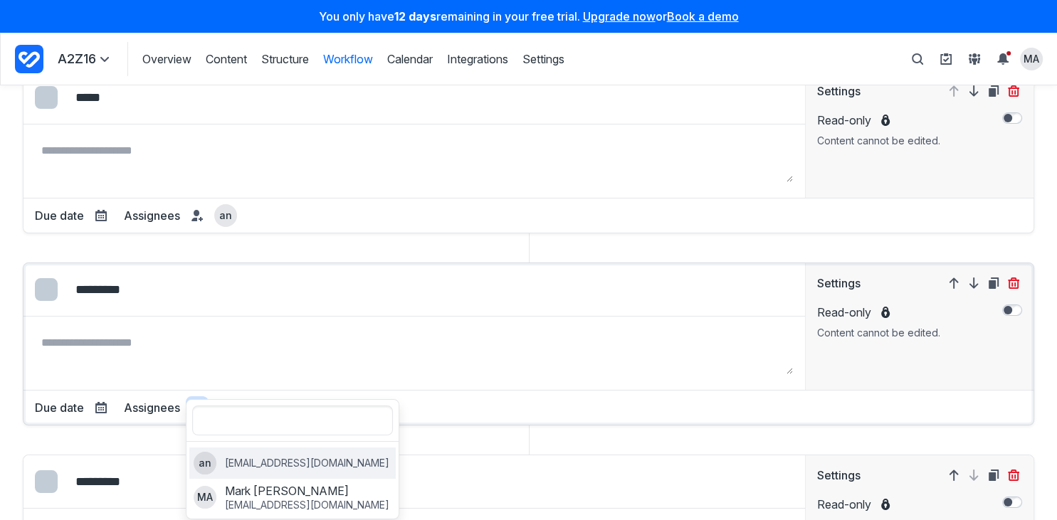
click at [231, 457] on p "[EMAIL_ADDRESS][DOMAIN_NAME]" at bounding box center [307, 463] width 164 height 13
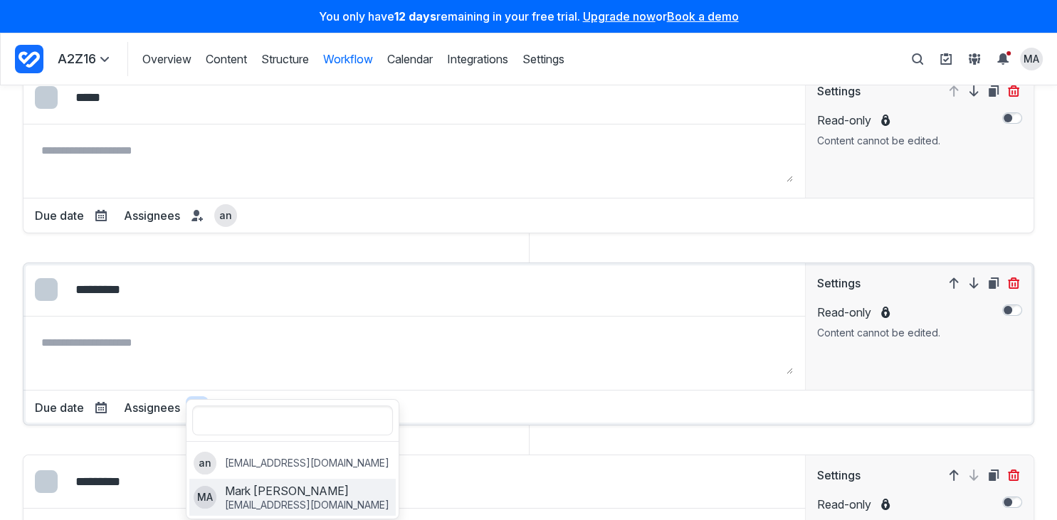
click at [239, 499] on p "[EMAIL_ADDRESS][DOMAIN_NAME]" at bounding box center [307, 505] width 164 height 13
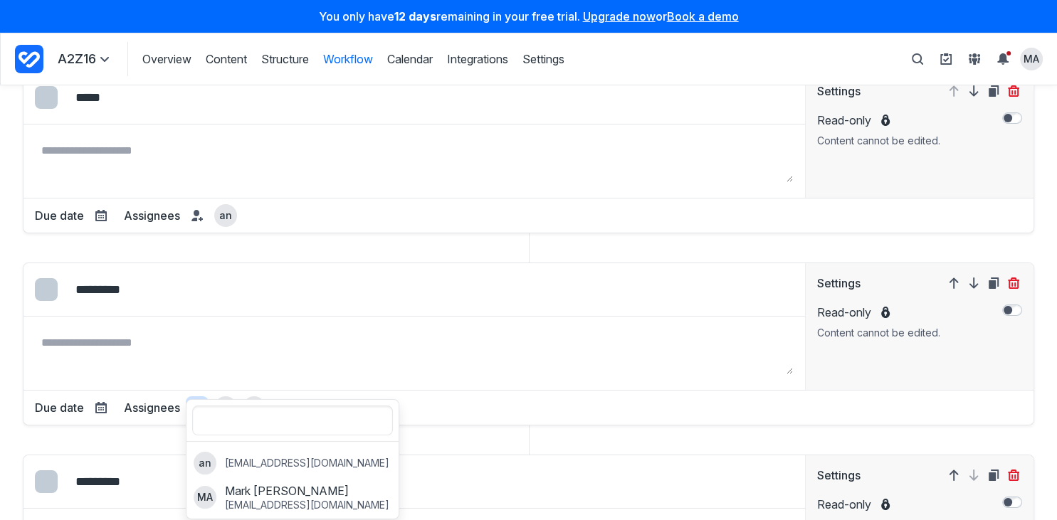
click at [14, 430] on form "**********" at bounding box center [528, 308] width 1057 height 757
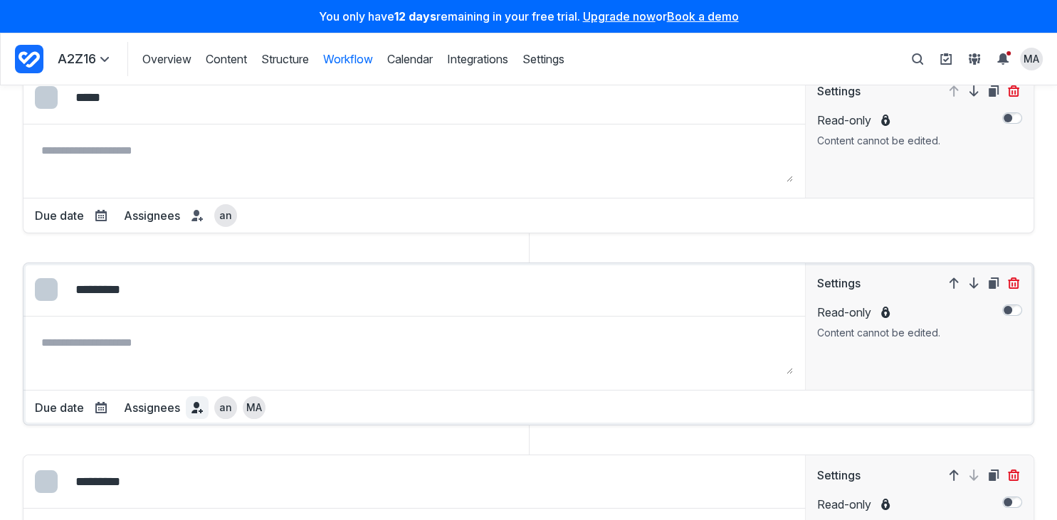
scroll to position [319, 0]
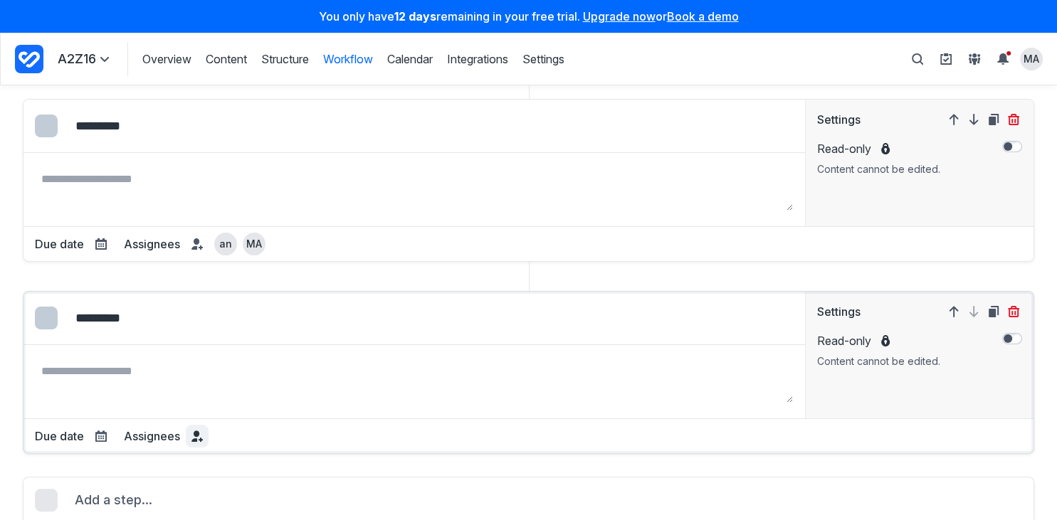
click at [189, 428] on span at bounding box center [197, 436] width 17 height 17
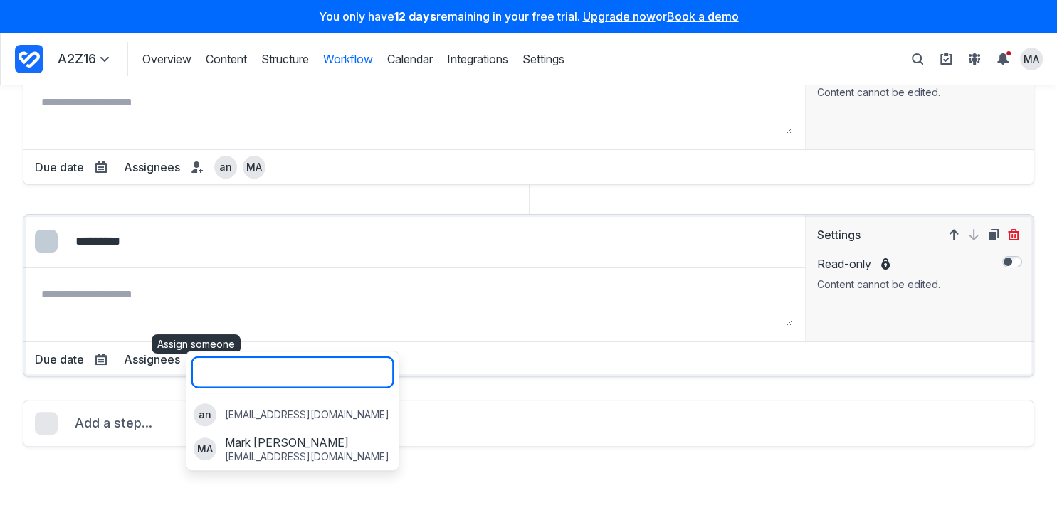
scroll to position [401, 0]
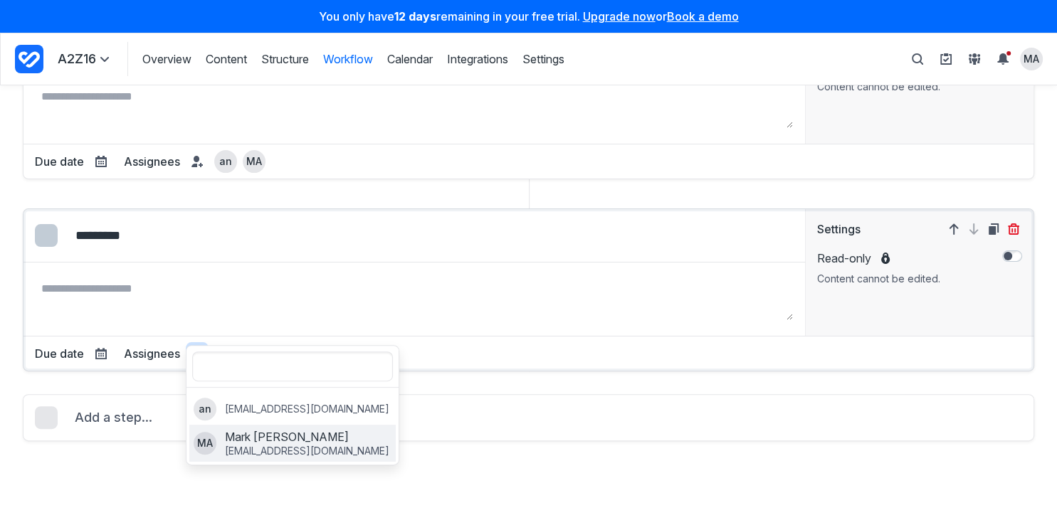
click at [292, 425] on label "MA Mark Antony markantony3192@wzofit.com" at bounding box center [292, 443] width 206 height 37
click at [508, 457] on div "**********" at bounding box center [528, 302] width 1057 height 435
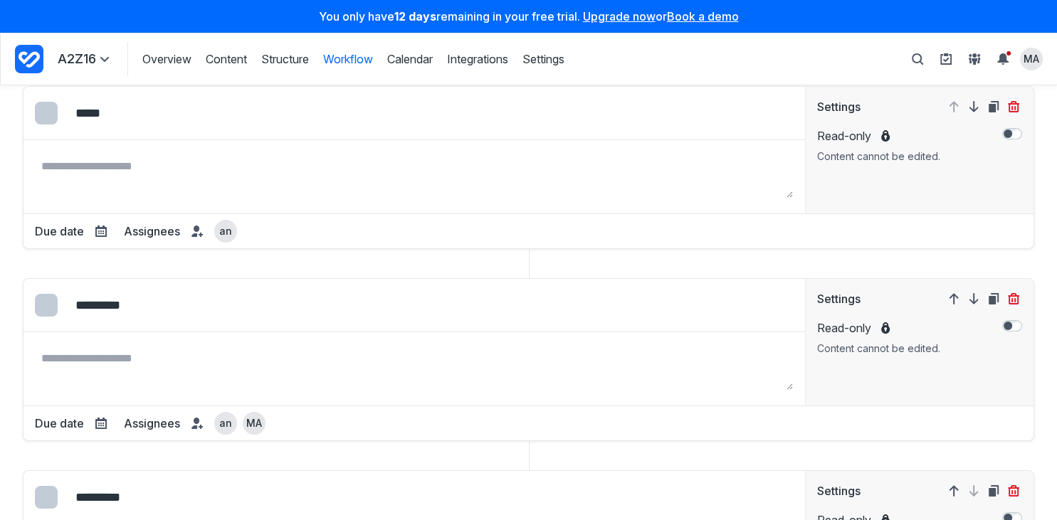
scroll to position [0, 0]
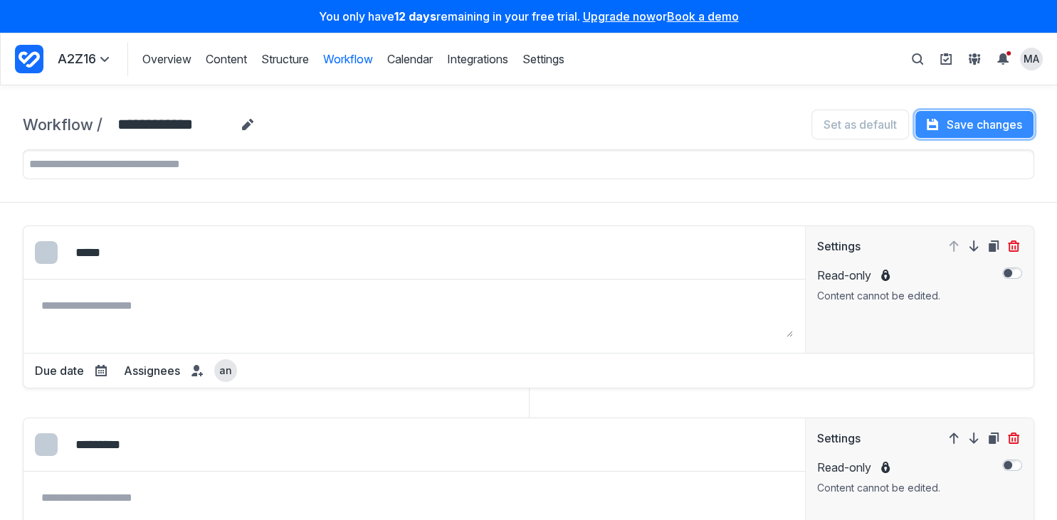
click at [964, 127] on button "Save changes" at bounding box center [975, 124] width 120 height 28
click at [341, 61] on link "Workflow" at bounding box center [348, 59] width 50 height 16
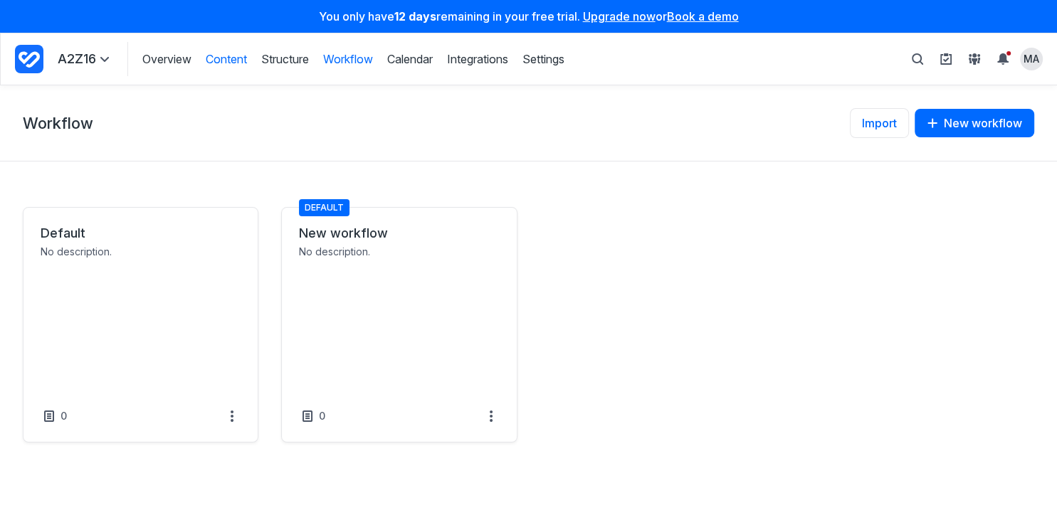
click at [211, 60] on link "Content" at bounding box center [226, 59] width 41 height 16
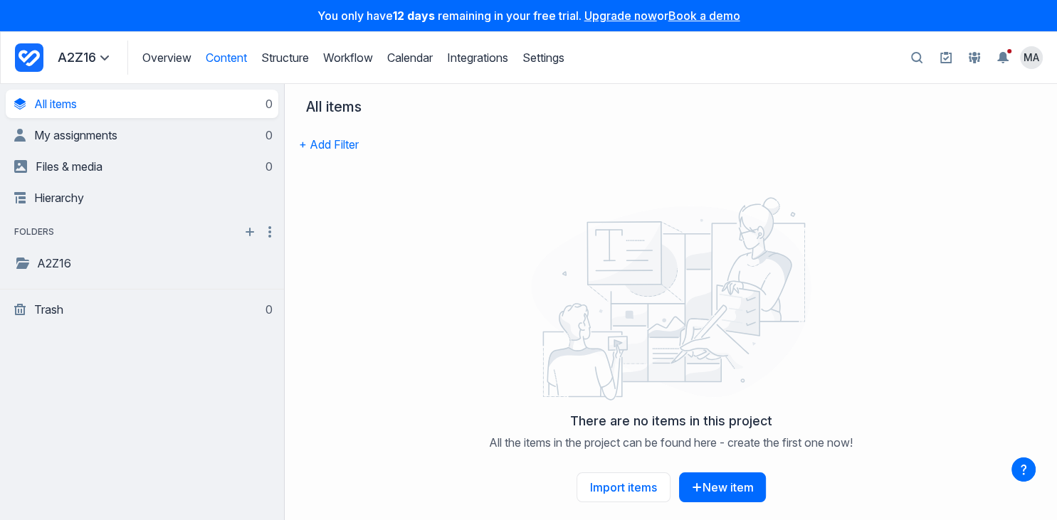
click at [283, 66] on div "Overview Content Structure Workflow Calendar Integrations Settings Structure Wo…" at bounding box center [345, 58] width 437 height 34
click at [286, 58] on link "Structure" at bounding box center [285, 58] width 48 height 14
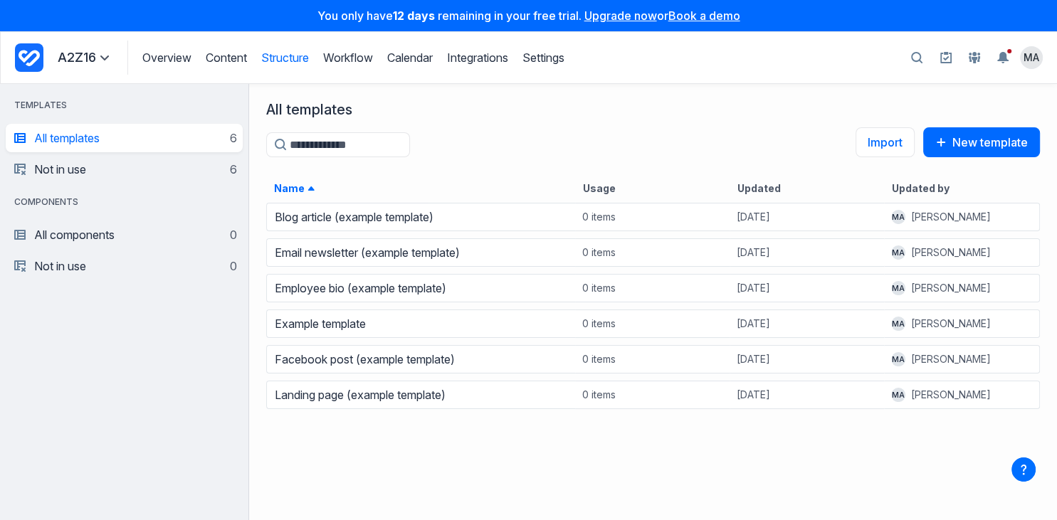
scroll to position [320, 808]
click at [179, 55] on link "Overview" at bounding box center [166, 58] width 49 height 14
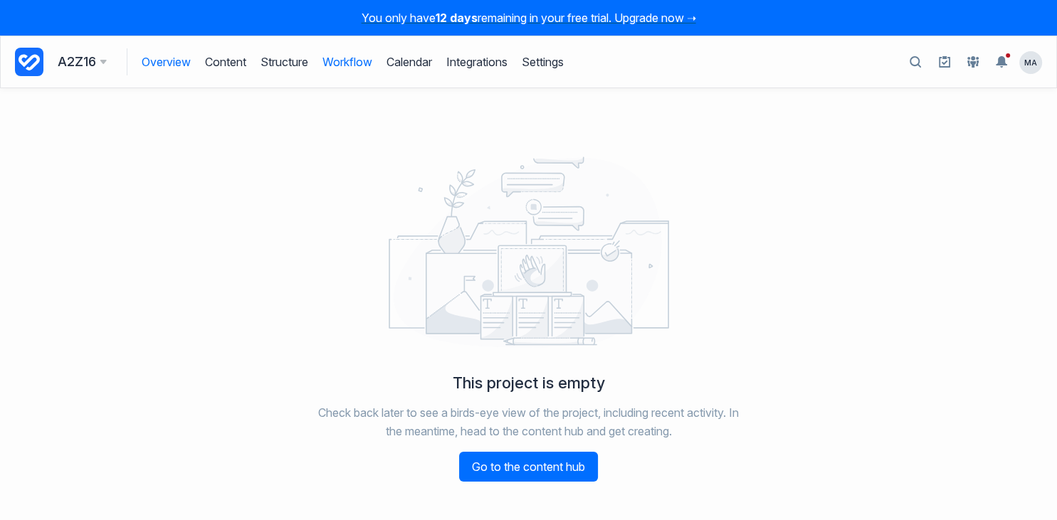
click at [347, 61] on link "Workflow" at bounding box center [347, 61] width 50 height 27
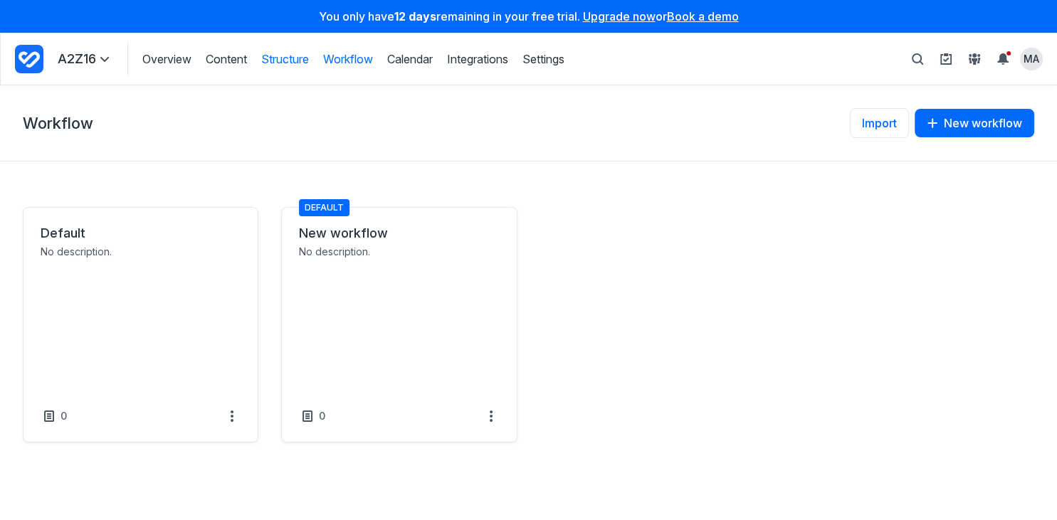
click at [291, 58] on link "Structure" at bounding box center [285, 59] width 48 height 16
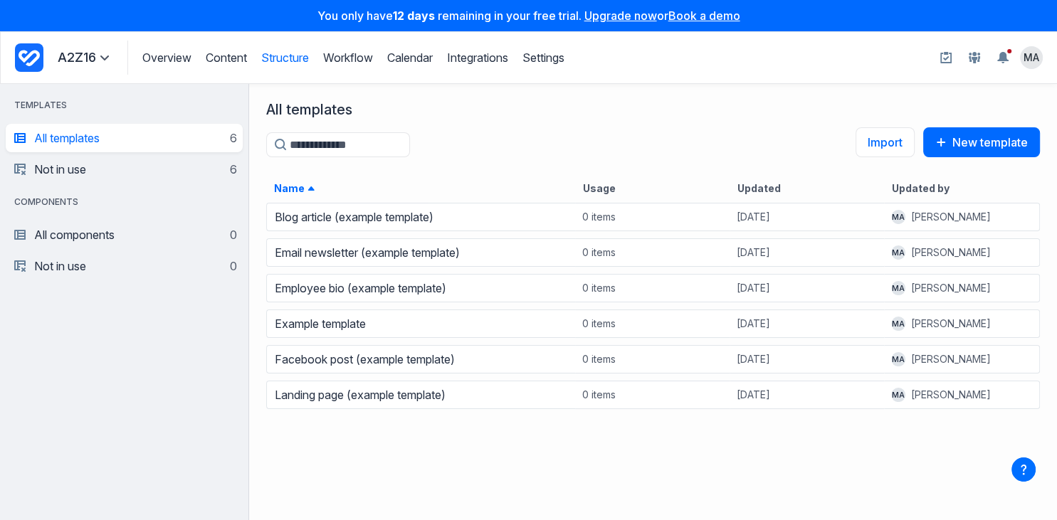
scroll to position [320, 808]
click at [135, 56] on div "Overview Content Structure Workflow Calendar Integrations Settings Structure Wo…" at bounding box center [345, 58] width 437 height 34
click at [223, 56] on link "Content" at bounding box center [226, 58] width 41 height 14
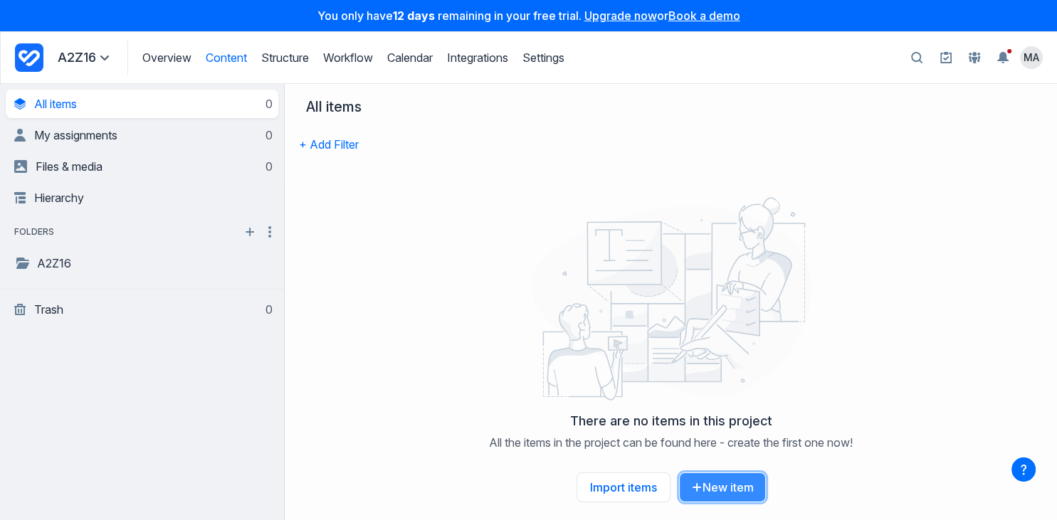
click at [719, 488] on button "New item" at bounding box center [722, 488] width 87 height 30
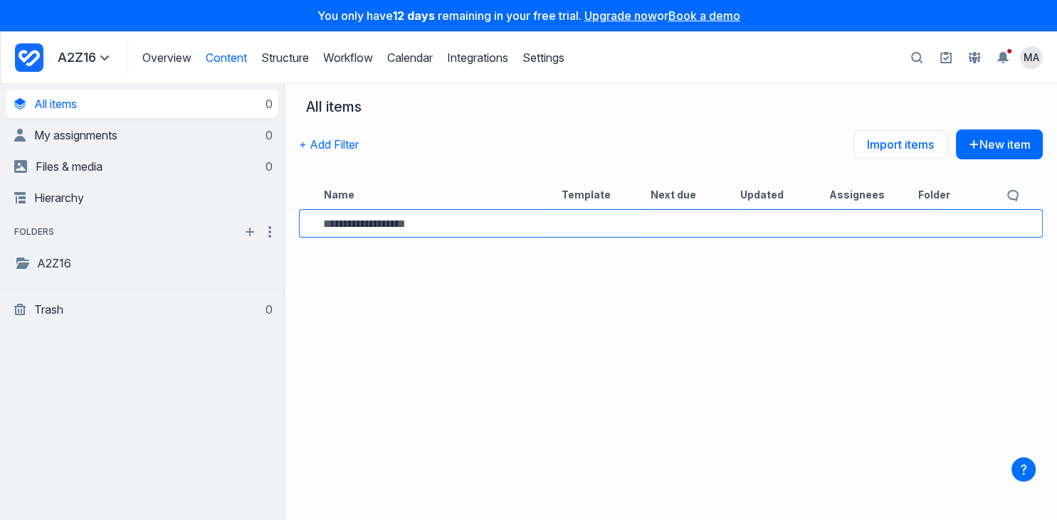
click at [446, 225] on input at bounding box center [431, 224] width 216 height 12
type input "*"
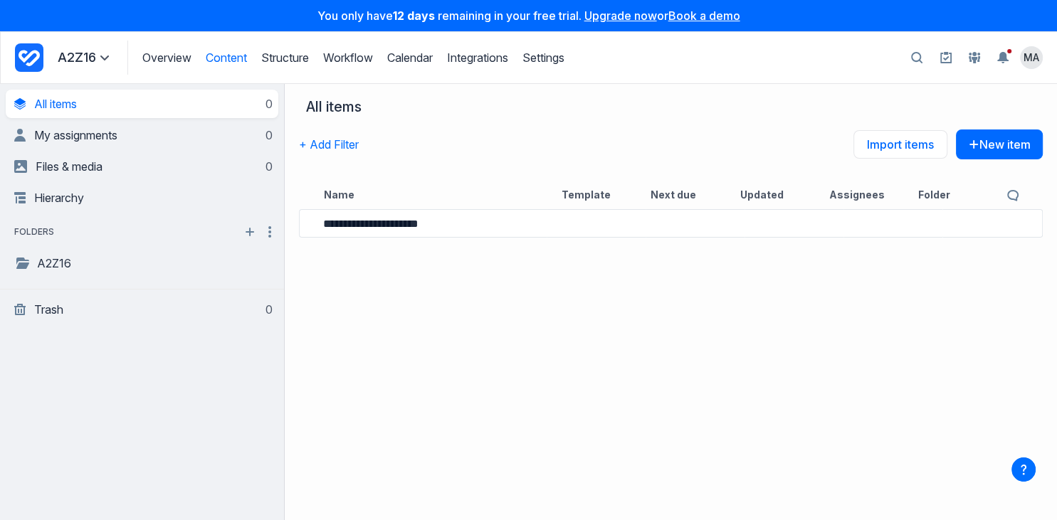
type input "**********"
click at [598, 363] on div "**********" at bounding box center [671, 363] width 772 height 315
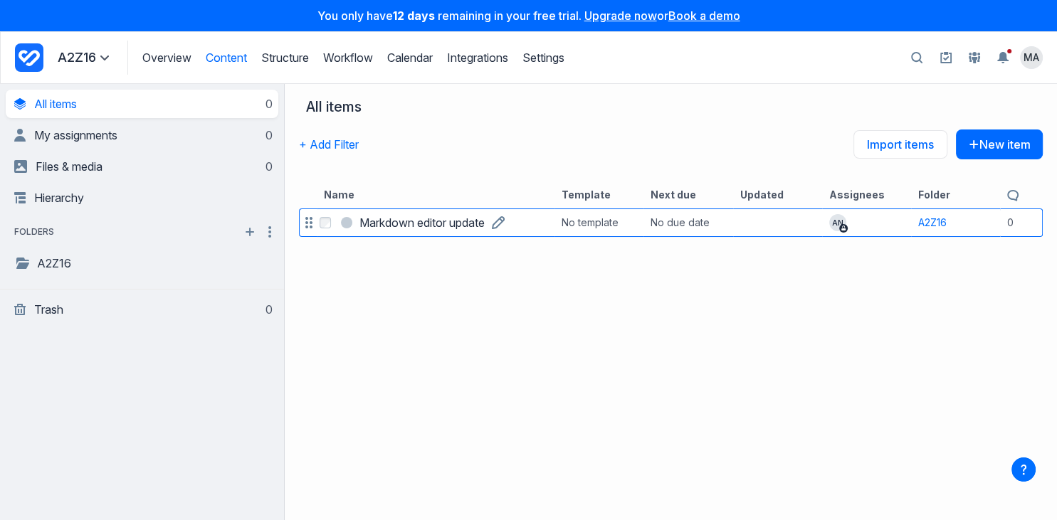
click at [406, 217] on h3 "Markdown editor update" at bounding box center [421, 222] width 125 height 17
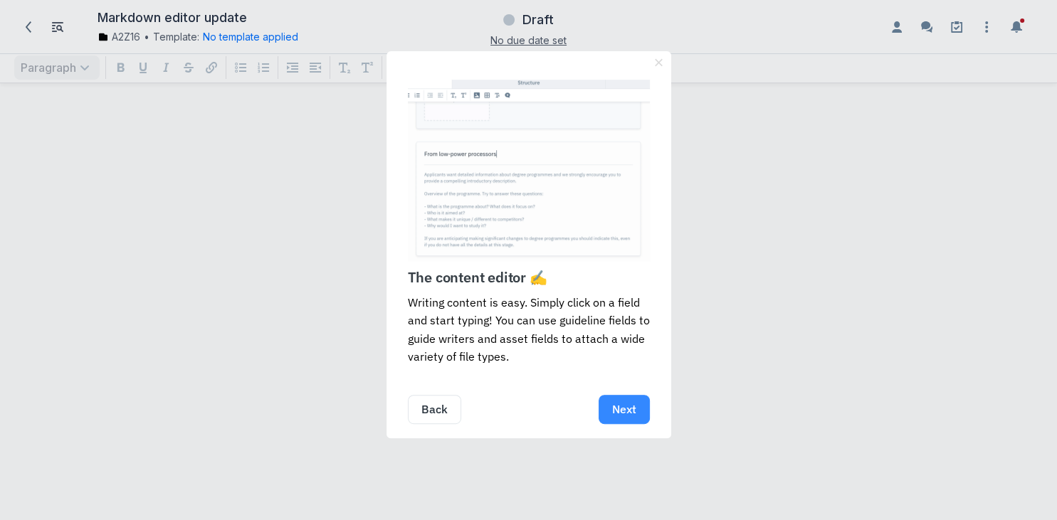
click at [616, 410] on link "Next" at bounding box center [624, 409] width 51 height 29
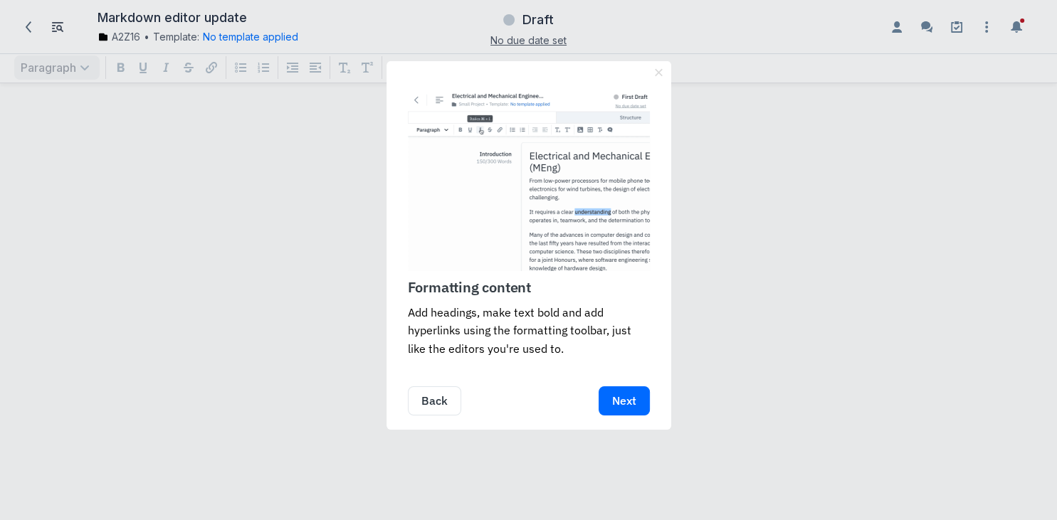
click at [616, 410] on link "Next" at bounding box center [624, 400] width 51 height 29
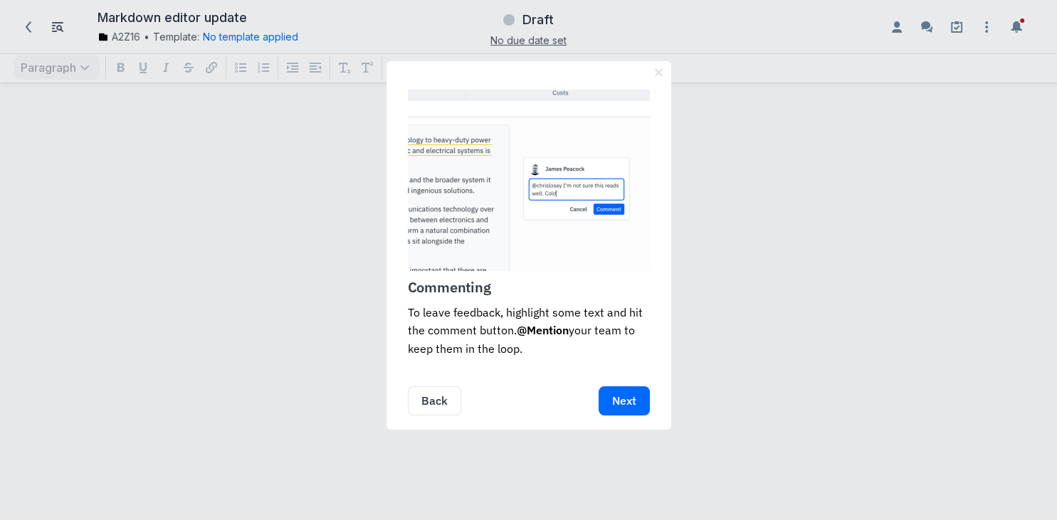
click at [616, 410] on link "Next" at bounding box center [624, 400] width 51 height 29
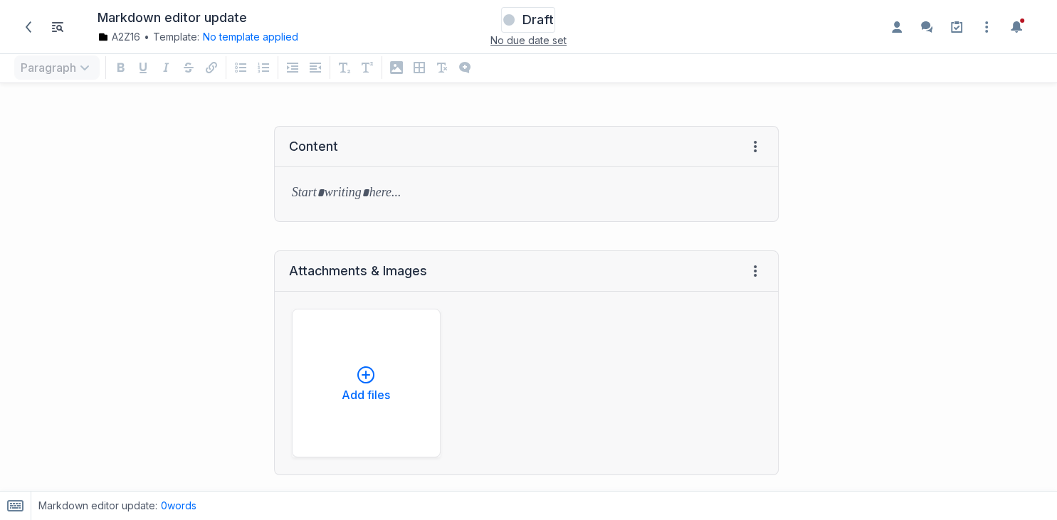
click at [543, 20] on span "Draft" at bounding box center [537, 19] width 31 height 17
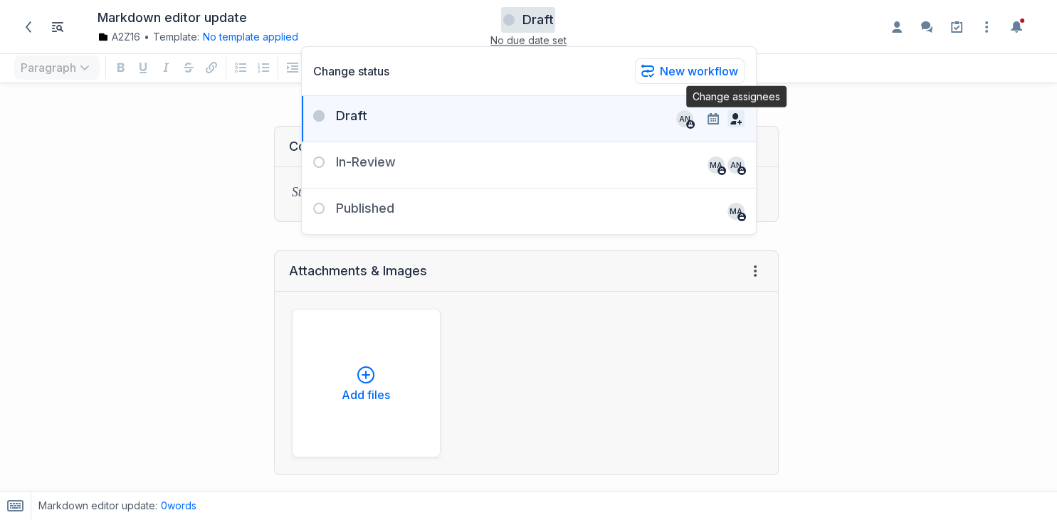
click at [742, 117] on button "button" at bounding box center [735, 118] width 17 height 17
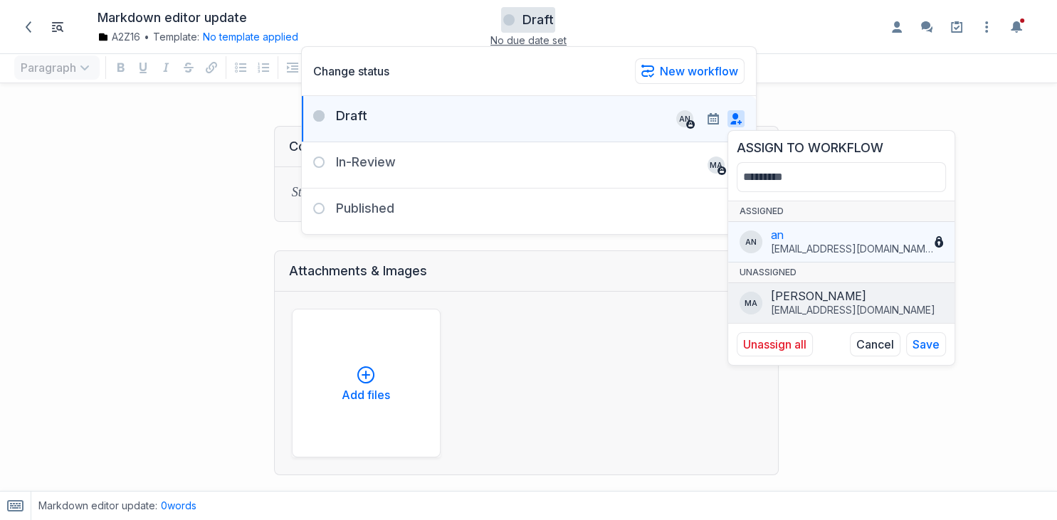
click at [936, 315] on div "[EMAIL_ADDRESS][DOMAIN_NAME]" at bounding box center [857, 310] width 172 height 14
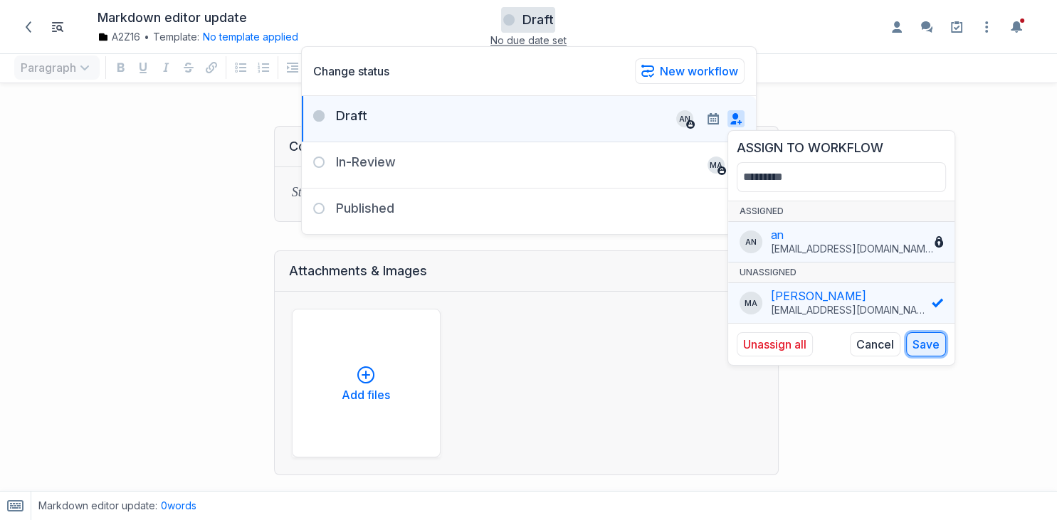
click at [926, 335] on button "Save" at bounding box center [926, 344] width 40 height 24
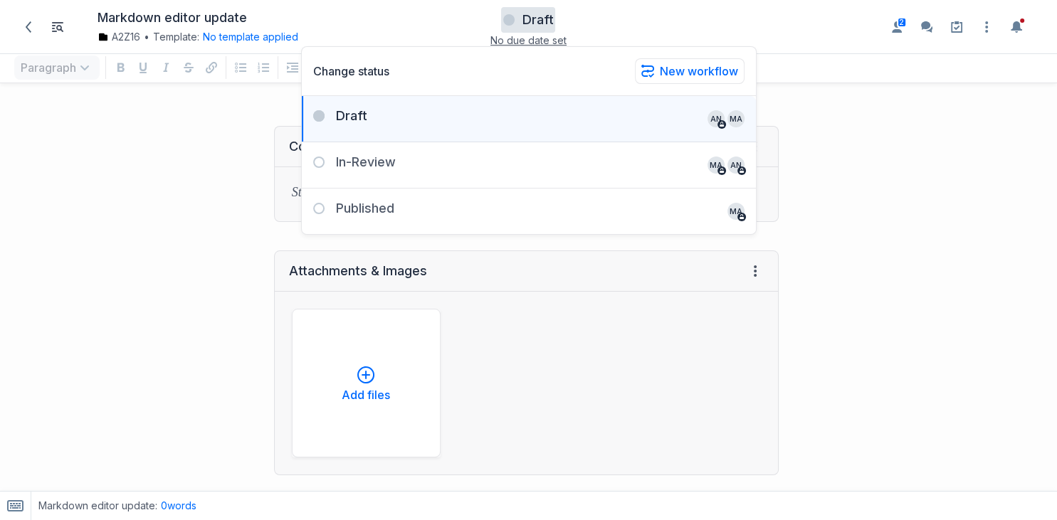
click at [836, 161] on div at bounding box center [925, 415] width 264 height 606
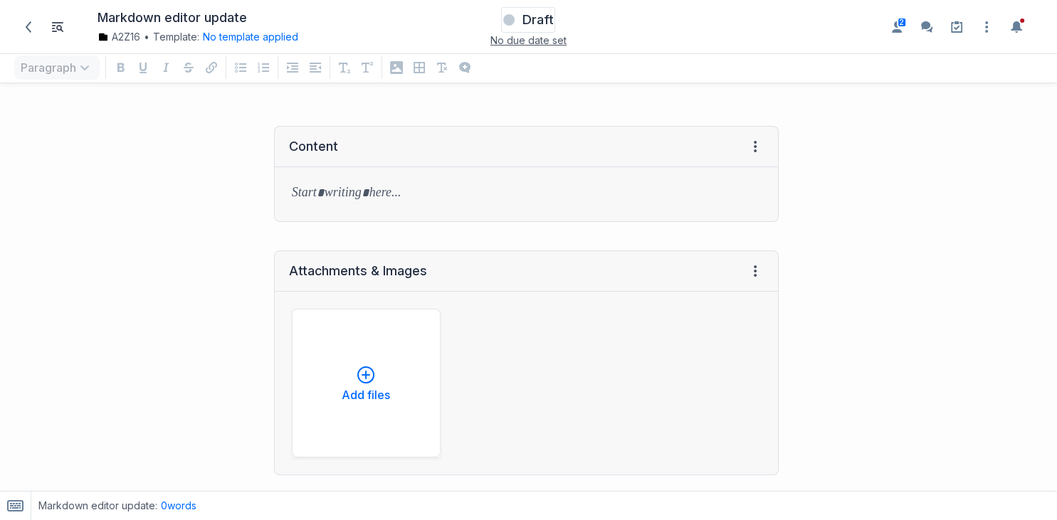
click at [540, 16] on span "Draft" at bounding box center [537, 19] width 31 height 17
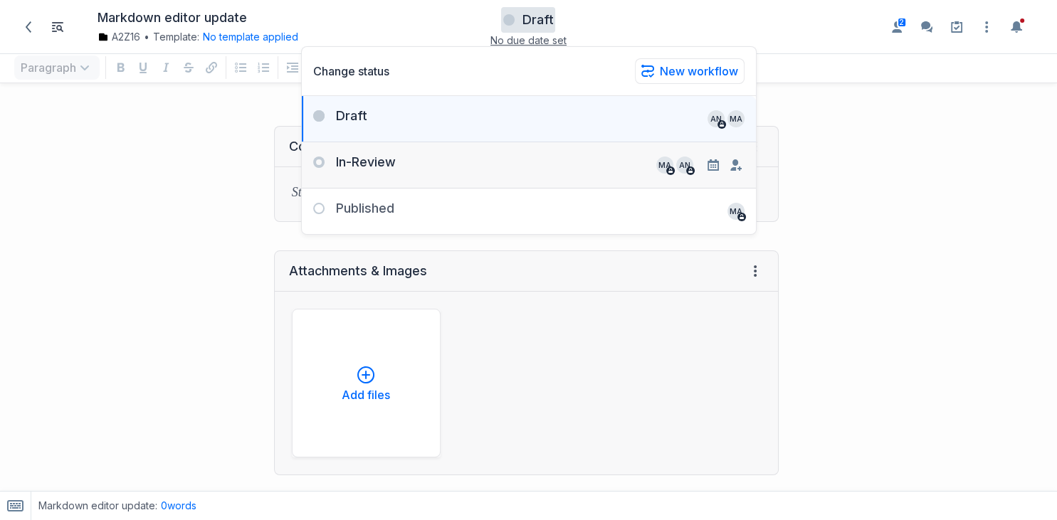
click at [564, 162] on div "In-Review MA an" at bounding box center [529, 159] width 454 height 34
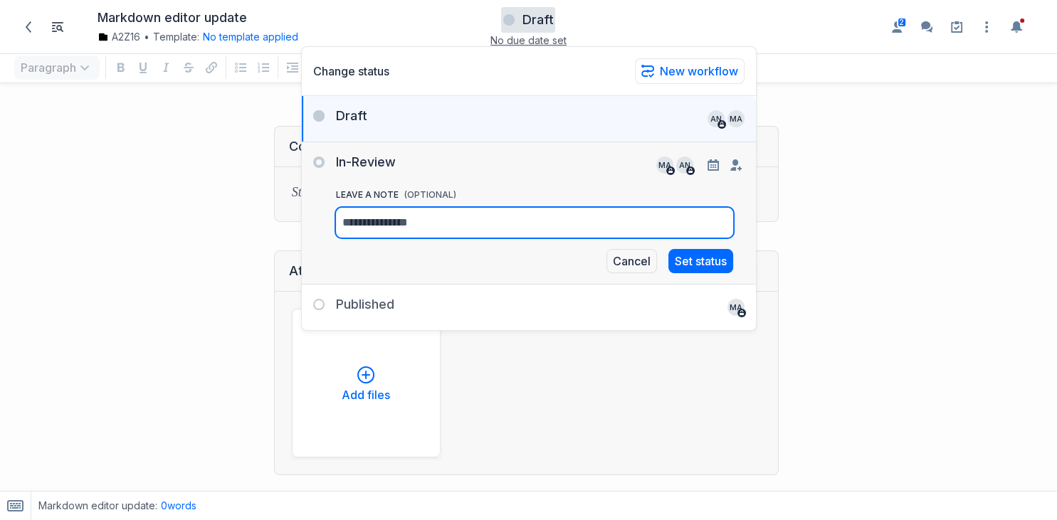
click at [588, 224] on textarea "leave a Note (OPTIONAL)" at bounding box center [534, 223] width 397 height 30
type textarea "*"
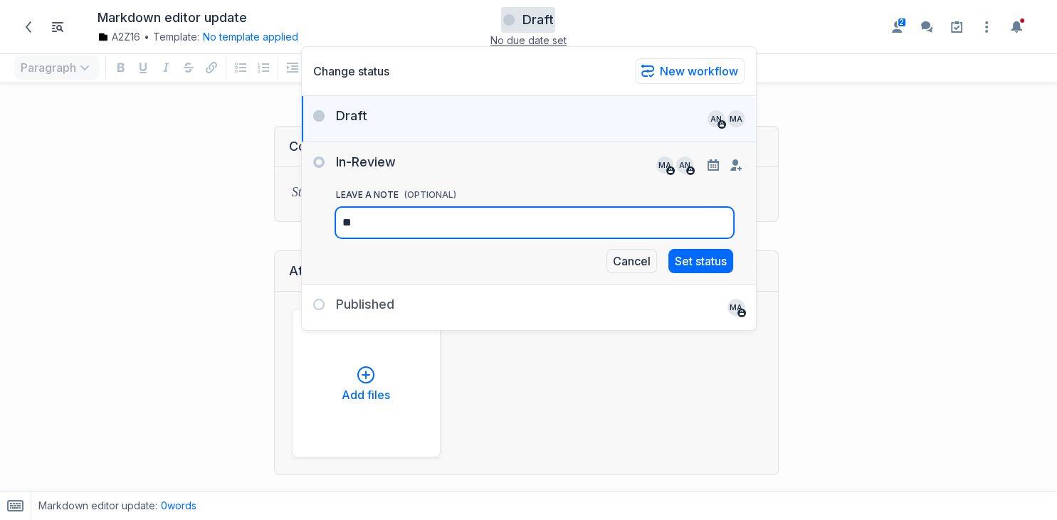
type textarea "***"
type textarea "****"
type textarea "******"
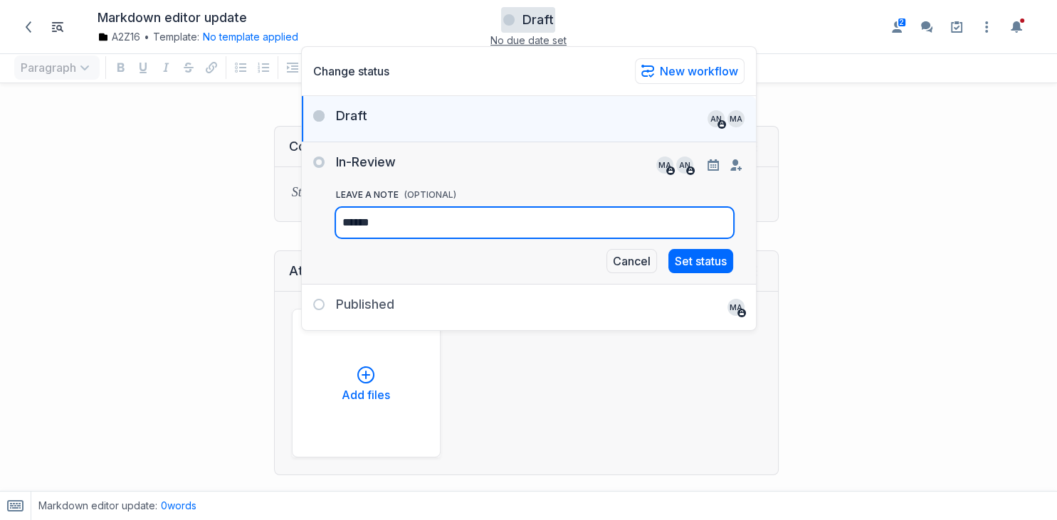
type textarea "******"
type textarea "*******"
type textarea "********"
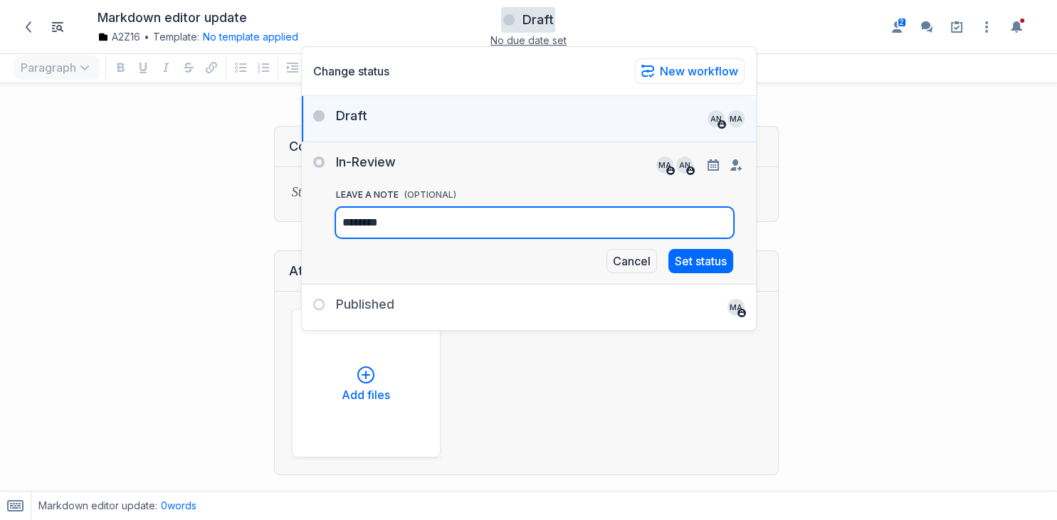
type textarea "*********"
type textarea "**********"
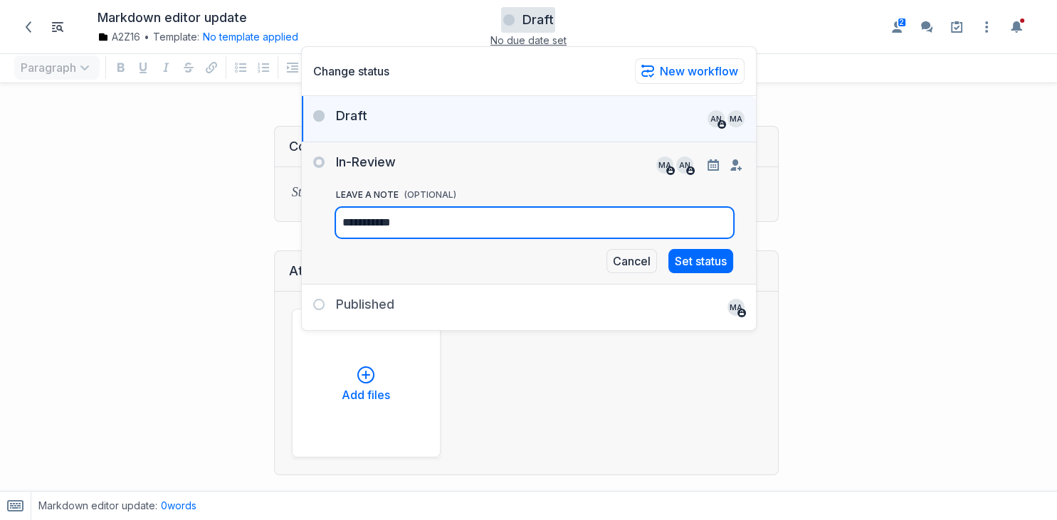
type textarea "**********"
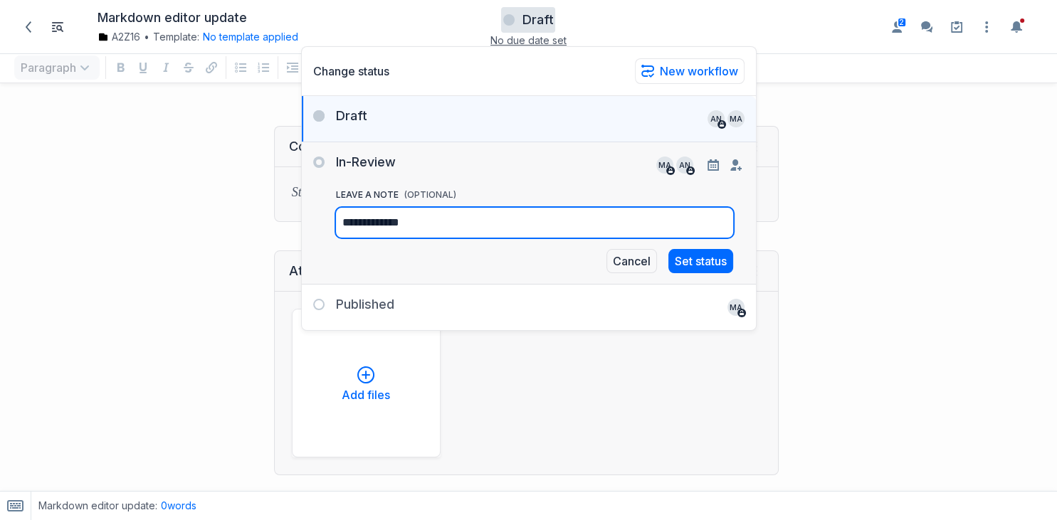
type textarea "**********"
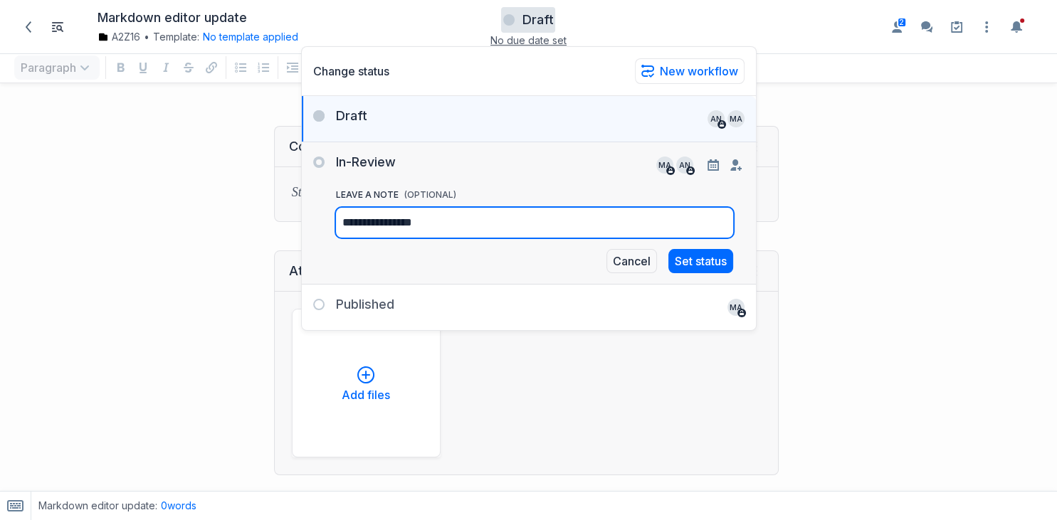
type textarea "**********"
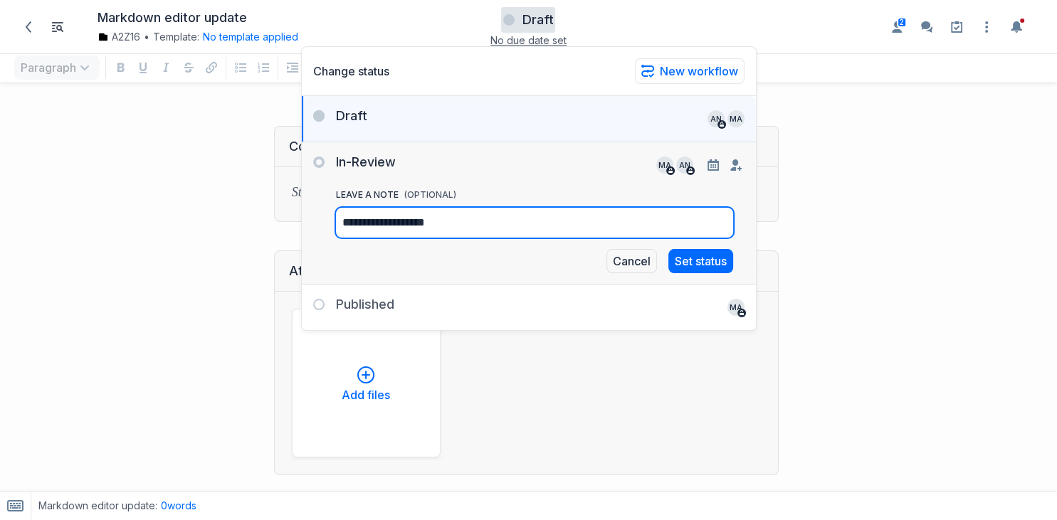
type textarea "**********"
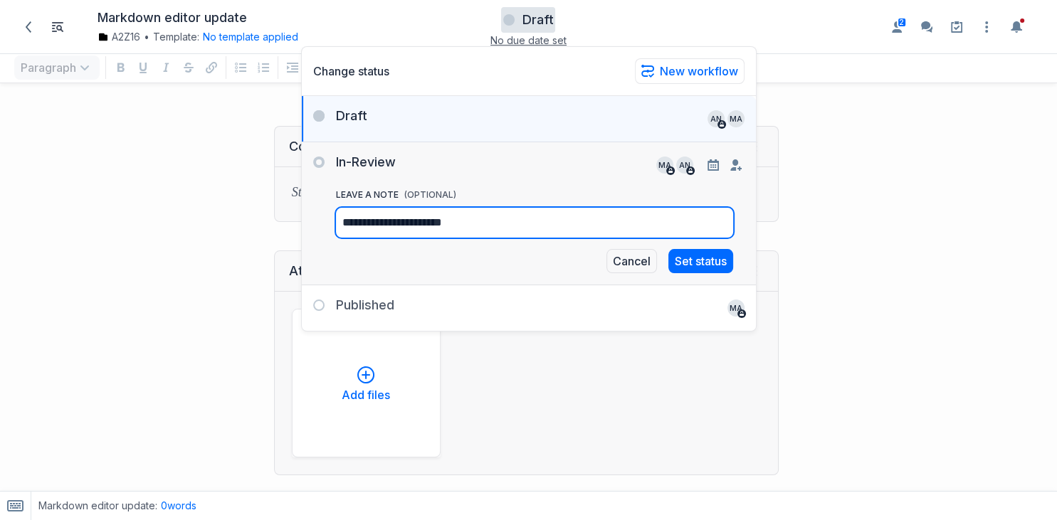
type textarea "**********"
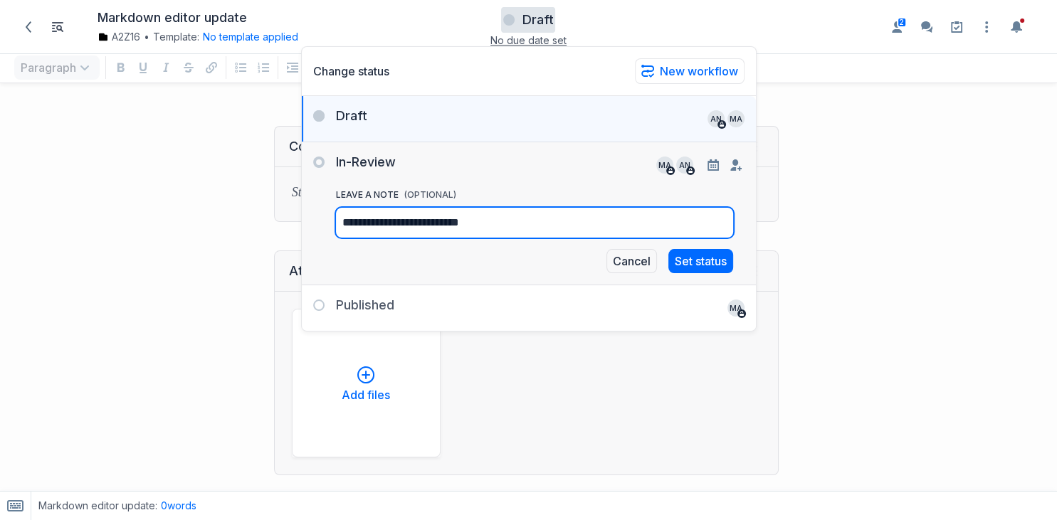
type textarea "**********"
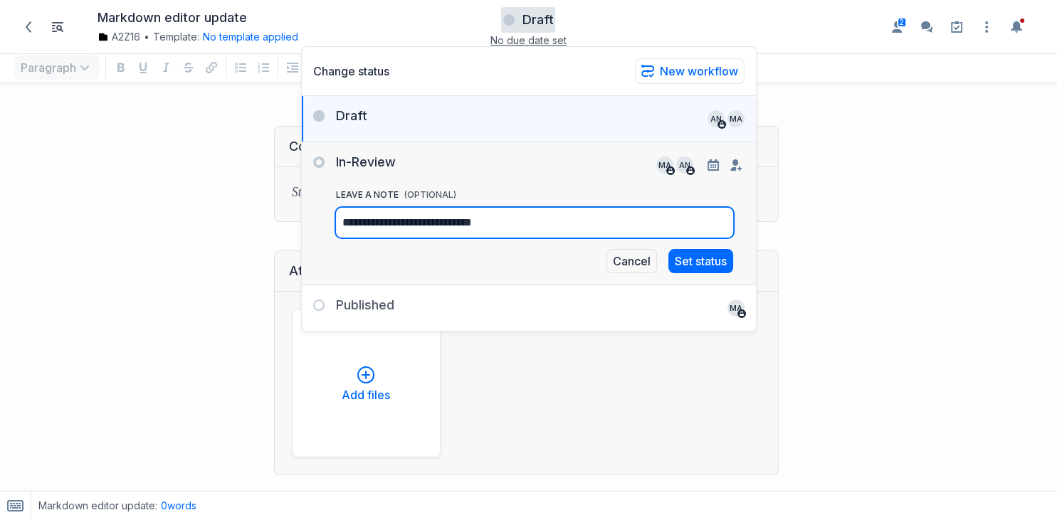
type textarea "**********"
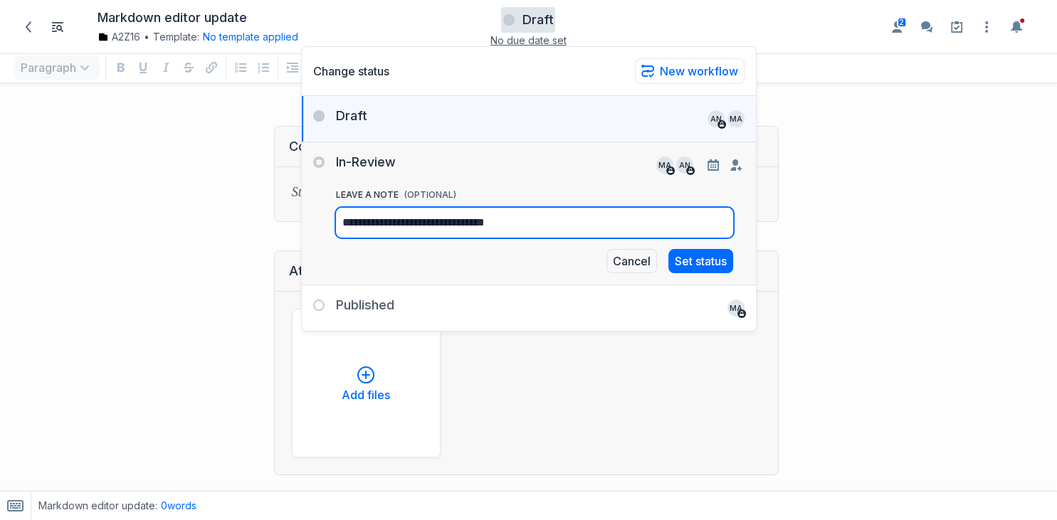
type textarea "**********"
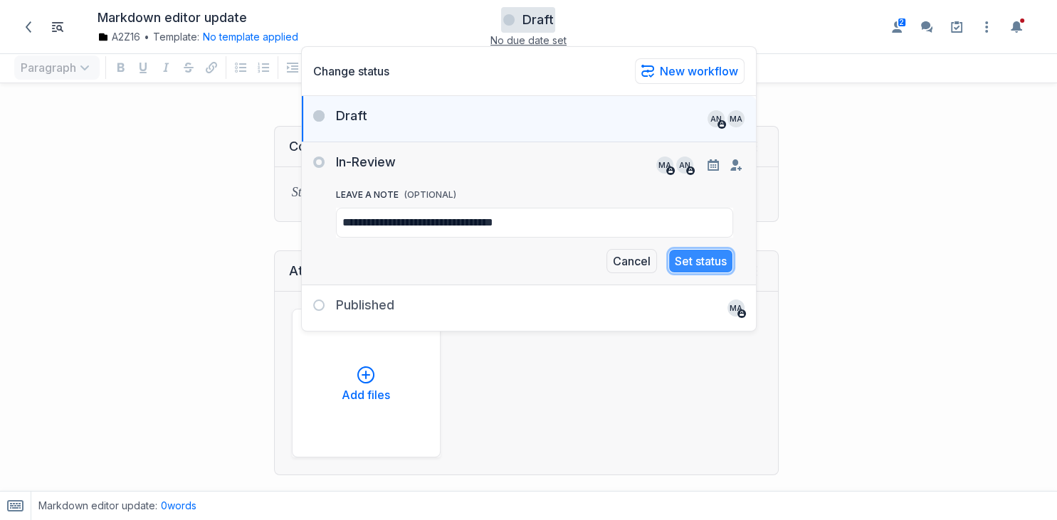
click at [712, 265] on button "Set status" at bounding box center [700, 261] width 65 height 24
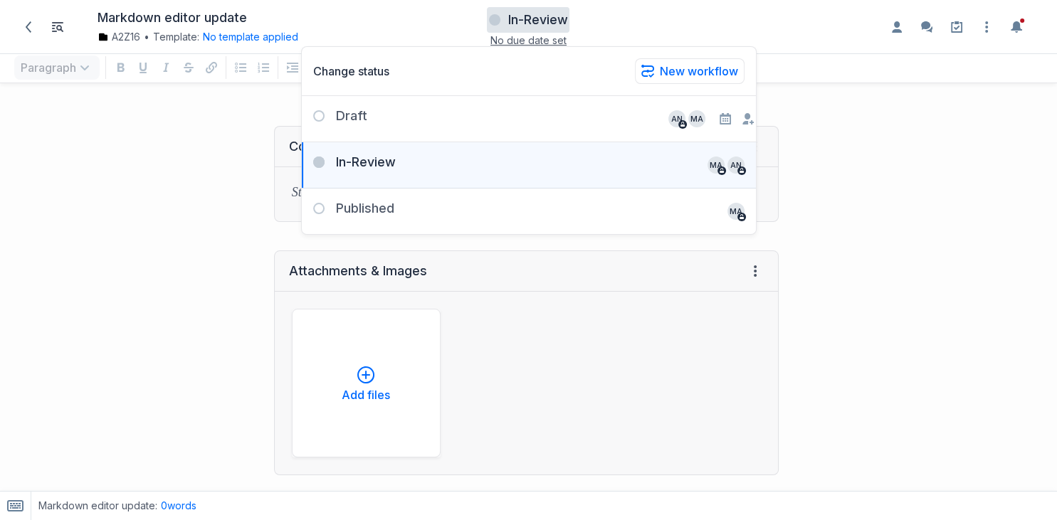
click at [801, 144] on div at bounding box center [925, 415] width 264 height 606
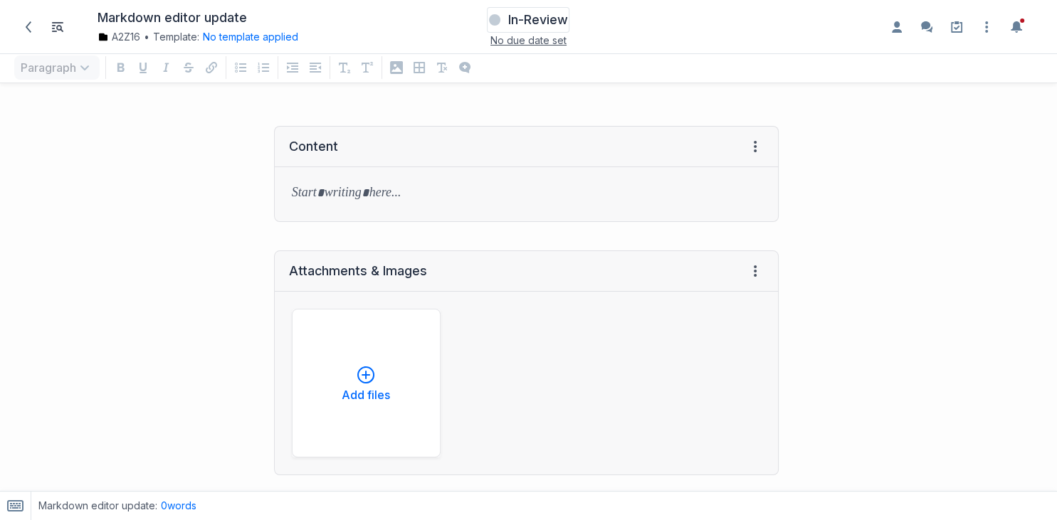
click at [537, 22] on span "In-Review" at bounding box center [537, 19] width 60 height 17
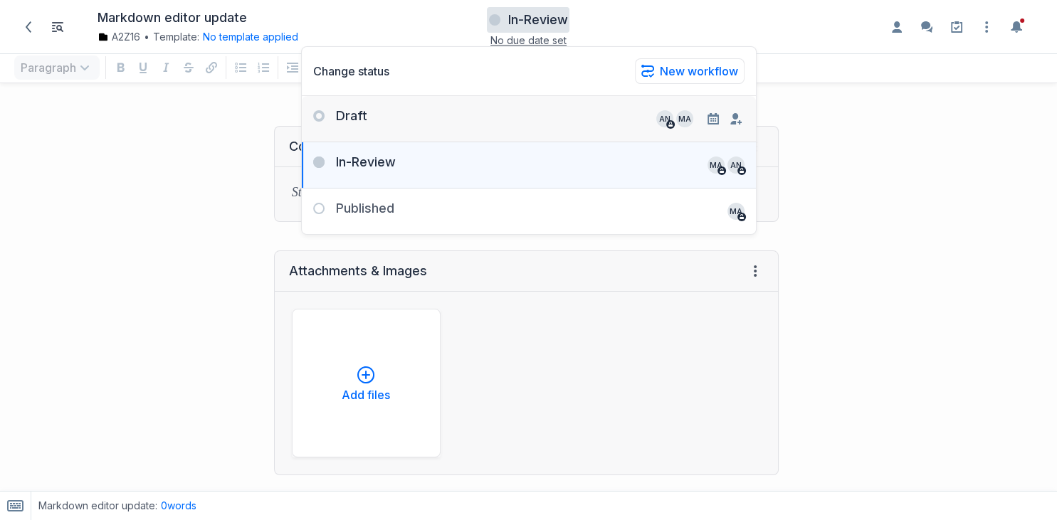
click at [498, 117] on div "Draft an MA Remove" at bounding box center [529, 113] width 454 height 34
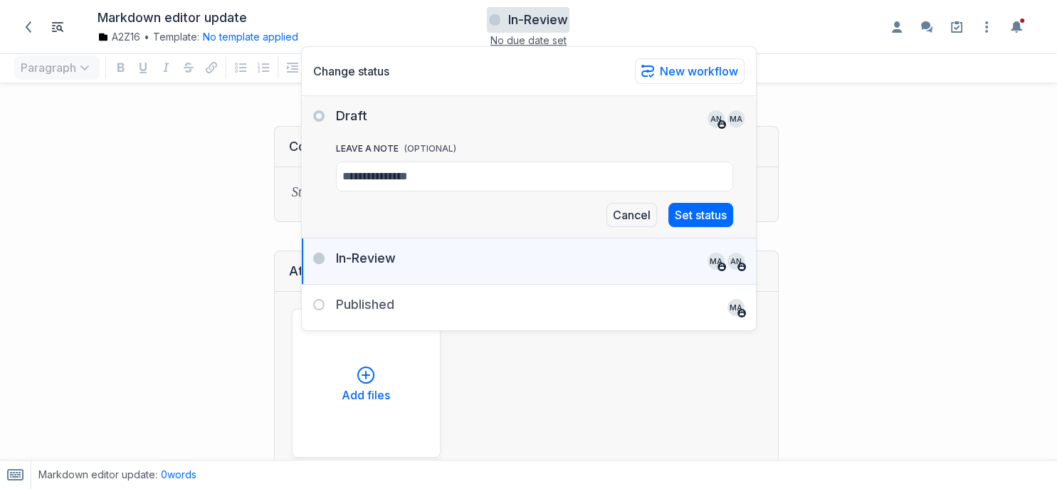
click at [847, 214] on div at bounding box center [925, 415] width 264 height 606
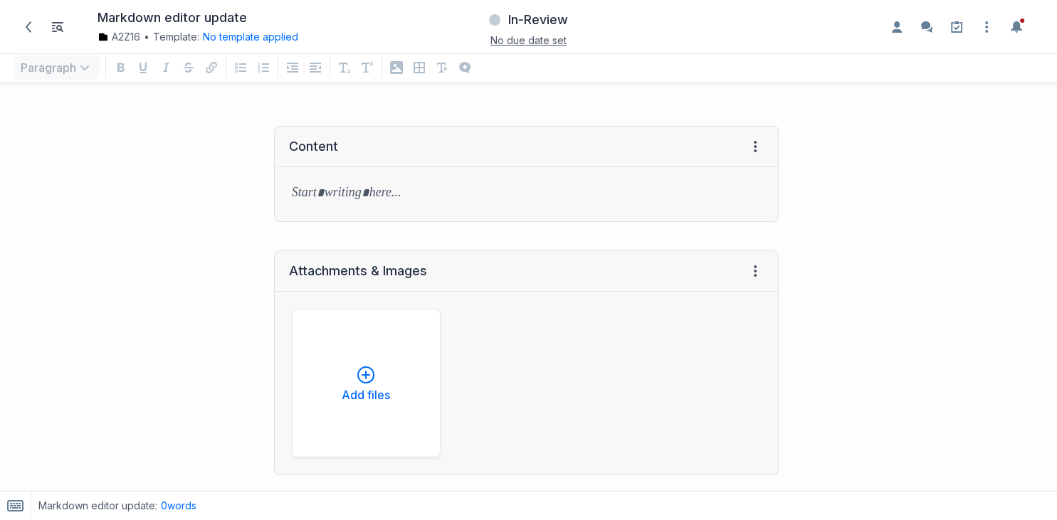
click at [545, 42] on span "No due date set" at bounding box center [528, 40] width 76 height 12
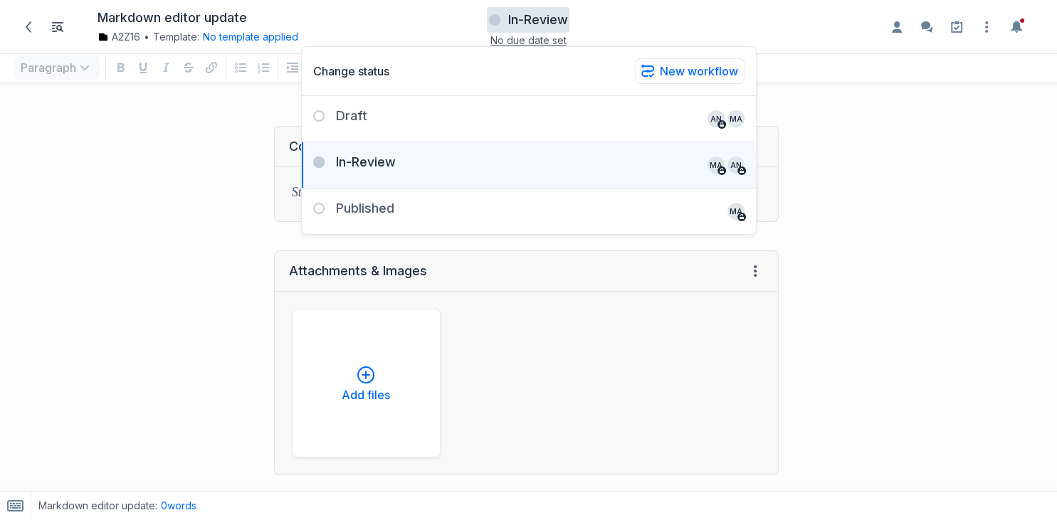
click at [884, 303] on div at bounding box center [925, 415] width 264 height 606
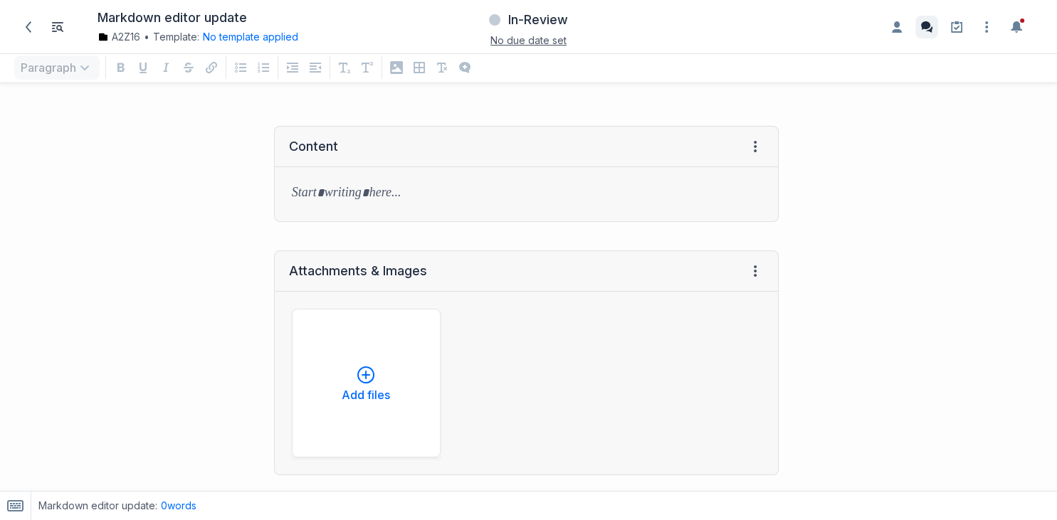
click at [927, 27] on icon "Enable the commenting sidebar" at bounding box center [926, 26] width 11 height 11
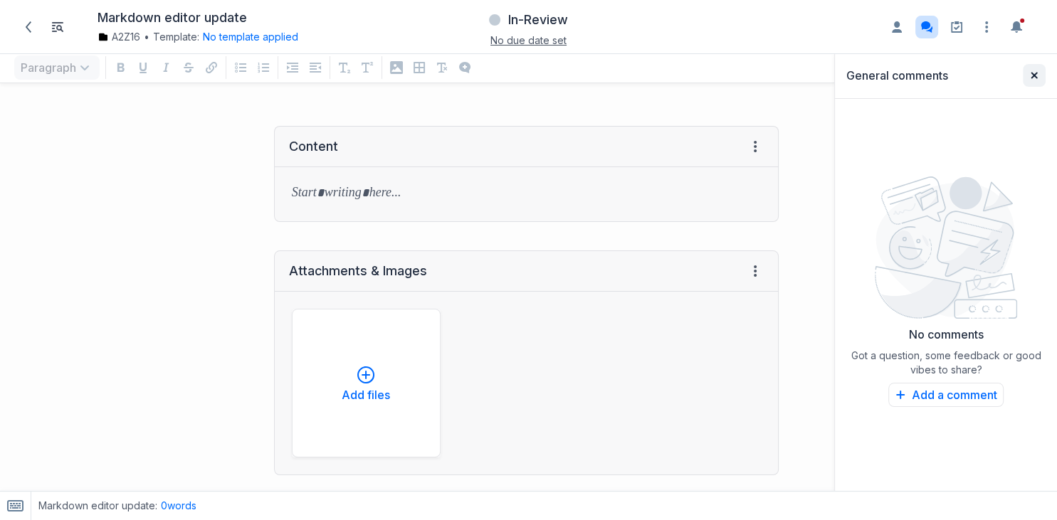
click at [1034, 75] on icon "button" at bounding box center [1034, 75] width 6 height 6
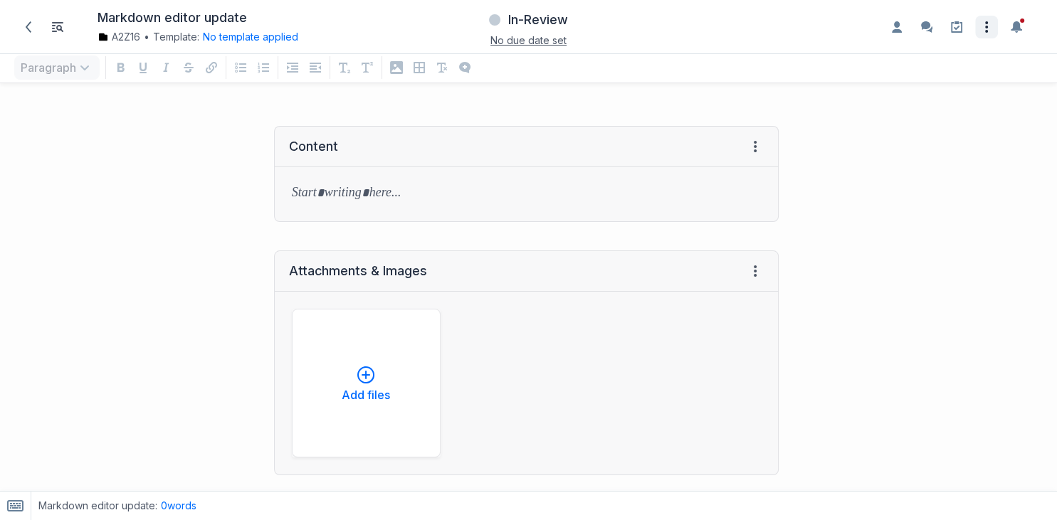
click at [984, 33] on icon "Open item settings" at bounding box center [986, 27] width 17 height 17
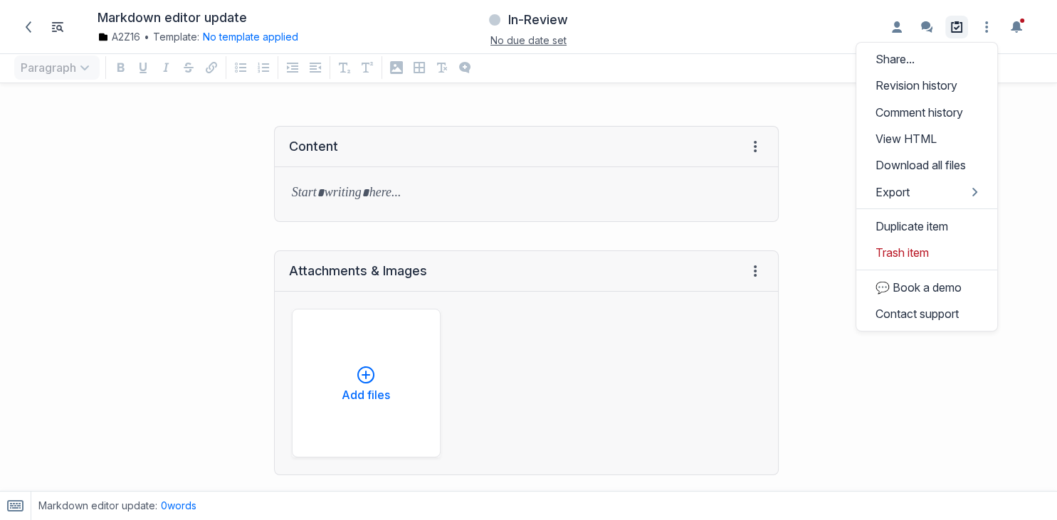
click at [963, 27] on link at bounding box center [956, 27] width 23 height 23
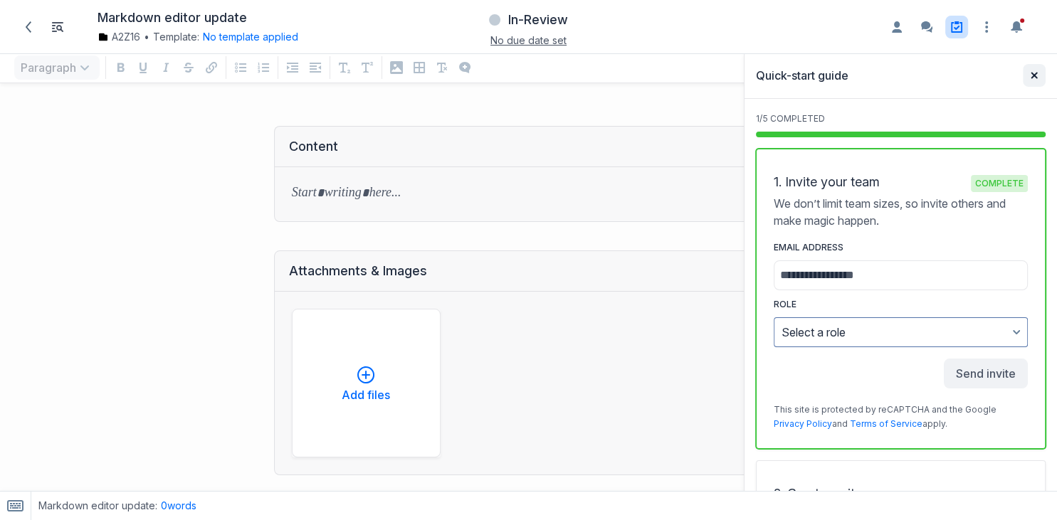
click at [1039, 78] on button "Close sidebar" at bounding box center [1034, 75] width 23 height 23
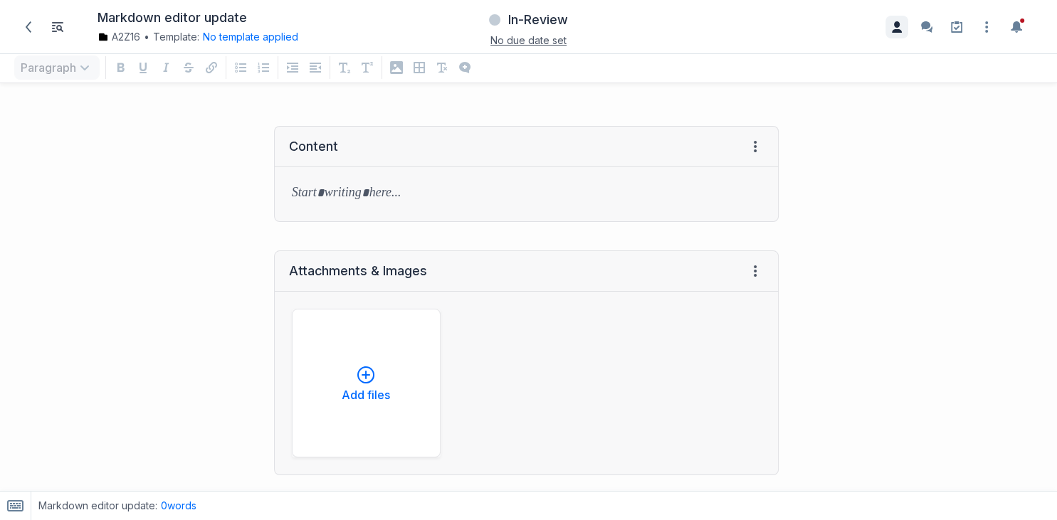
click at [896, 27] on icon "Enable the assignees sidebar" at bounding box center [897, 26] width 10 height 11
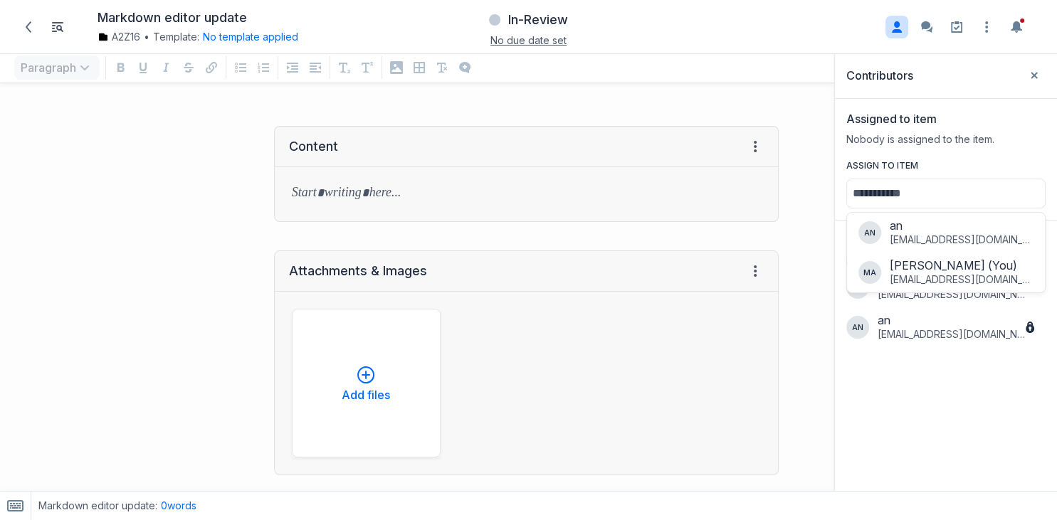
click at [951, 446] on div "Contributors Close sidebar Assigned to item Nobody is assigned to the item. Ass…" at bounding box center [946, 272] width 222 height 438
click at [924, 149] on div "Assigned to item Nobody is assigned to the item. Assign to item Suggested assig…" at bounding box center [946, 160] width 222 height 122
click at [964, 364] on div "Contributors Close sidebar Assigned to item Nobody is assigned to the item. Ass…" at bounding box center [946, 272] width 222 height 438
click at [1034, 82] on button "Close sidebar" at bounding box center [1034, 75] width 23 height 23
